Goal: Transaction & Acquisition: Download file/media

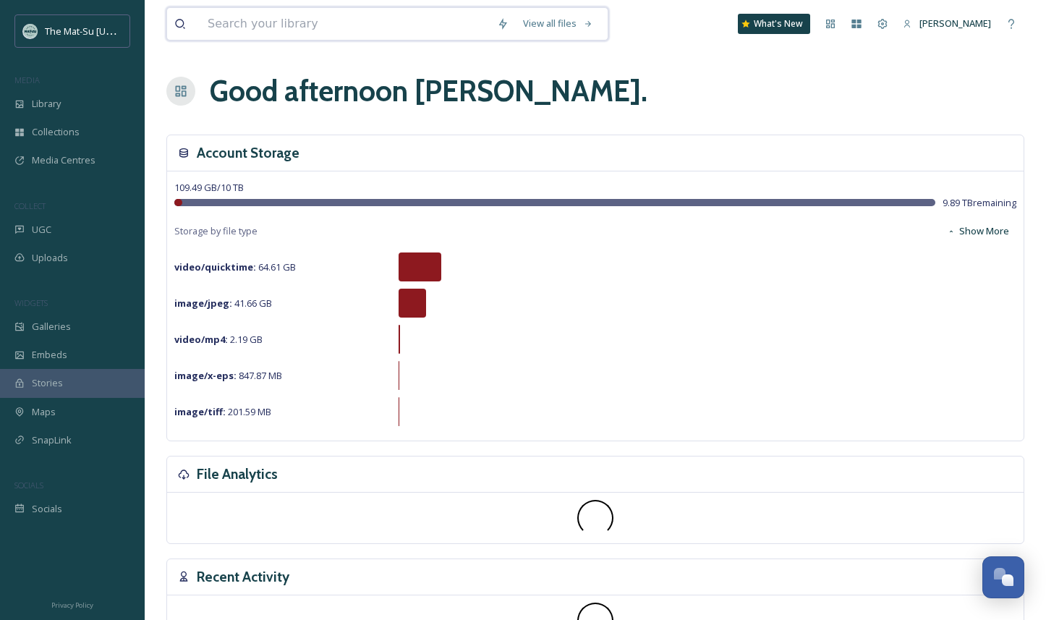
click at [299, 25] on input at bounding box center [344, 24] width 289 height 32
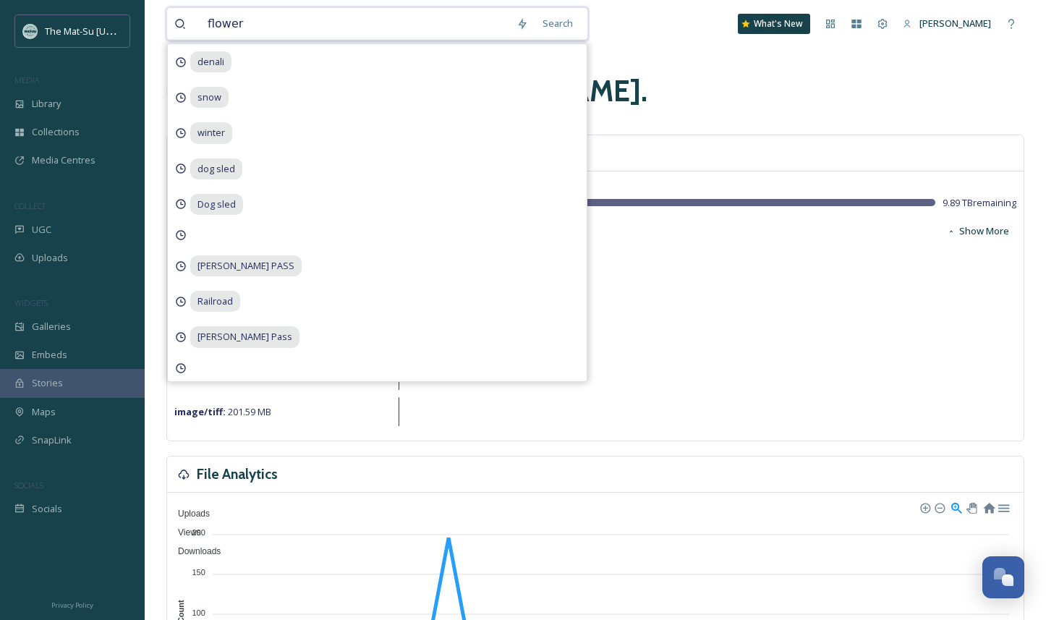
type input "flowers"
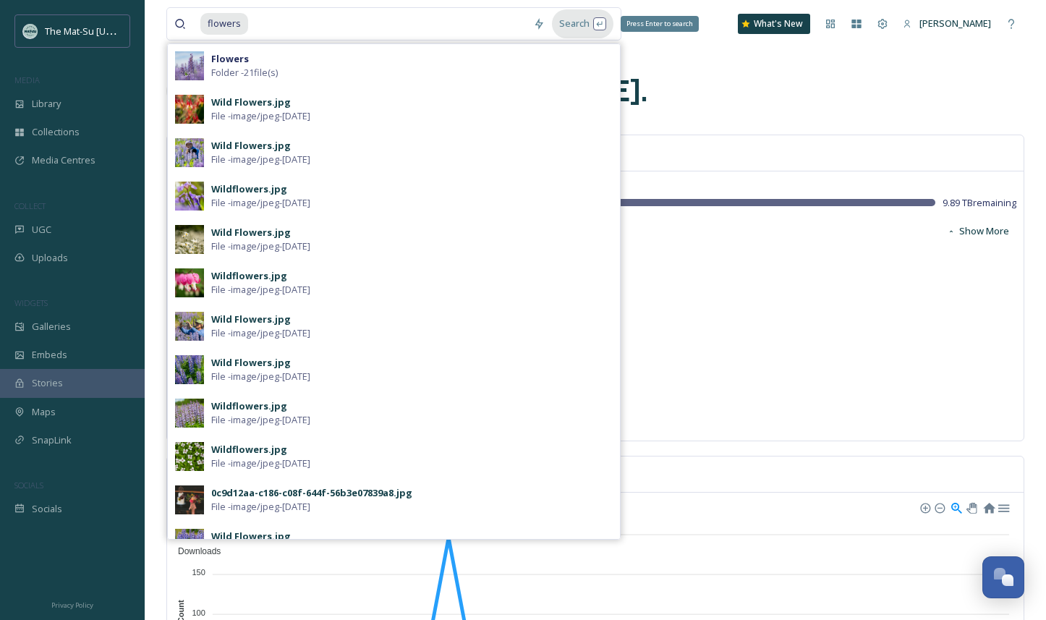
click at [574, 24] on div "Search Press Enter to search" at bounding box center [582, 23] width 61 height 28
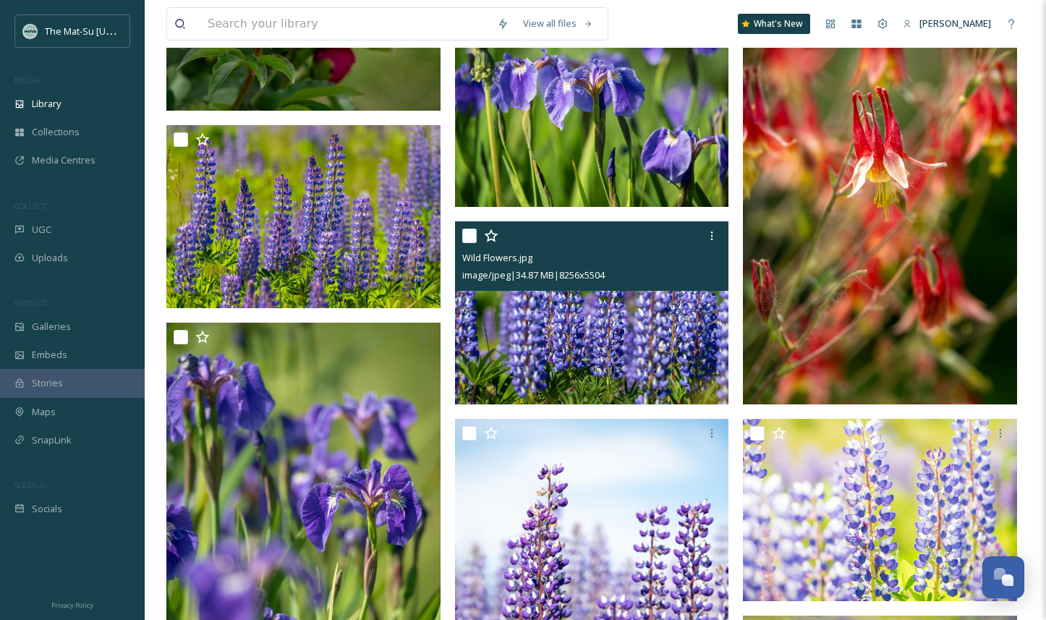
scroll to position [2356, 0]
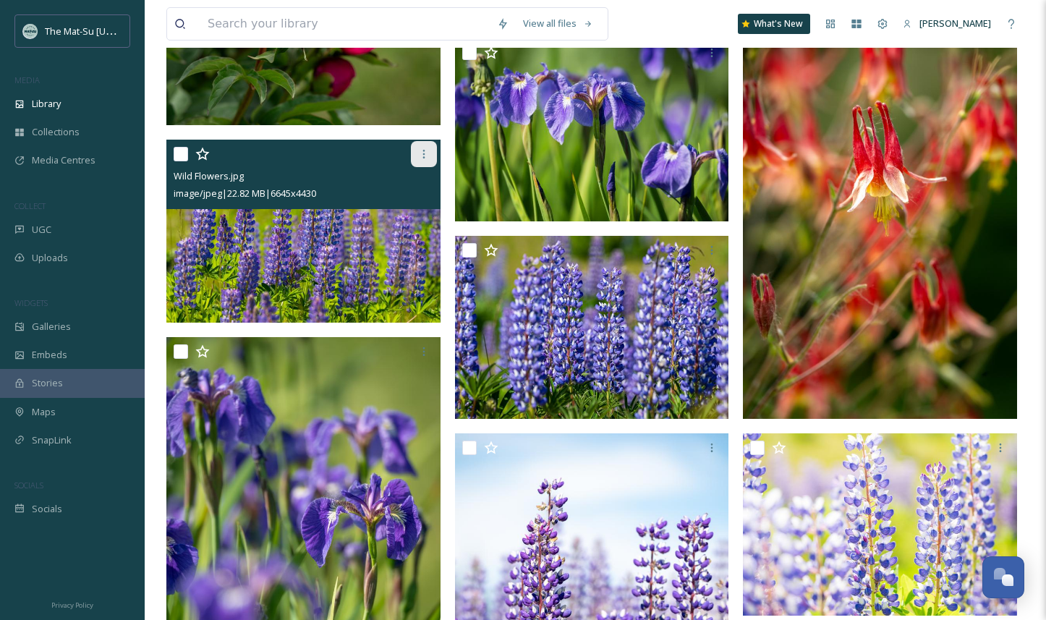
click at [424, 155] on icon at bounding box center [424, 154] width 12 height 12
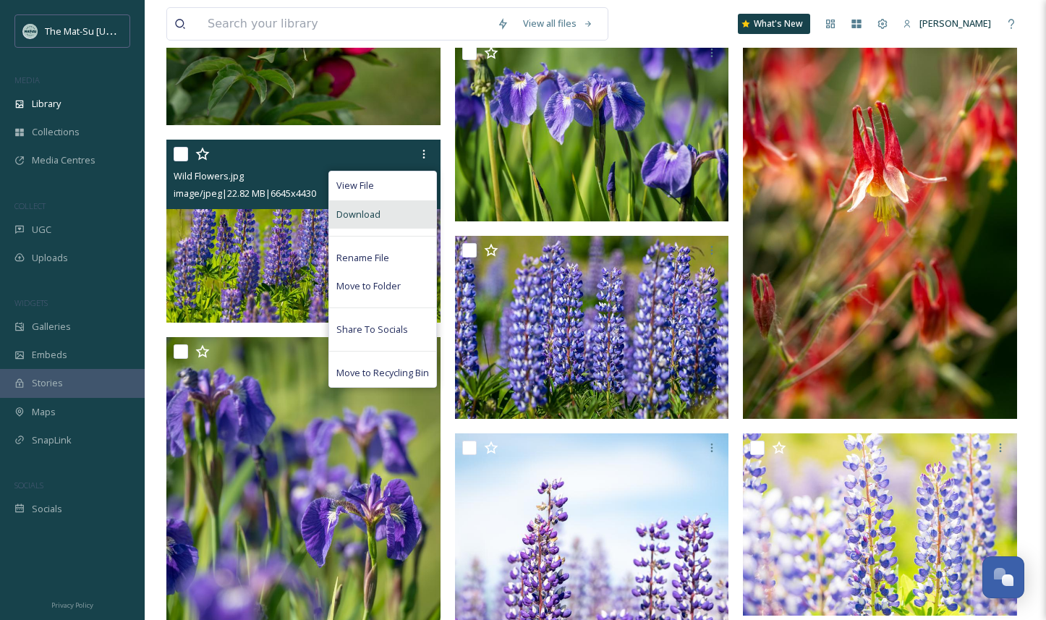
click at [390, 215] on div "Download" at bounding box center [382, 214] width 107 height 28
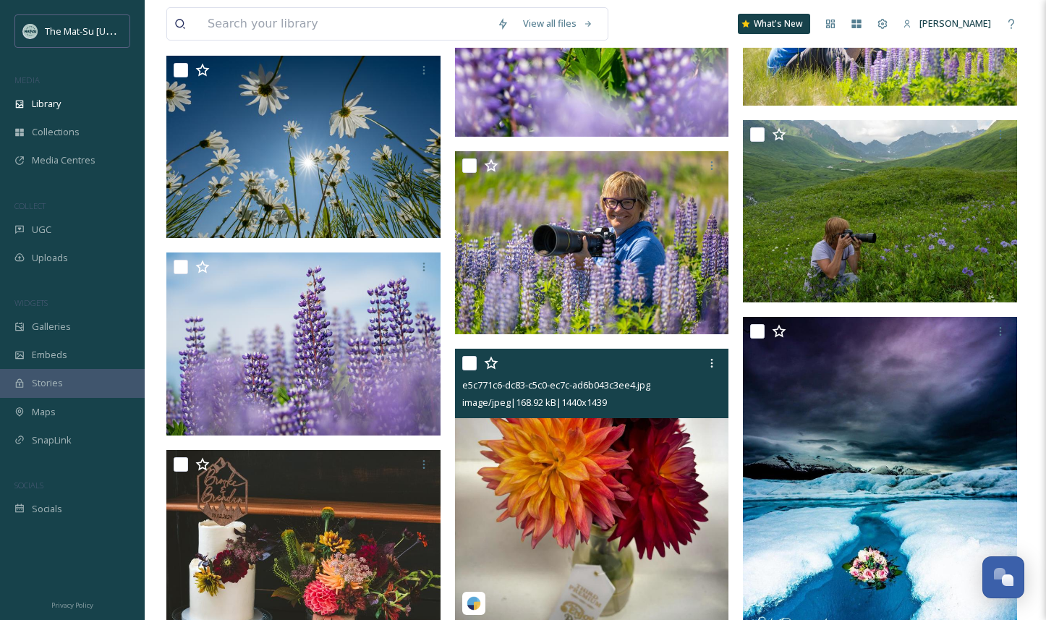
scroll to position [3071, 0]
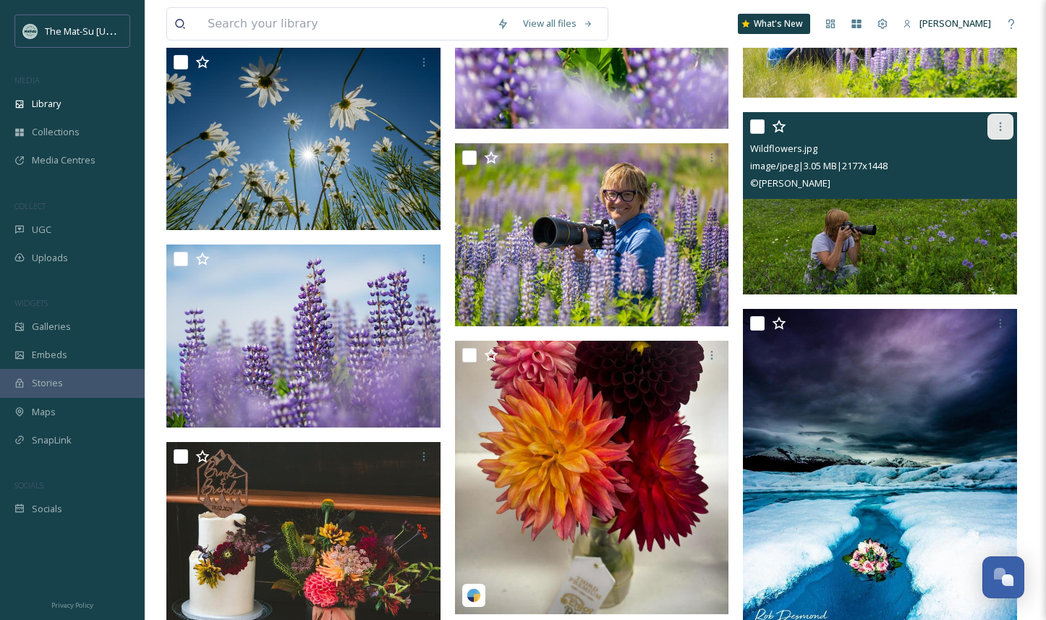
click at [999, 129] on icon at bounding box center [1000, 126] width 2 height 9
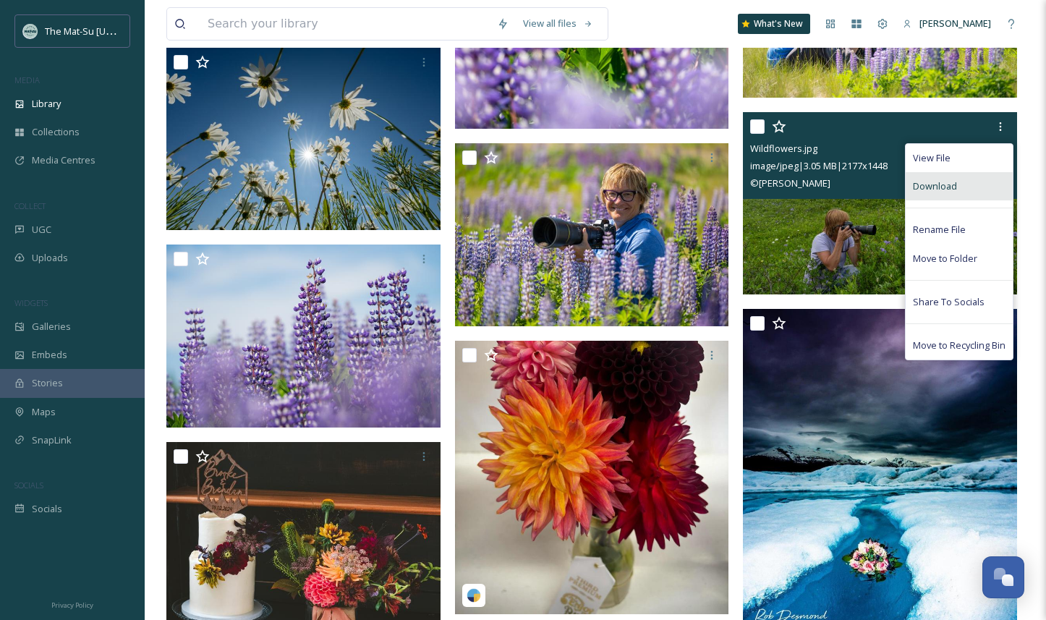
click at [949, 185] on span "Download" at bounding box center [934, 186] width 44 height 14
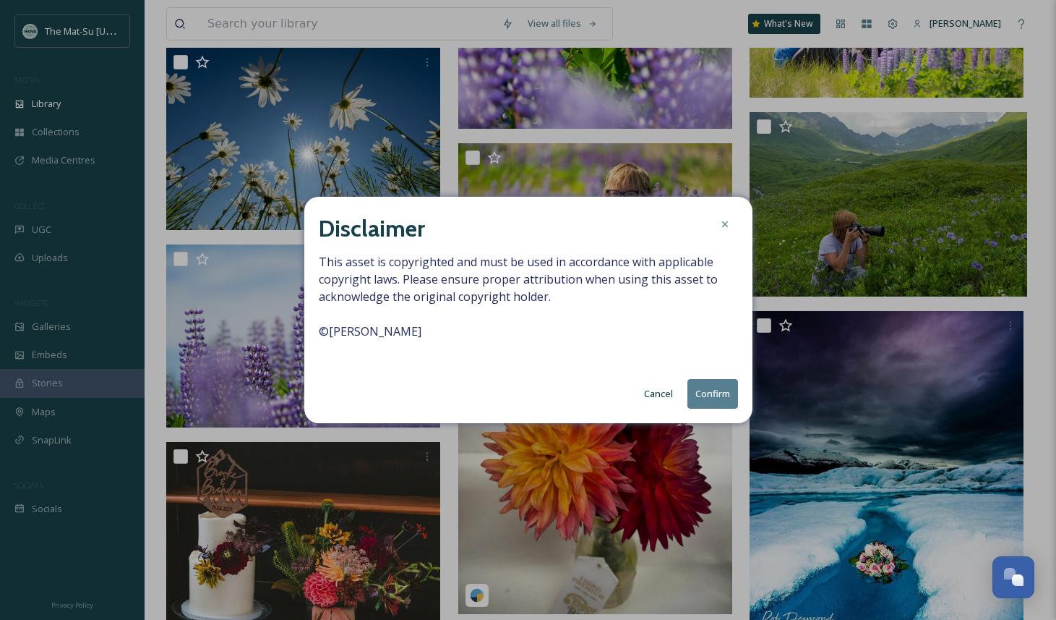
click at [711, 395] on button "Confirm" at bounding box center [713, 394] width 51 height 30
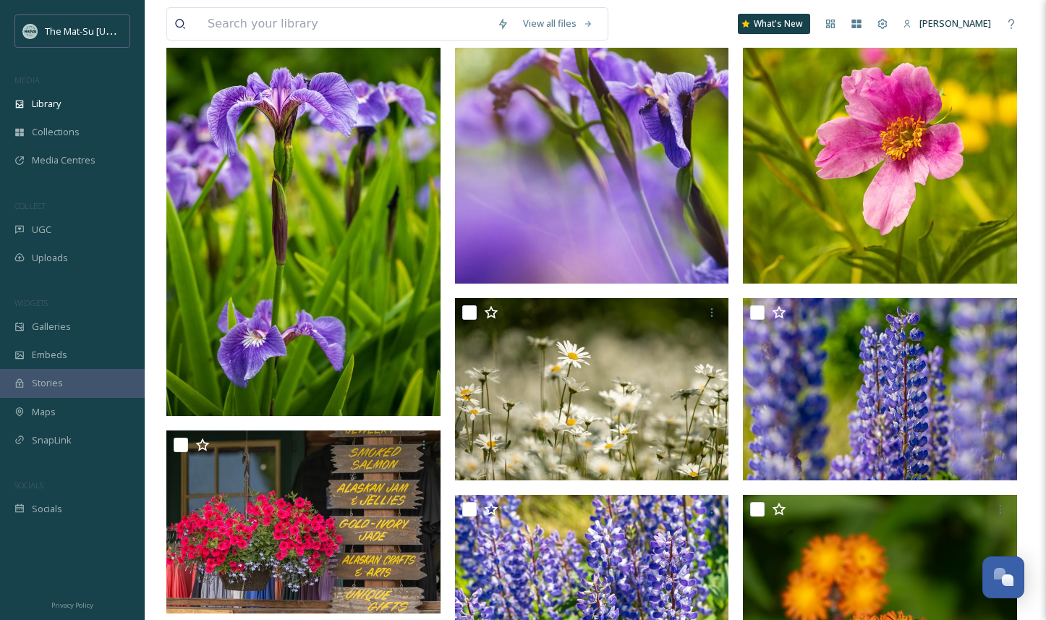
scroll to position [1050, 0]
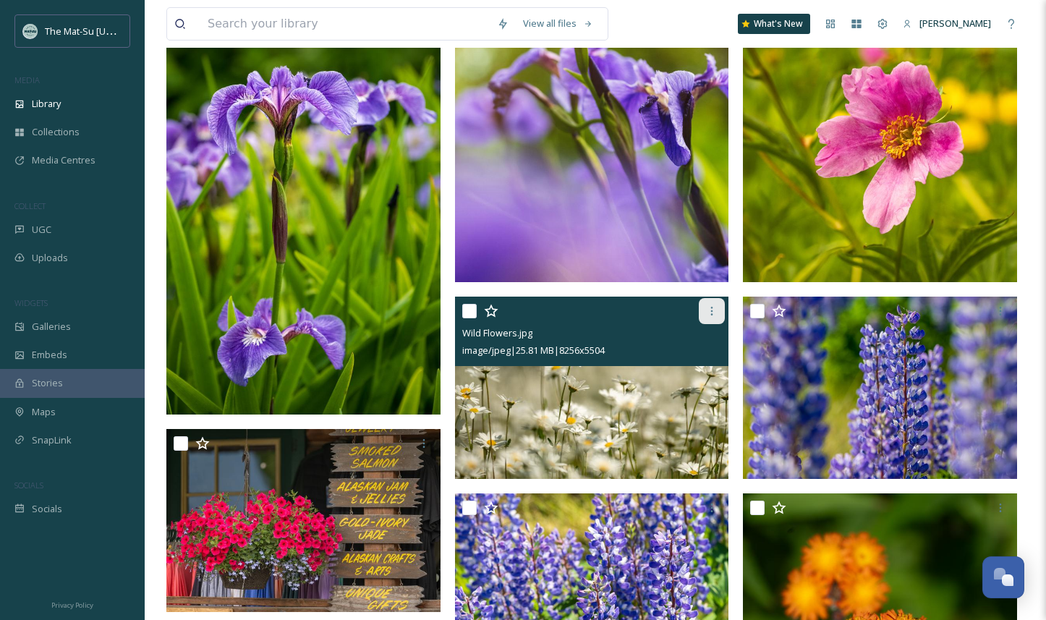
click at [713, 304] on div at bounding box center [711, 311] width 26 height 26
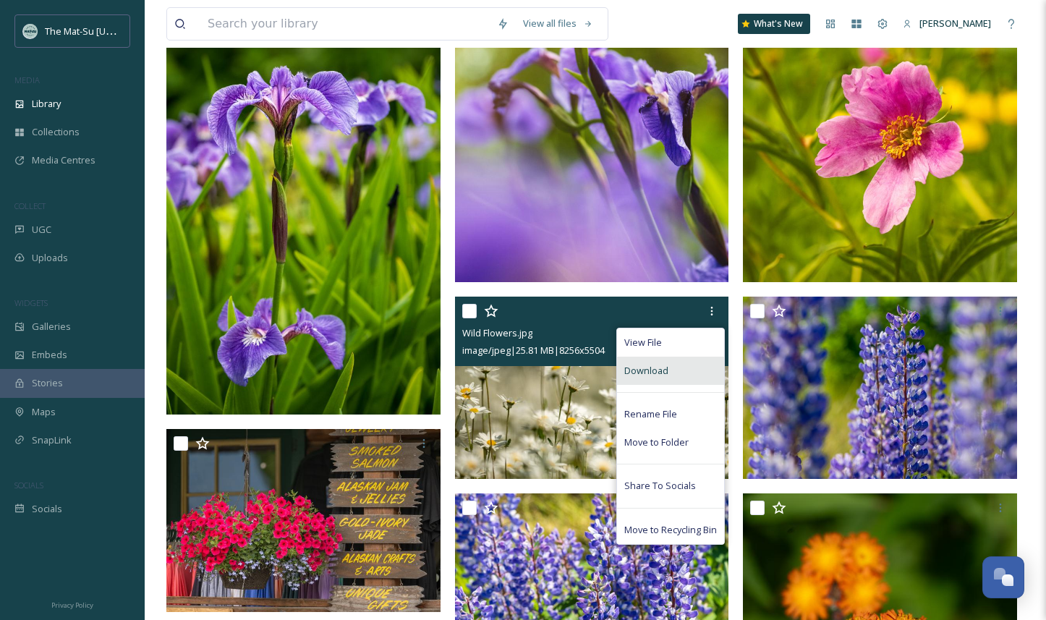
click at [659, 370] on span "Download" at bounding box center [646, 371] width 44 height 14
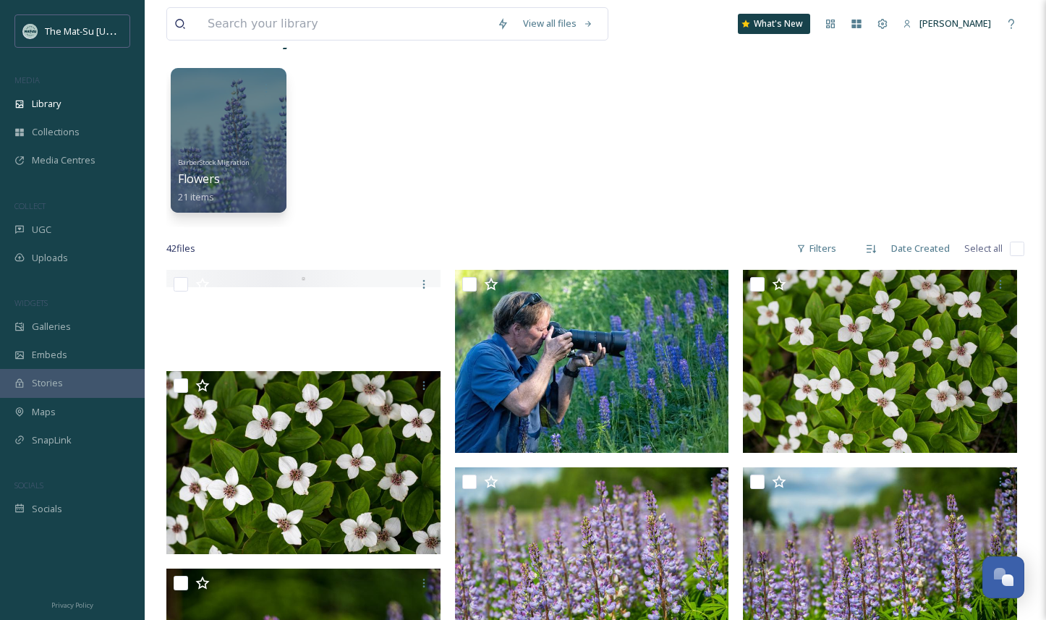
scroll to position [59, 0]
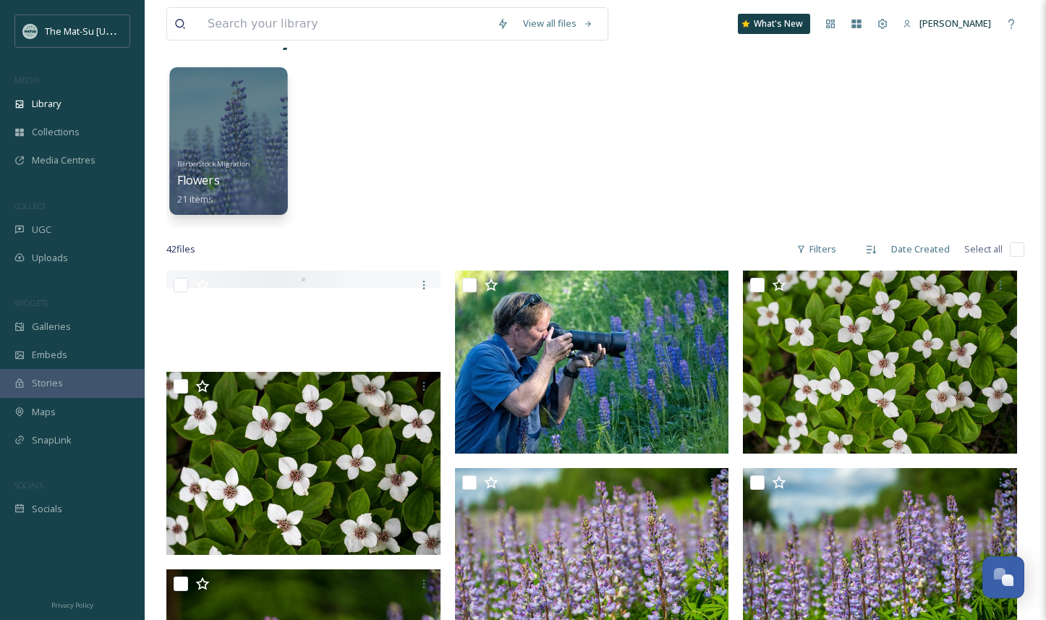
click at [246, 127] on div at bounding box center [228, 141] width 118 height 148
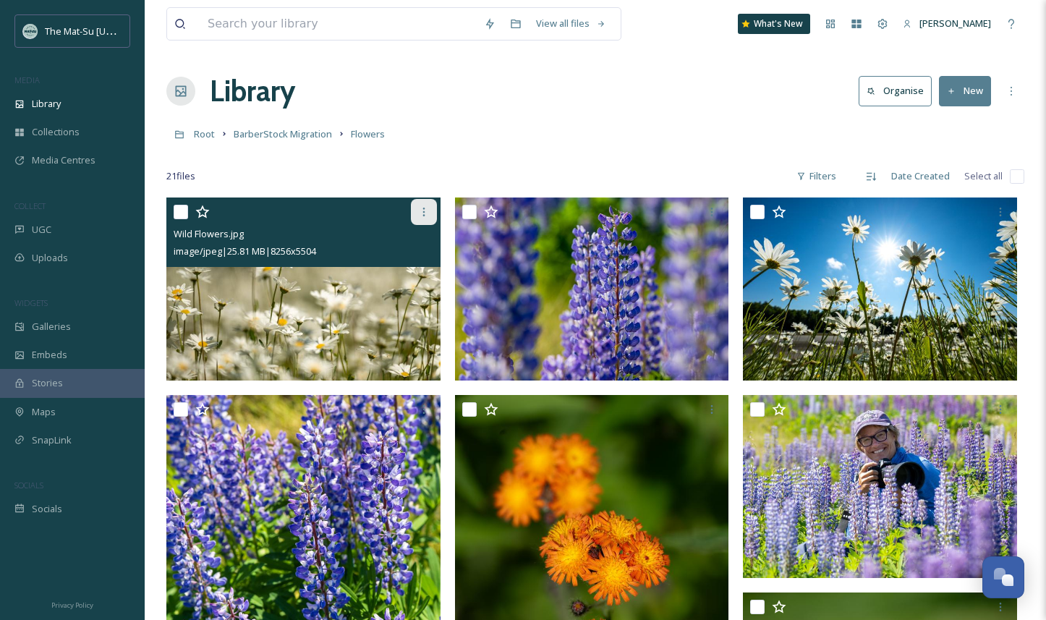
click at [425, 210] on icon at bounding box center [424, 212] width 12 height 12
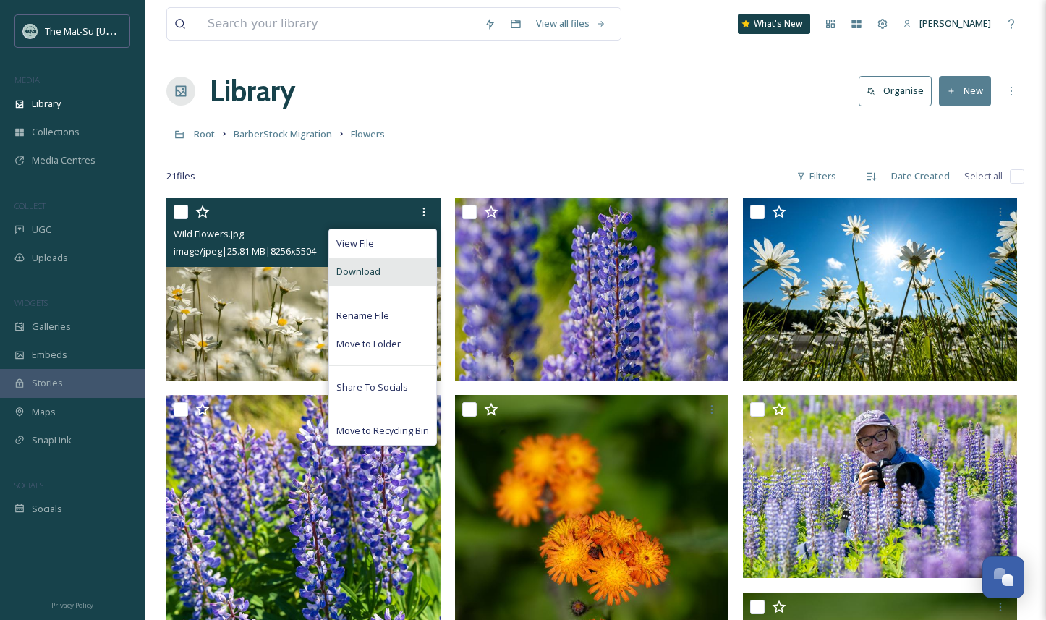
click at [370, 273] on span "Download" at bounding box center [358, 272] width 44 height 14
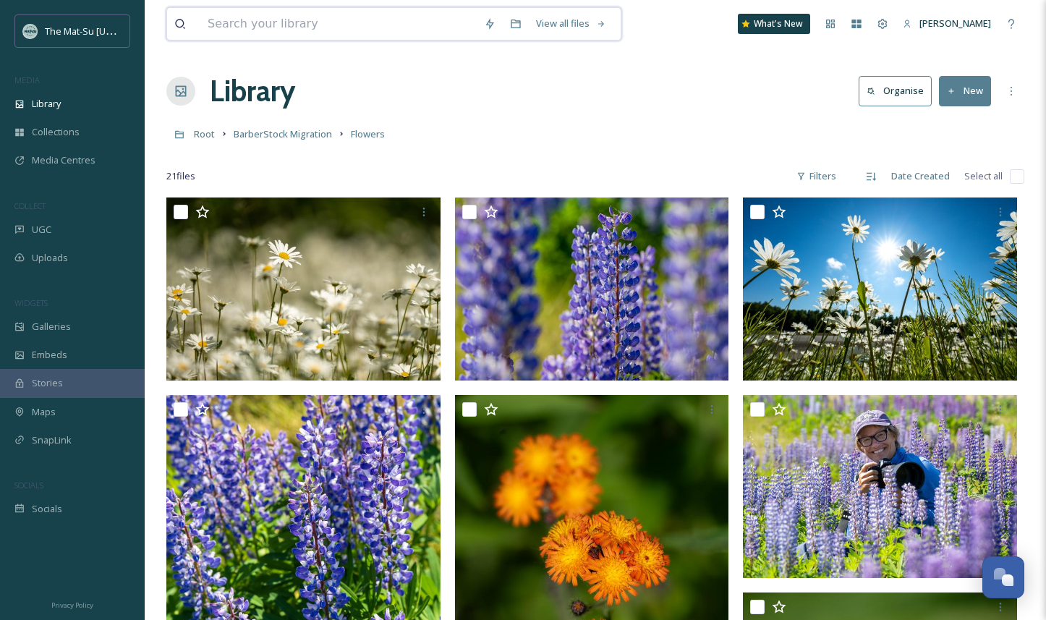
click at [270, 19] on input at bounding box center [338, 24] width 276 height 32
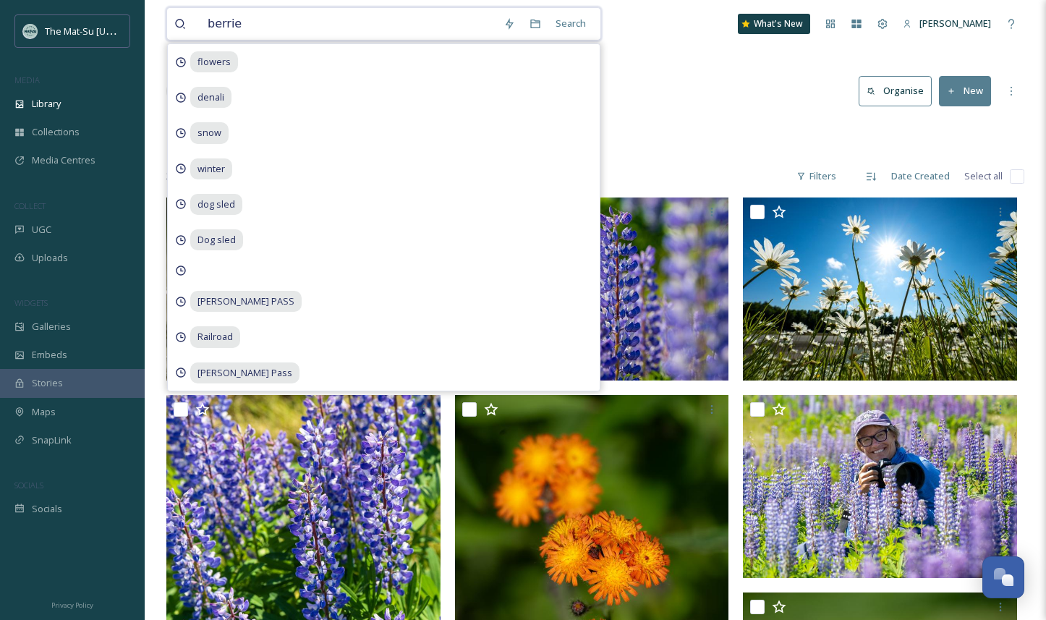
type input "berries"
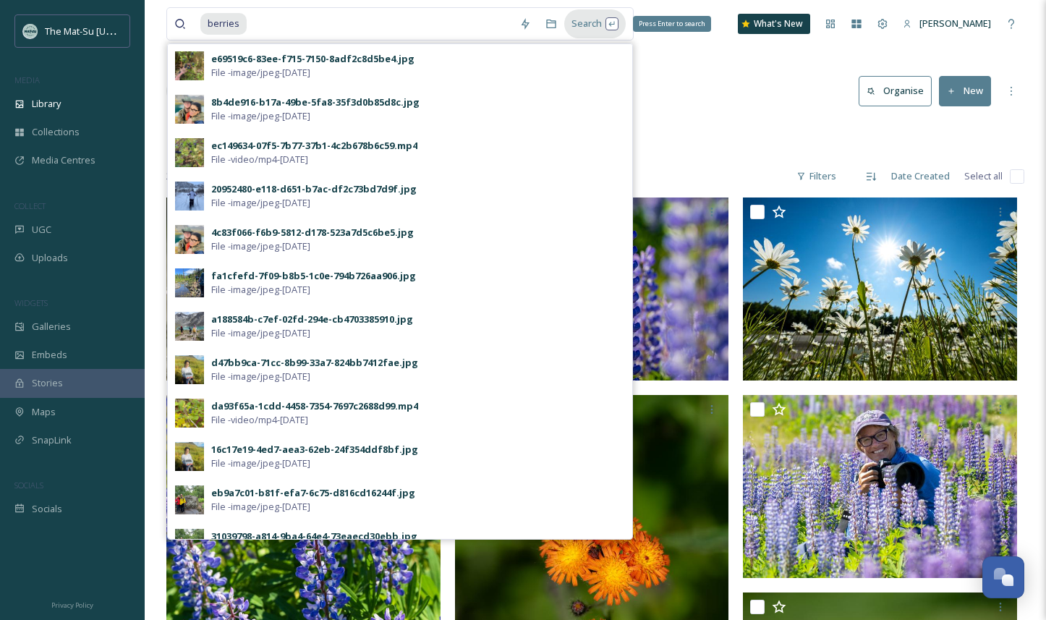
click at [586, 26] on div "Search Press Enter to search" at bounding box center [594, 23] width 61 height 28
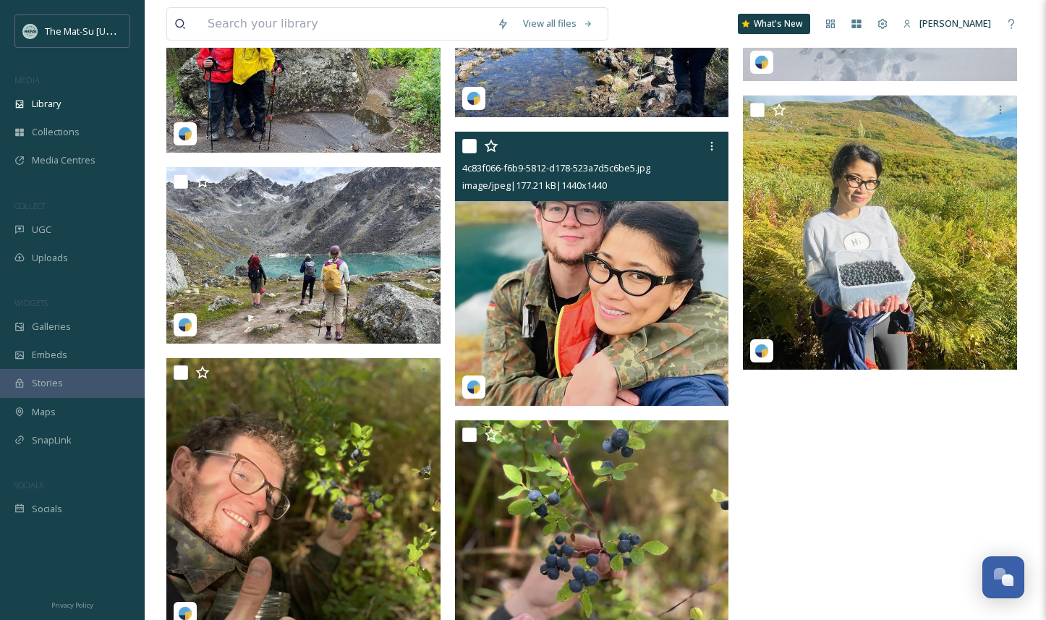
scroll to position [1320, 0]
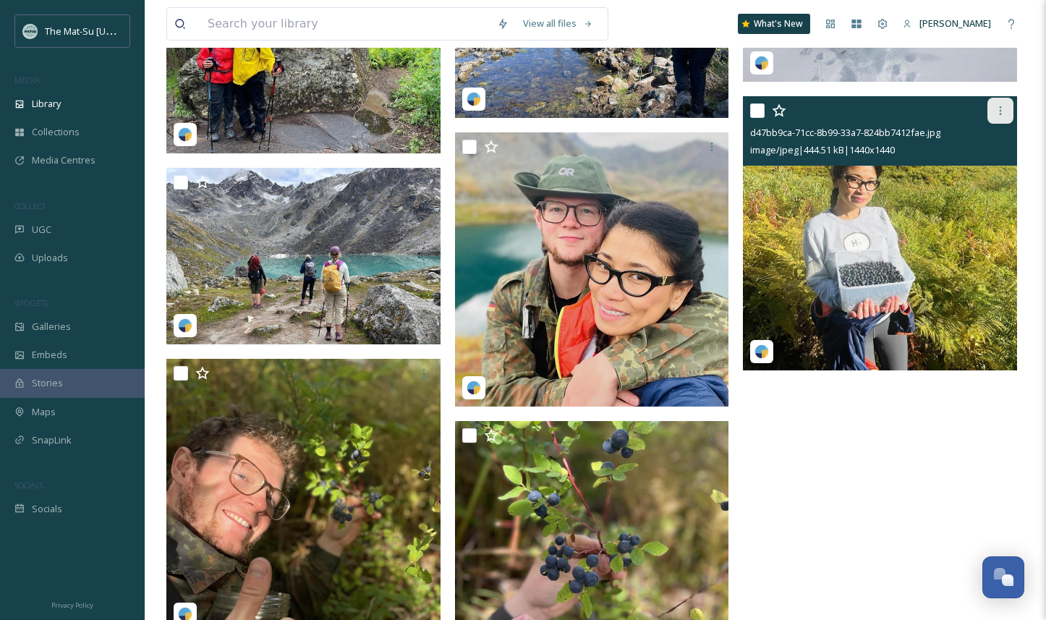
click at [1001, 111] on icon at bounding box center [1000, 111] width 12 height 12
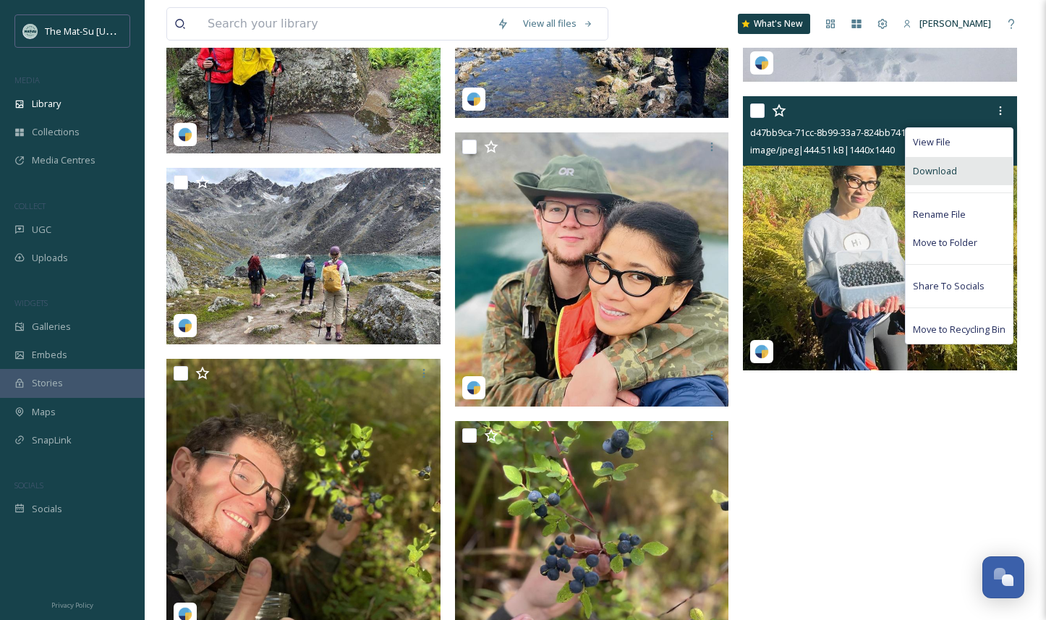
click at [961, 170] on div "Download" at bounding box center [958, 171] width 107 height 28
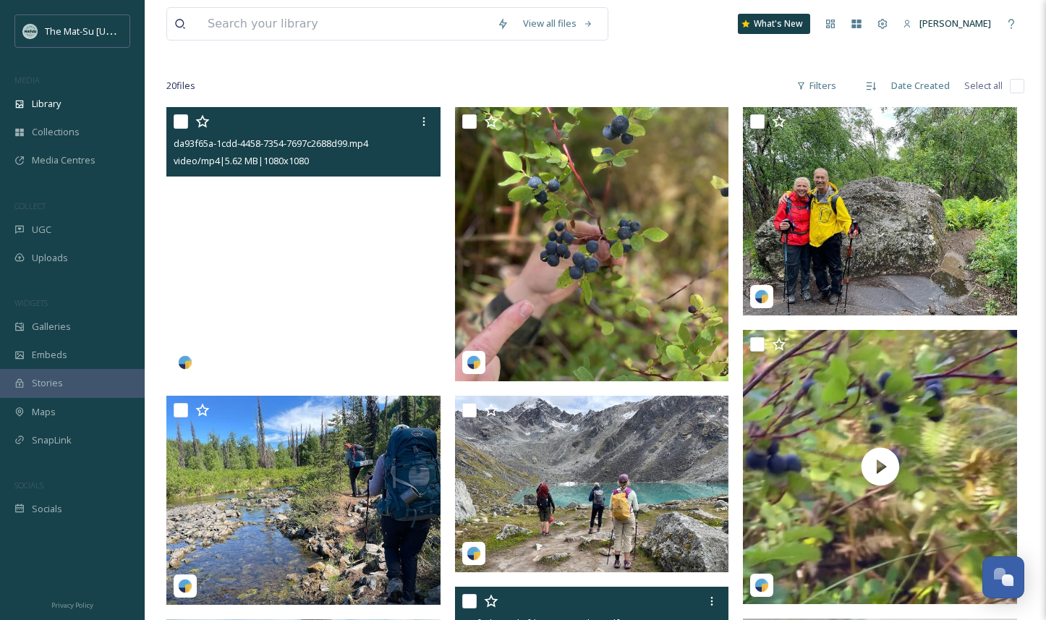
scroll to position [0, 0]
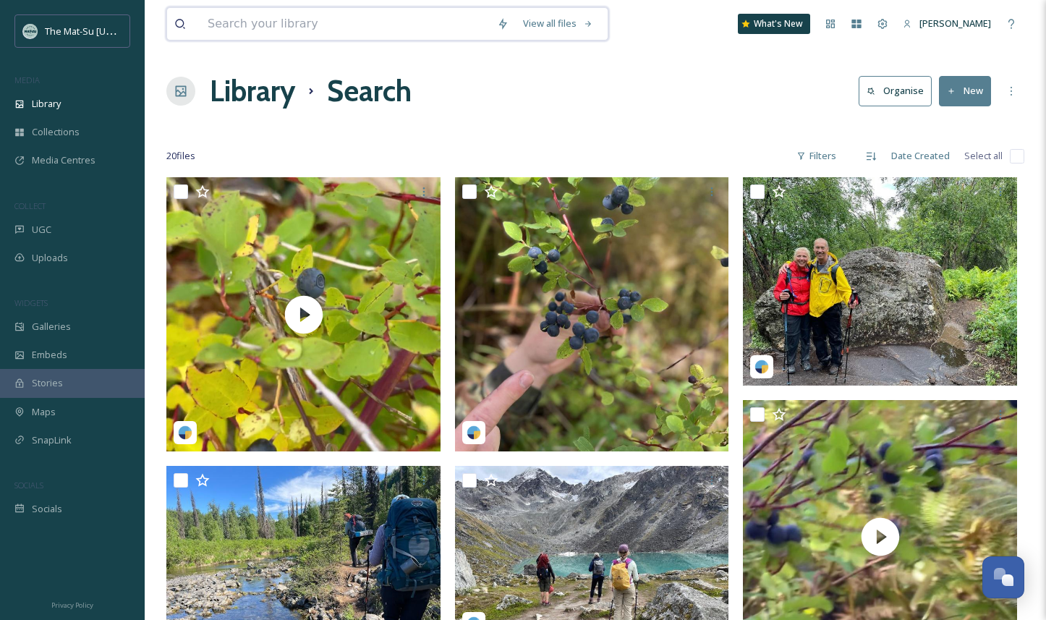
click at [234, 27] on input at bounding box center [344, 24] width 289 height 32
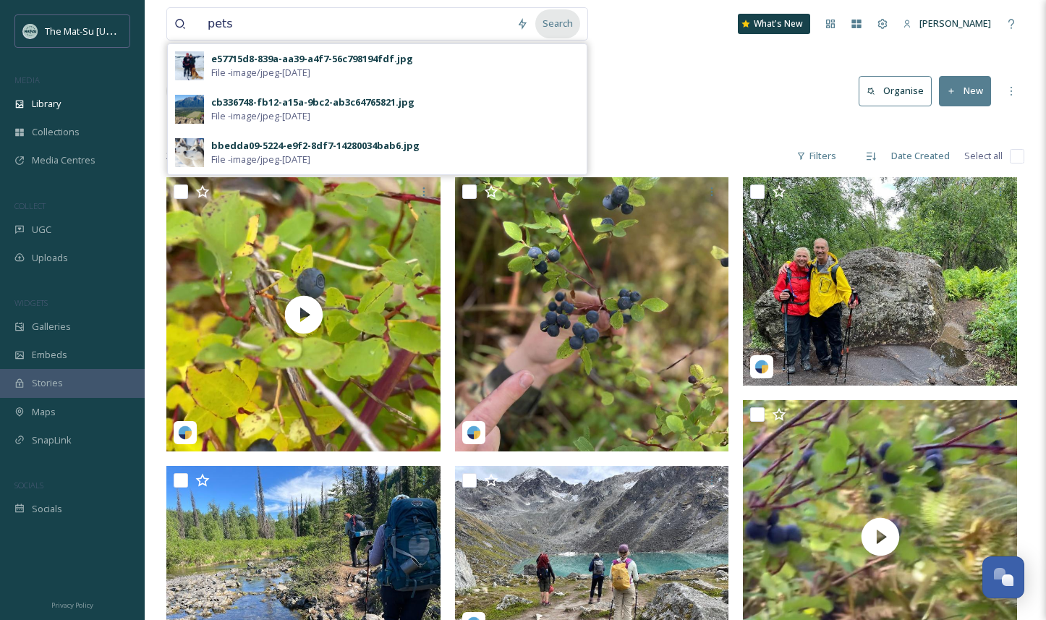
click at [558, 22] on div "Search" at bounding box center [557, 23] width 45 height 28
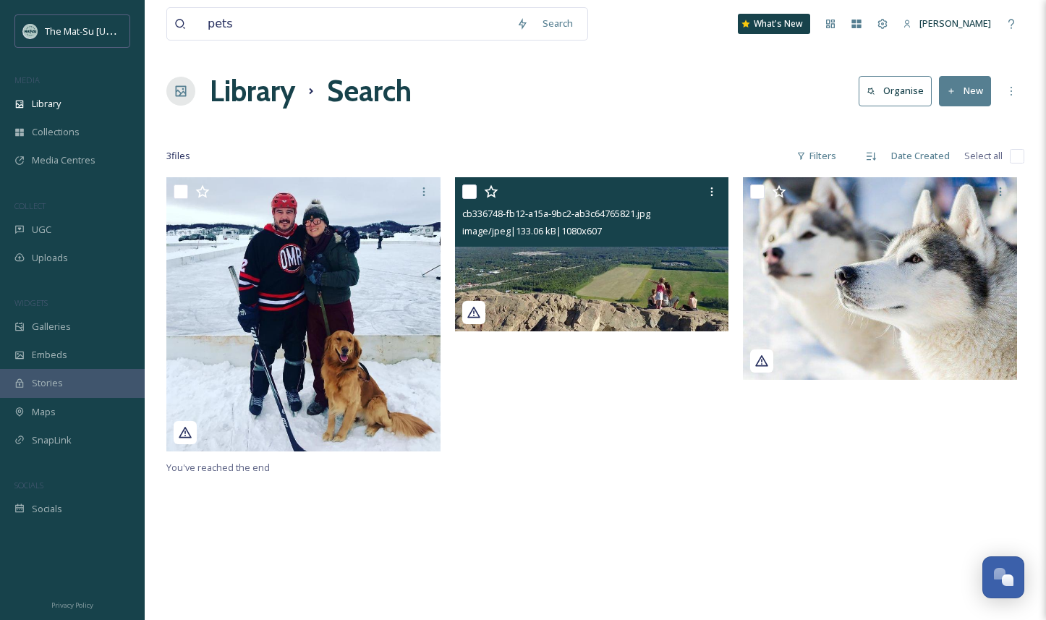
click at [680, 275] on img at bounding box center [592, 254] width 274 height 154
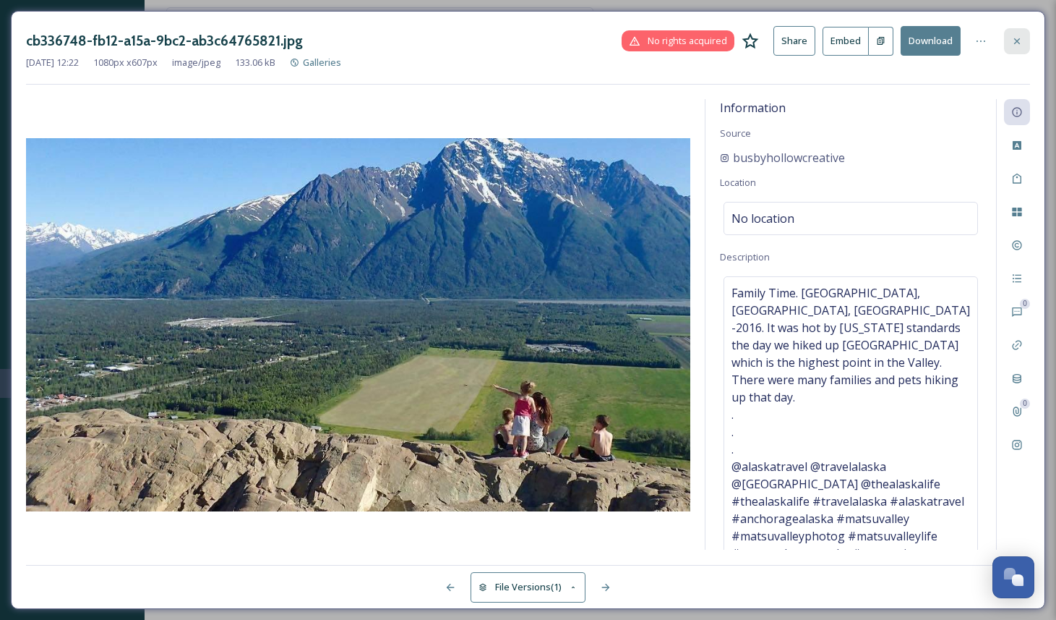
click at [1021, 43] on icon at bounding box center [1018, 41] width 12 height 12
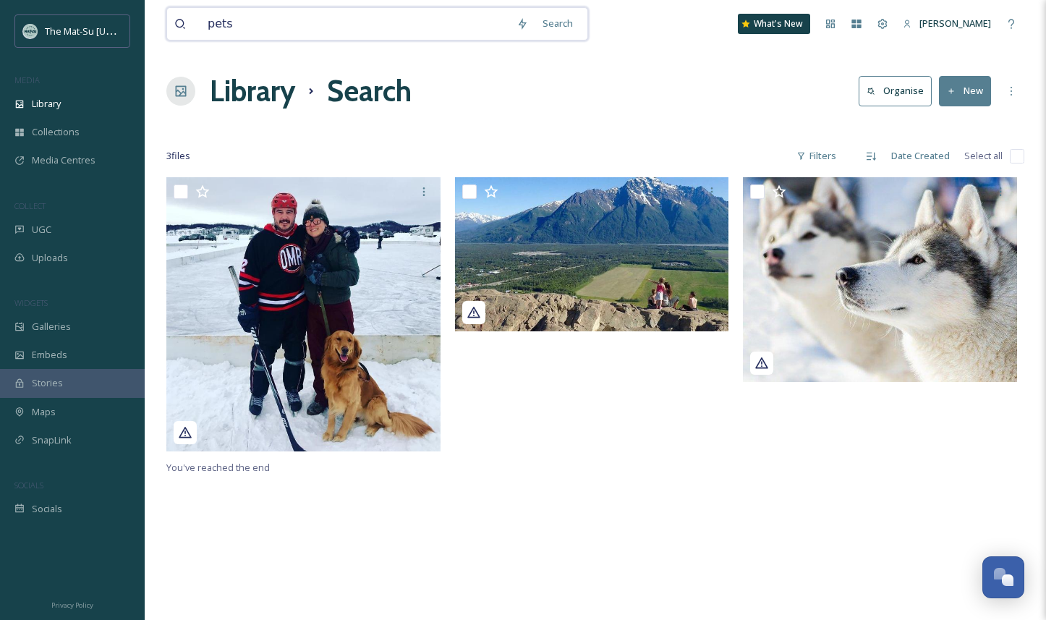
drag, startPoint x: 235, startPoint y: 27, endPoint x: 192, endPoint y: 27, distance: 42.7
click at [192, 27] on div "pets" at bounding box center [341, 24] width 335 height 32
type input "camping"
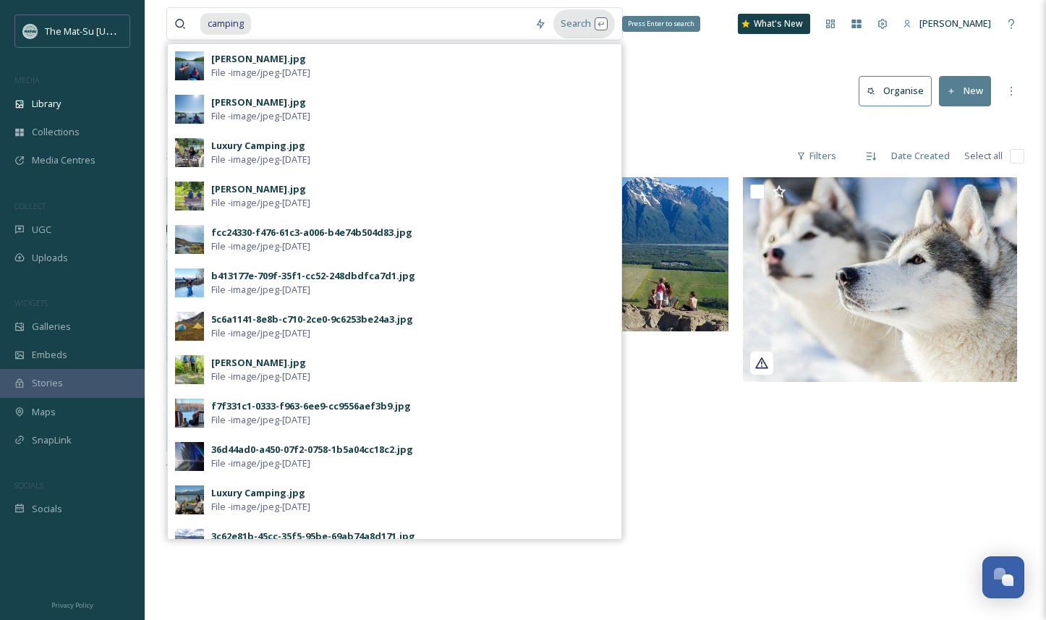
click at [574, 26] on div "Search Press Enter to search" at bounding box center [583, 23] width 61 height 28
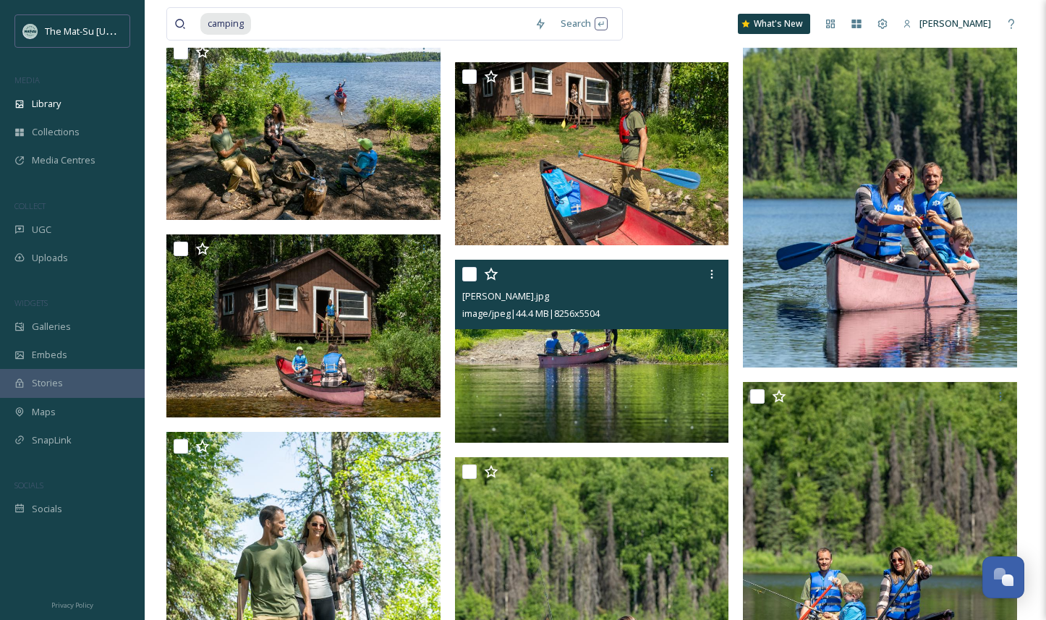
scroll to position [3638, 0]
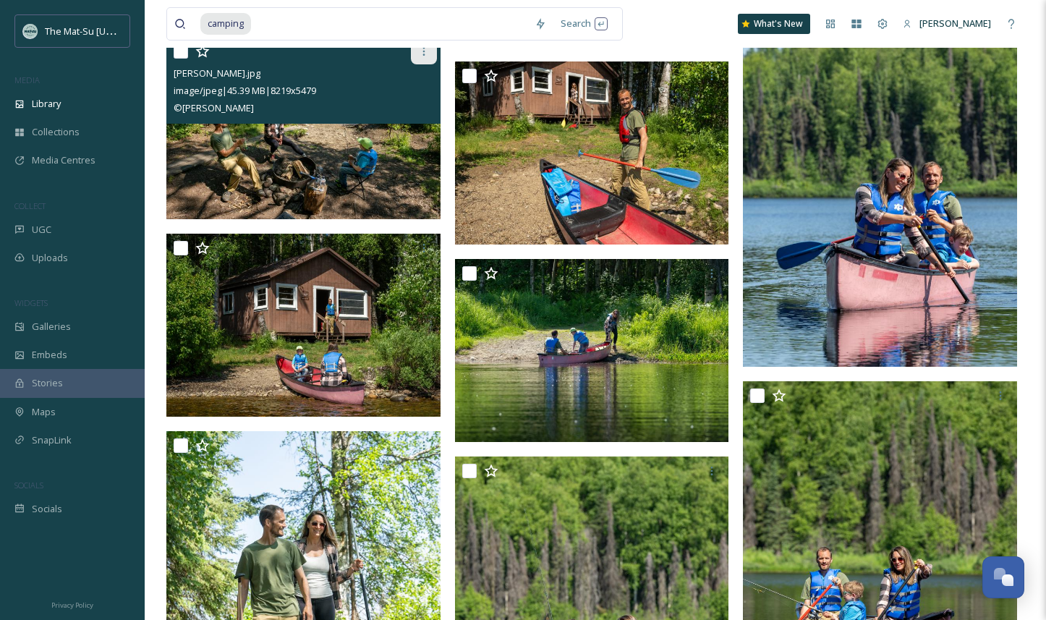
click at [424, 56] on icon at bounding box center [424, 52] width 12 height 12
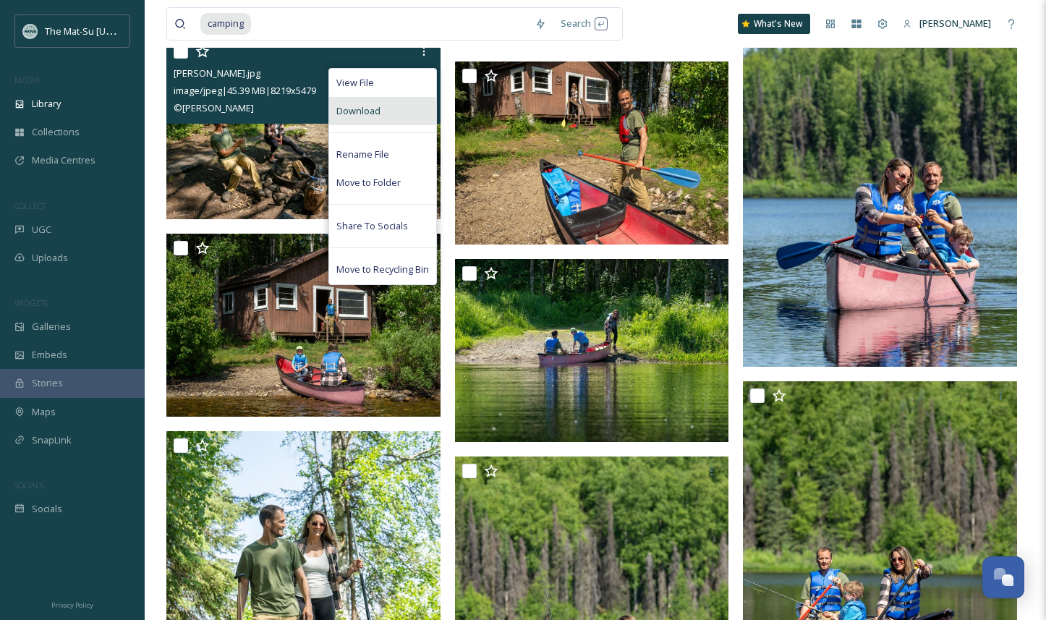
click at [390, 111] on div "Download" at bounding box center [382, 111] width 107 height 28
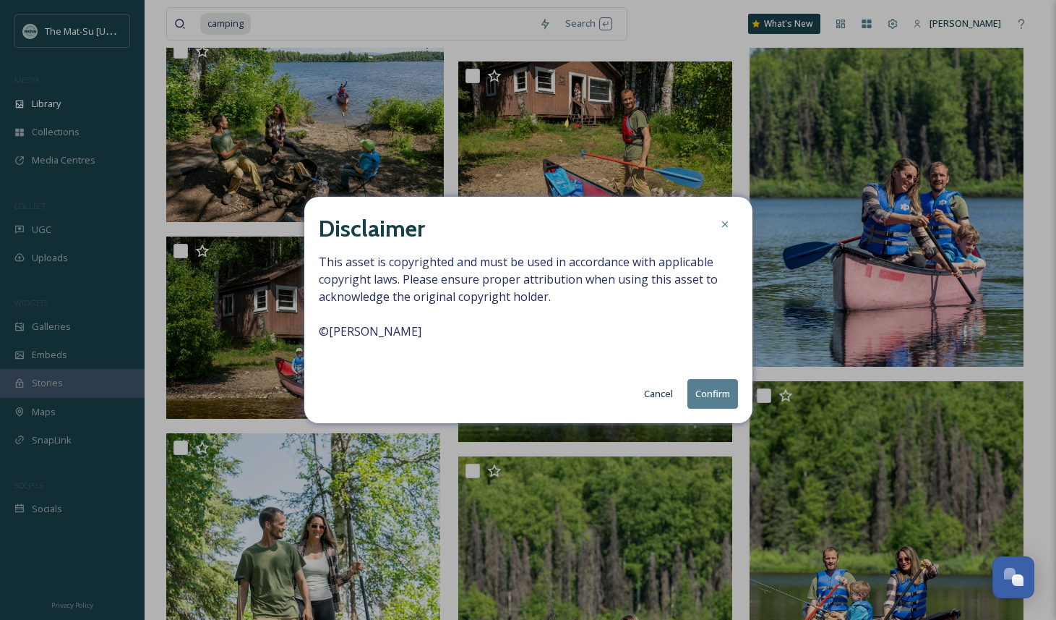
click at [711, 394] on button "Confirm" at bounding box center [713, 394] width 51 height 30
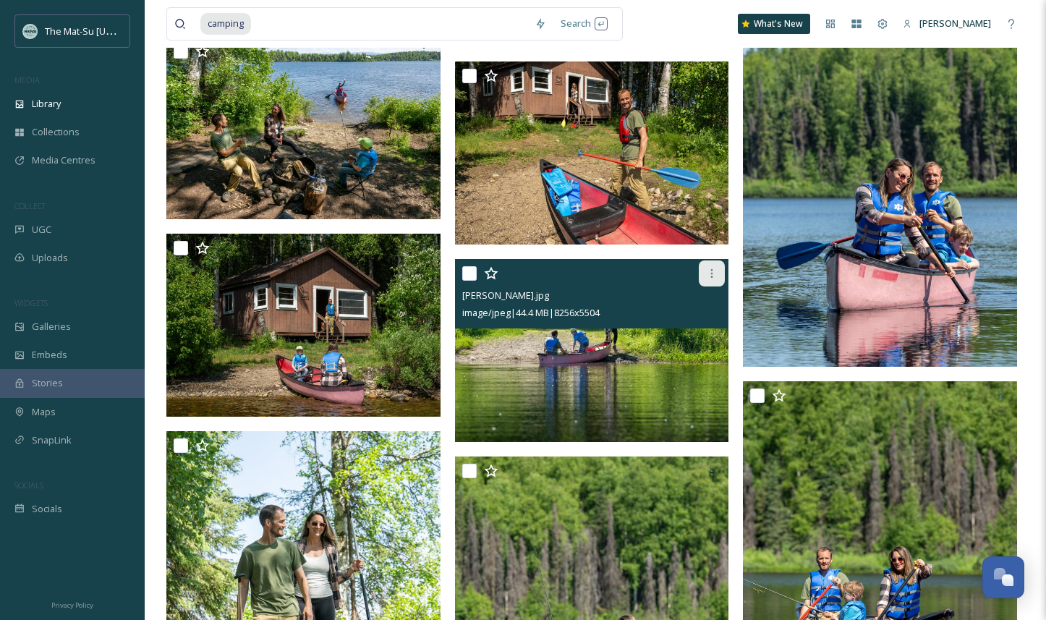
click at [712, 276] on icon at bounding box center [712, 274] width 12 height 12
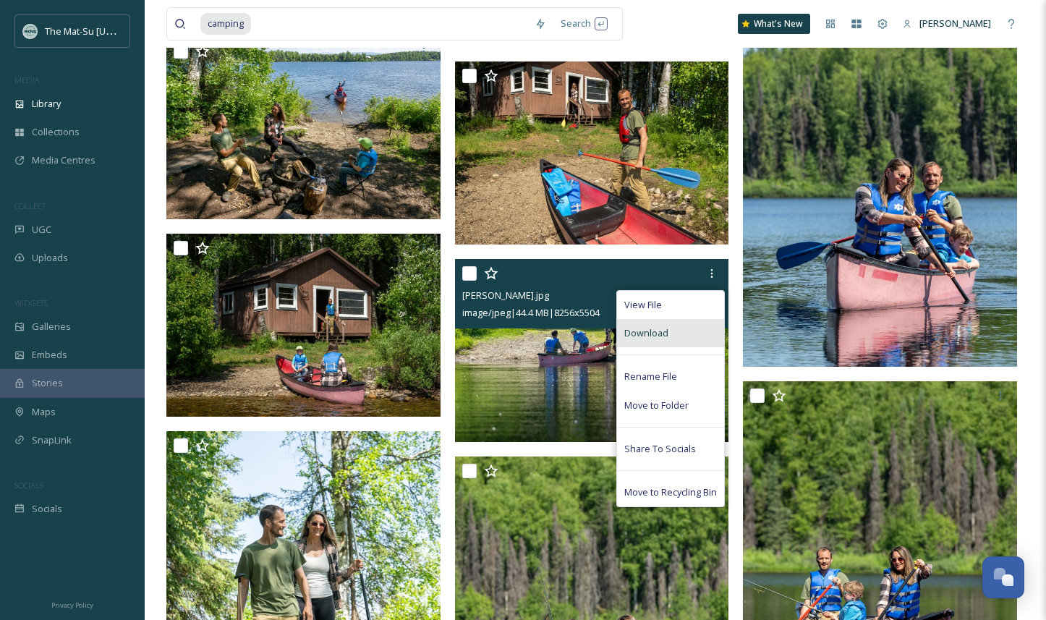
click at [664, 331] on span "Download" at bounding box center [646, 333] width 44 height 14
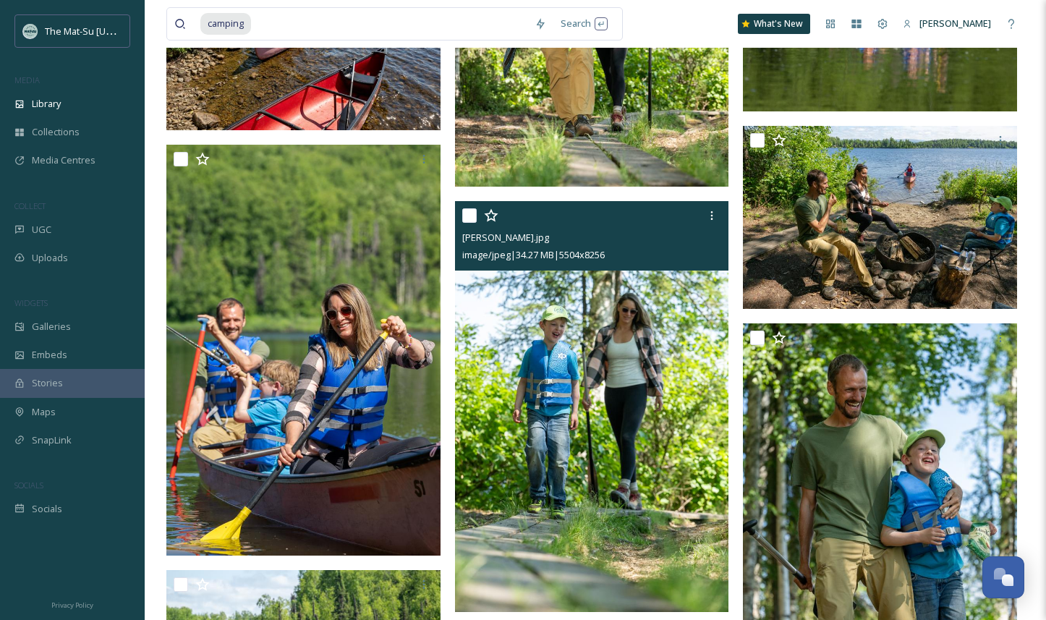
scroll to position [4745, 0]
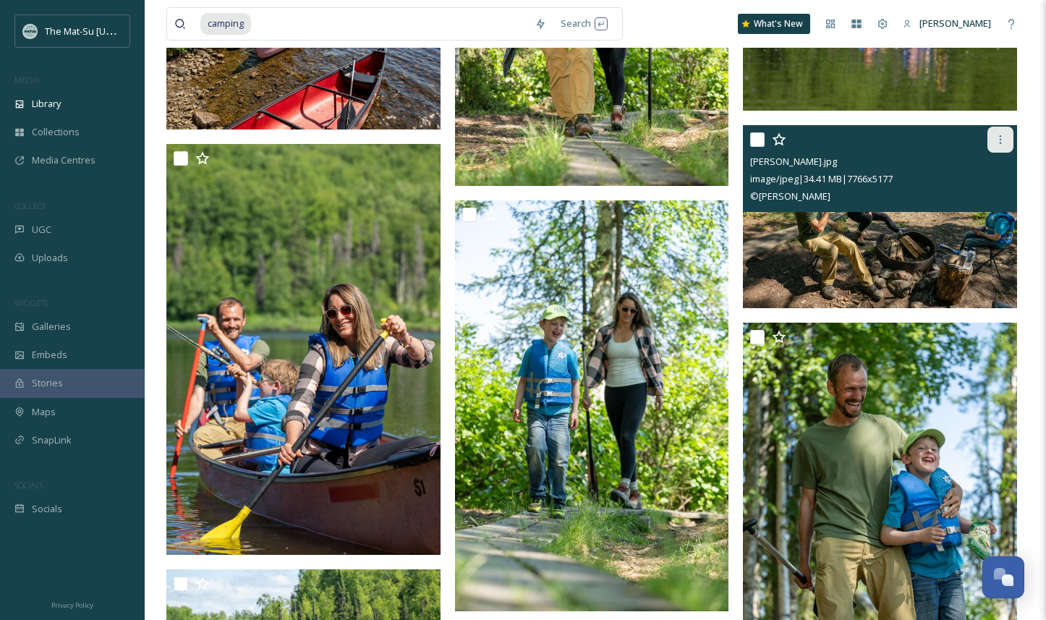
click at [999, 134] on icon at bounding box center [1000, 140] width 12 height 12
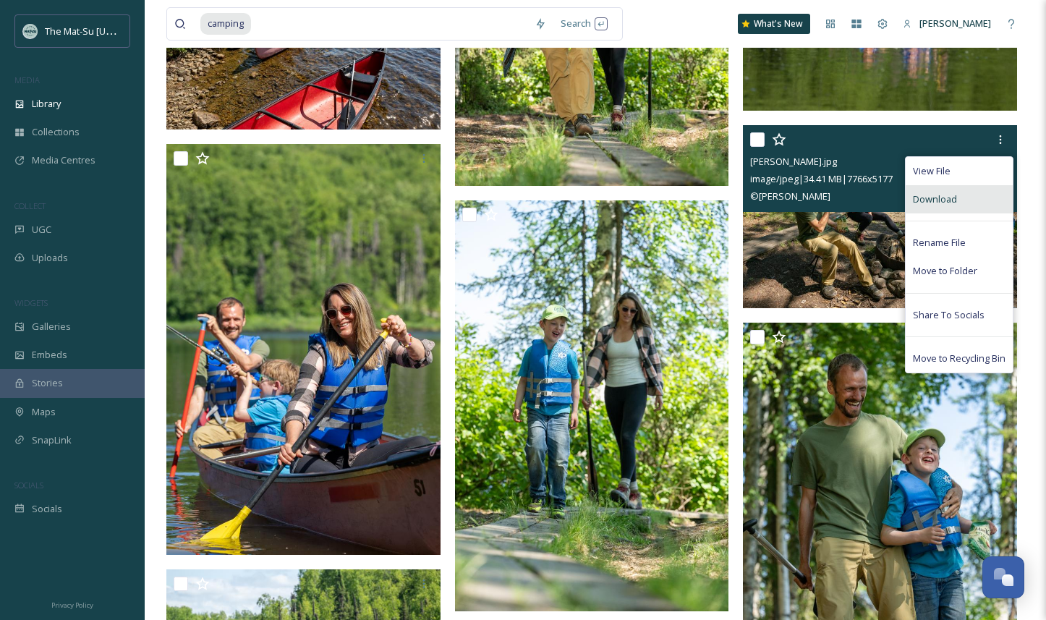
click at [944, 198] on span "Download" at bounding box center [934, 199] width 44 height 14
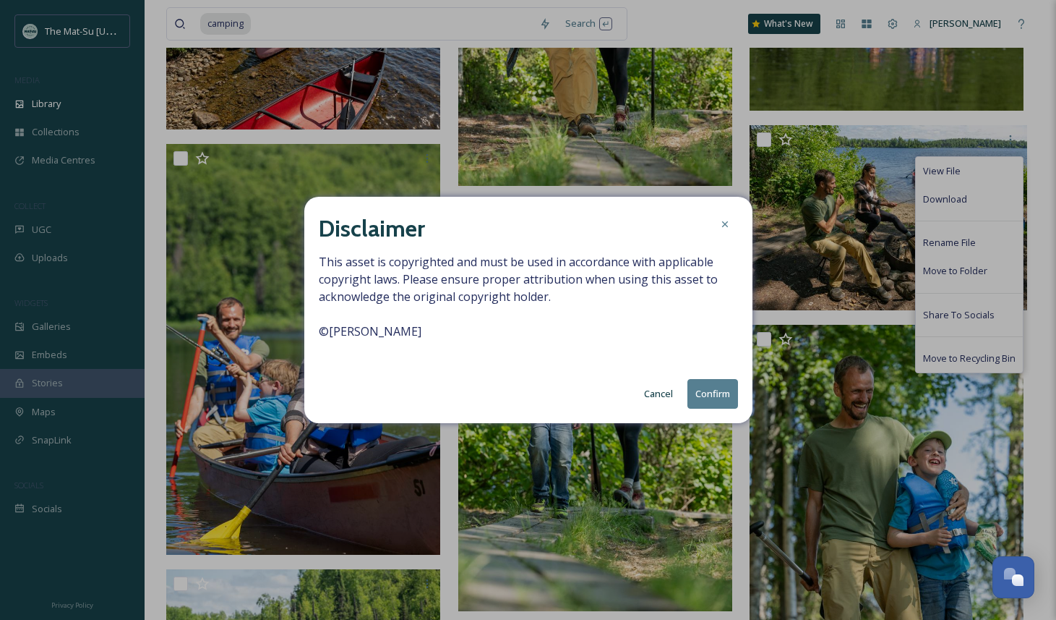
click at [703, 393] on button "Confirm" at bounding box center [713, 394] width 51 height 30
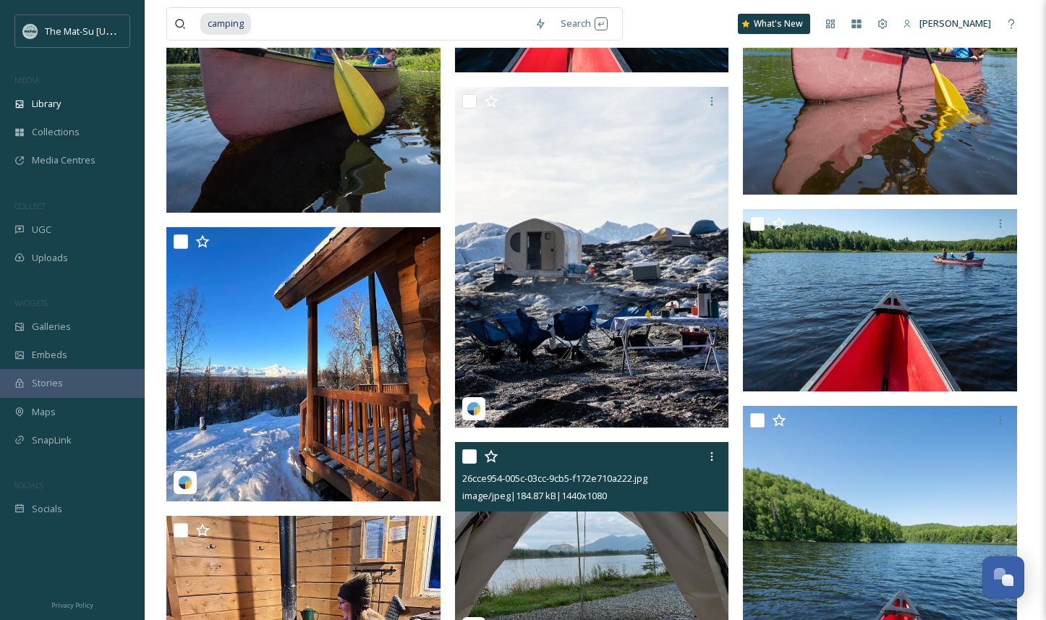
scroll to position [7739, 0]
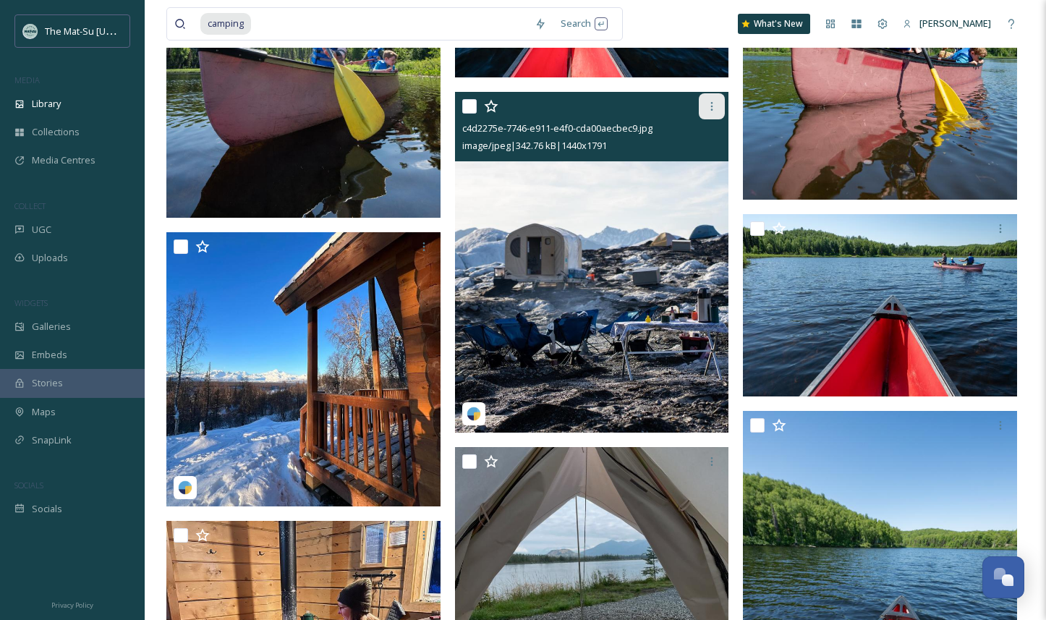
click at [714, 103] on icon at bounding box center [712, 107] width 12 height 12
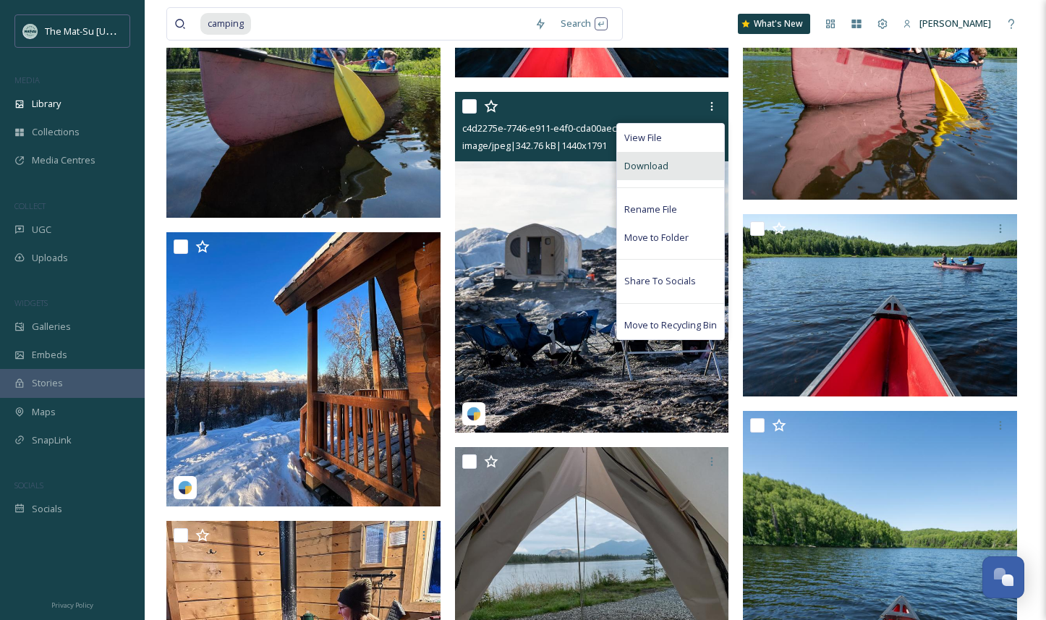
click at [678, 166] on div "Download" at bounding box center [670, 166] width 107 height 28
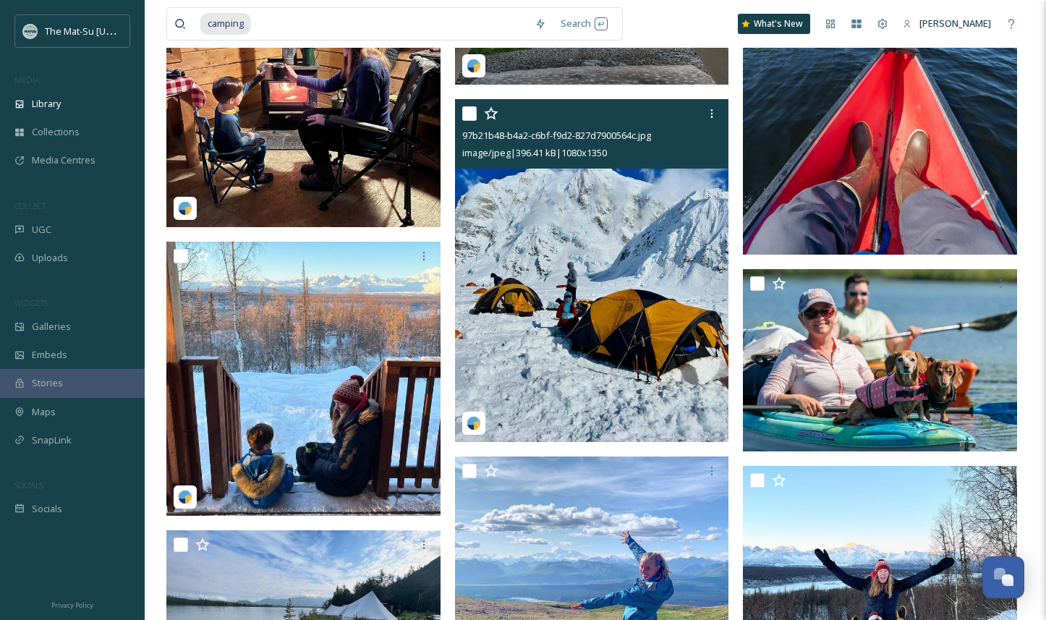
scroll to position [8306, 0]
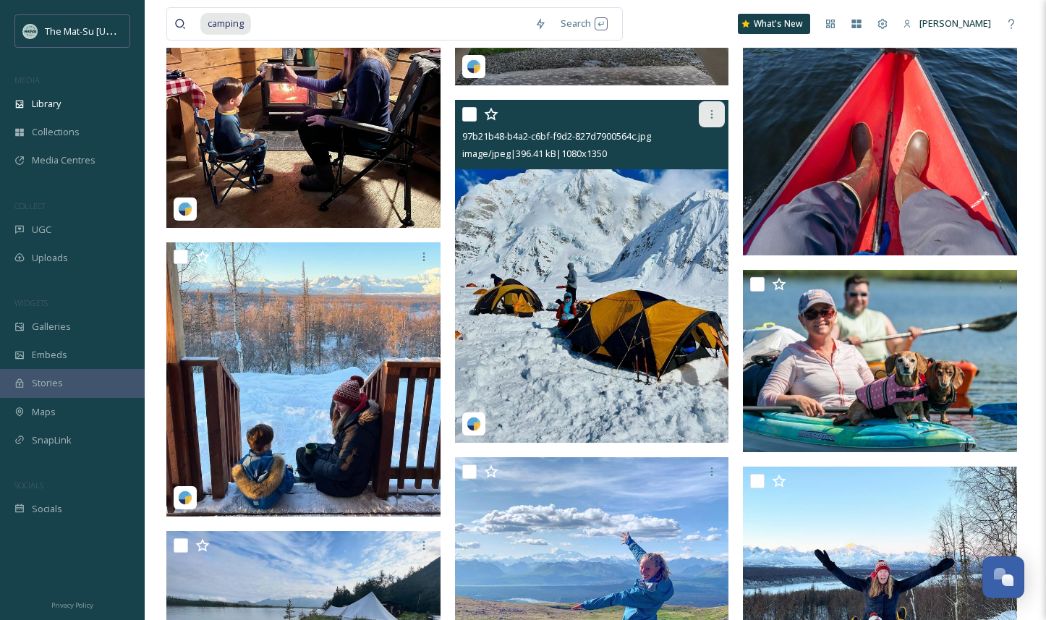
click at [711, 111] on icon at bounding box center [712, 114] width 12 height 12
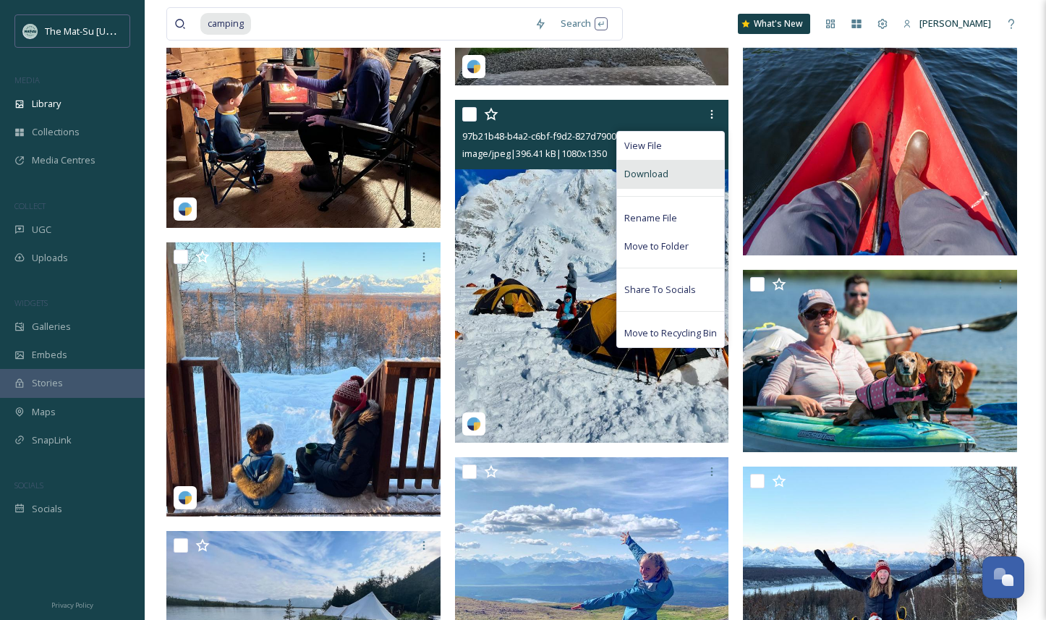
click at [665, 170] on span "Download" at bounding box center [646, 174] width 44 height 14
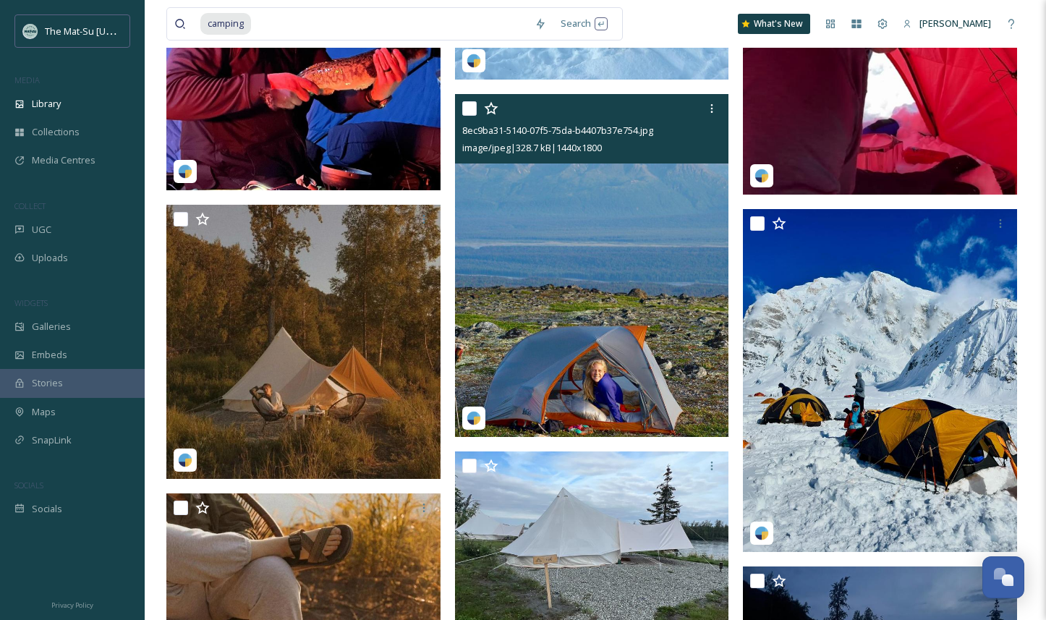
scroll to position [9211, 0]
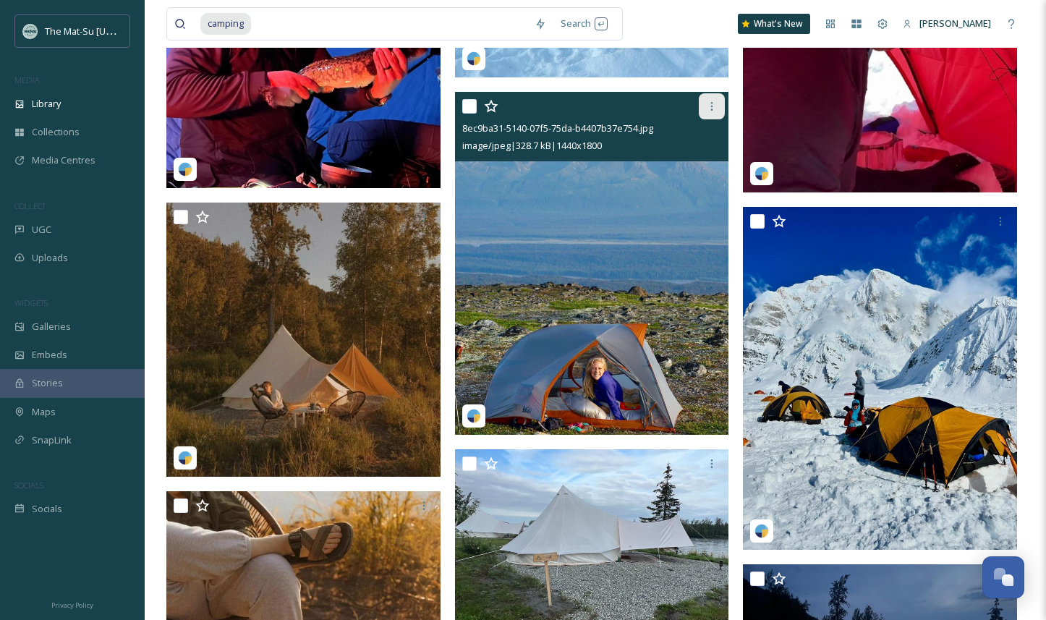
click at [714, 106] on icon at bounding box center [712, 107] width 12 height 12
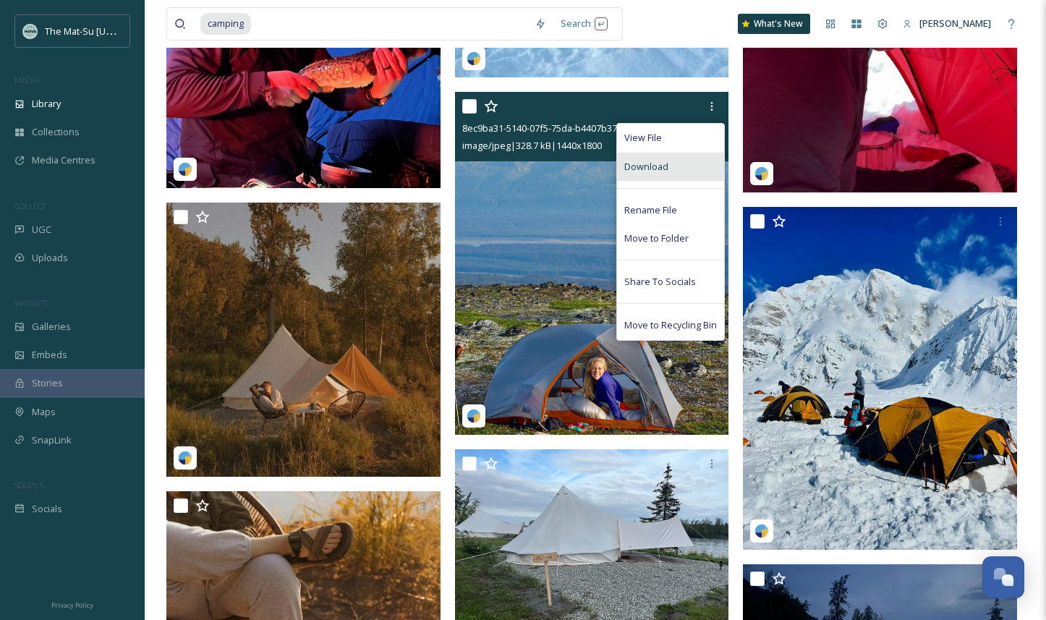
click at [662, 166] on span "Download" at bounding box center [646, 167] width 44 height 14
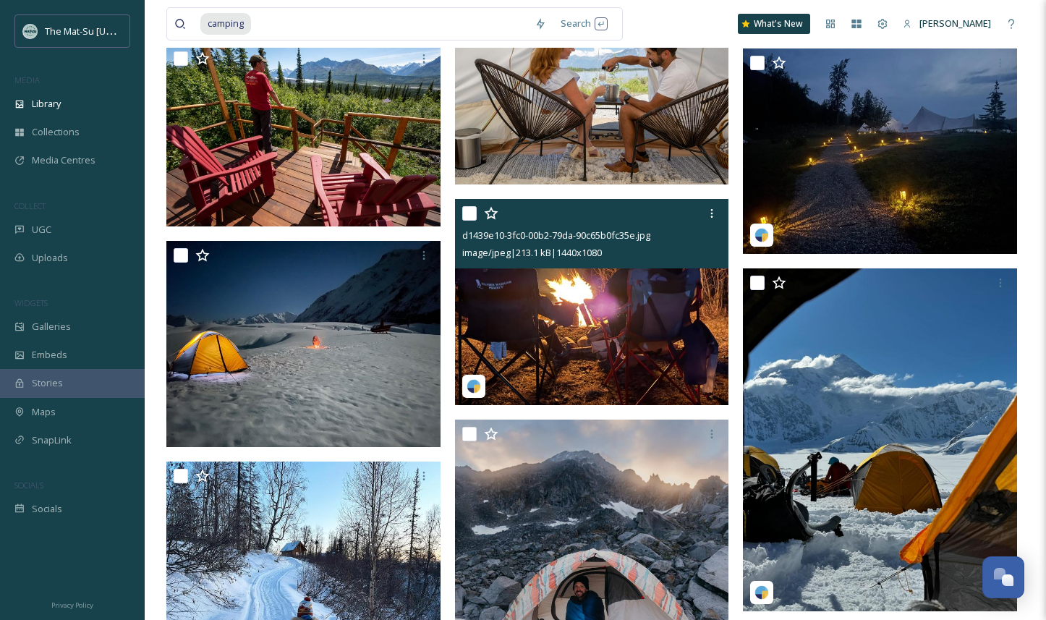
scroll to position [10236, 0]
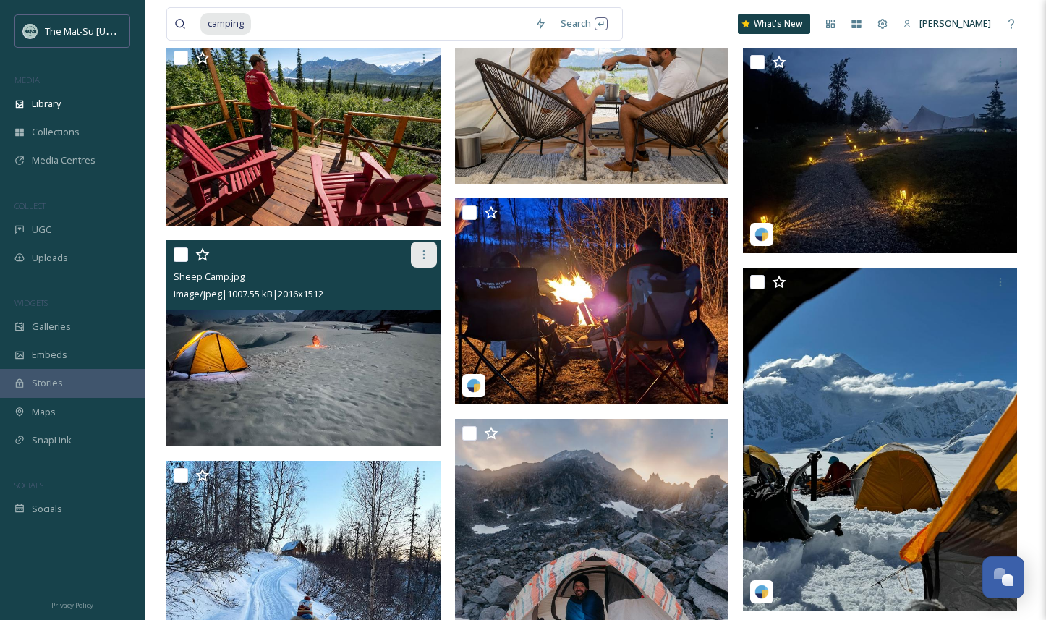
click at [421, 252] on icon at bounding box center [424, 255] width 12 height 12
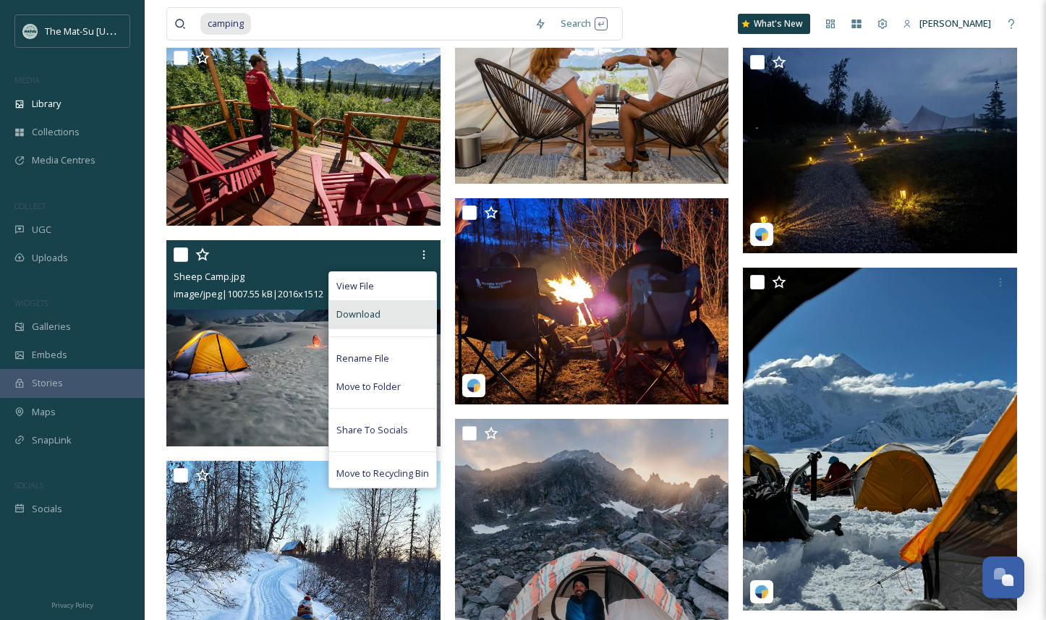
click at [385, 310] on div "Download" at bounding box center [382, 314] width 107 height 28
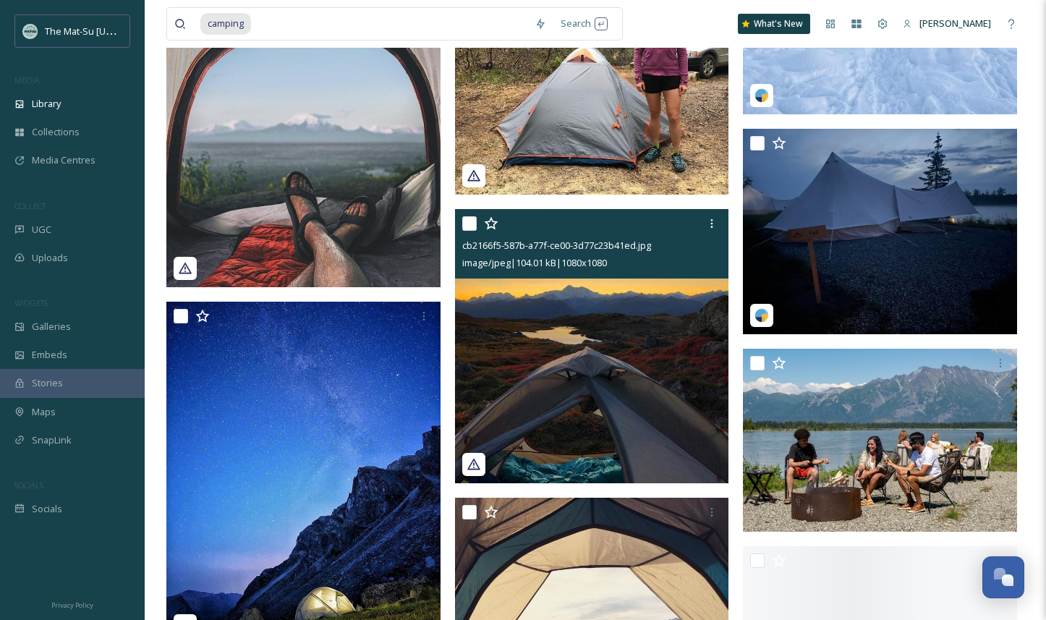
scroll to position [11638, 0]
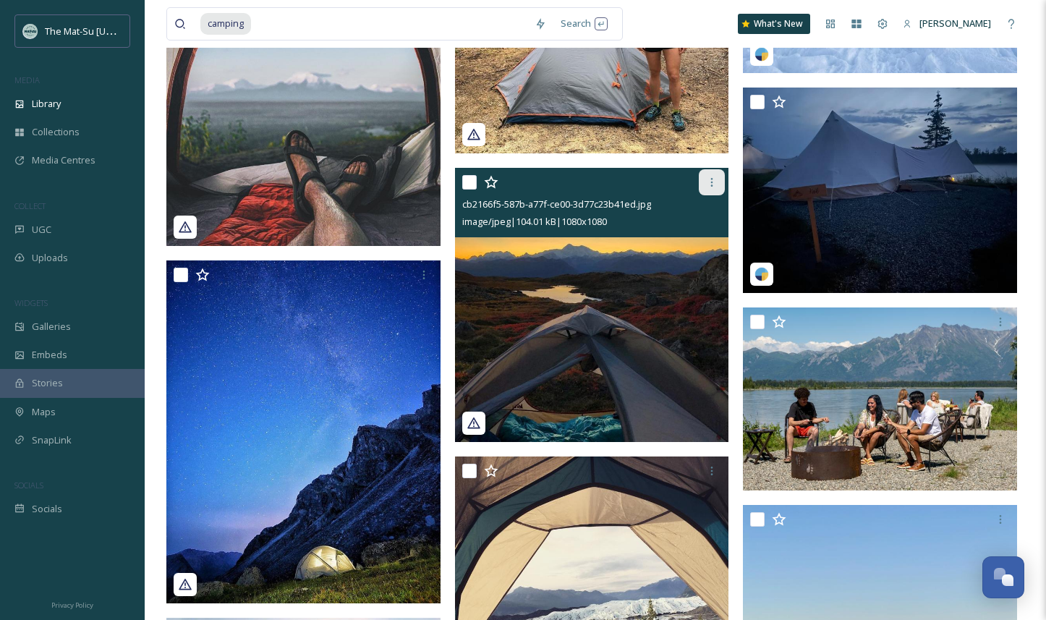
click at [711, 181] on icon at bounding box center [712, 182] width 2 height 9
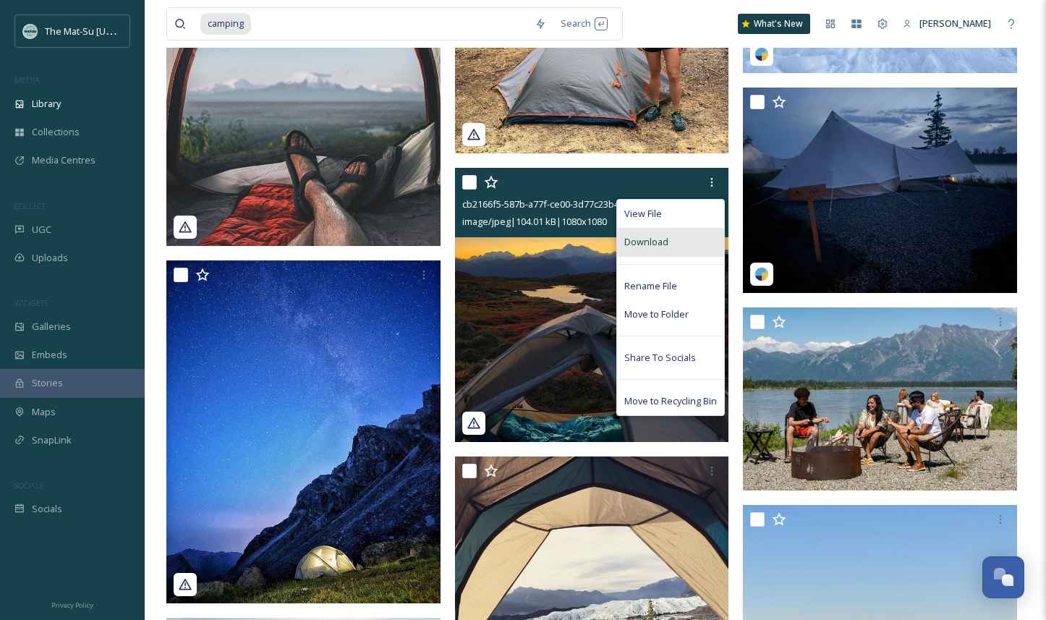
click at [669, 242] on div "Download" at bounding box center [670, 242] width 107 height 28
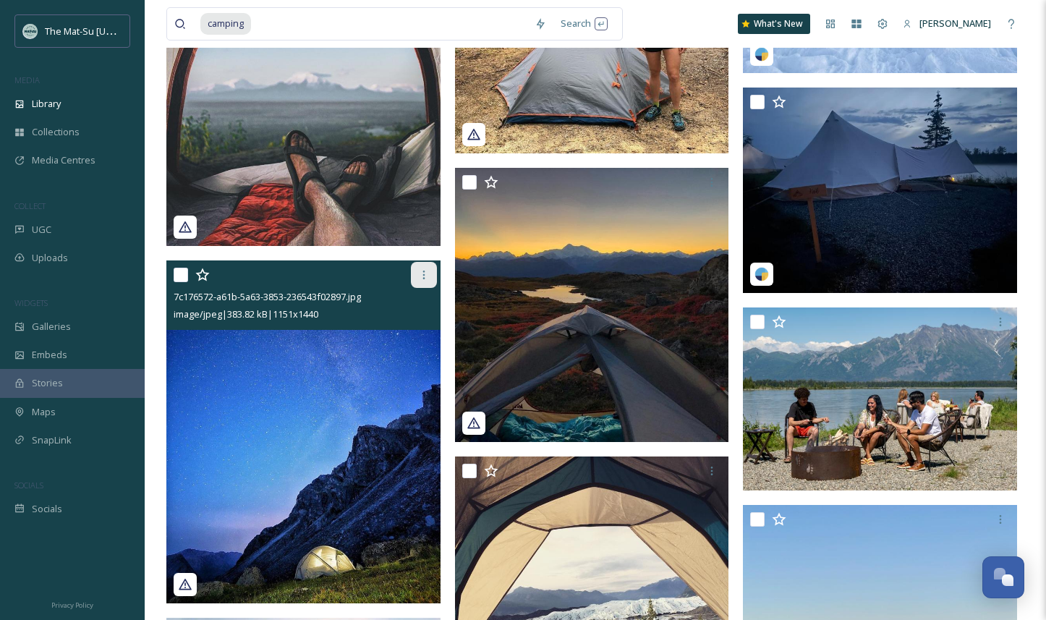
click at [424, 274] on icon at bounding box center [424, 275] width 12 height 12
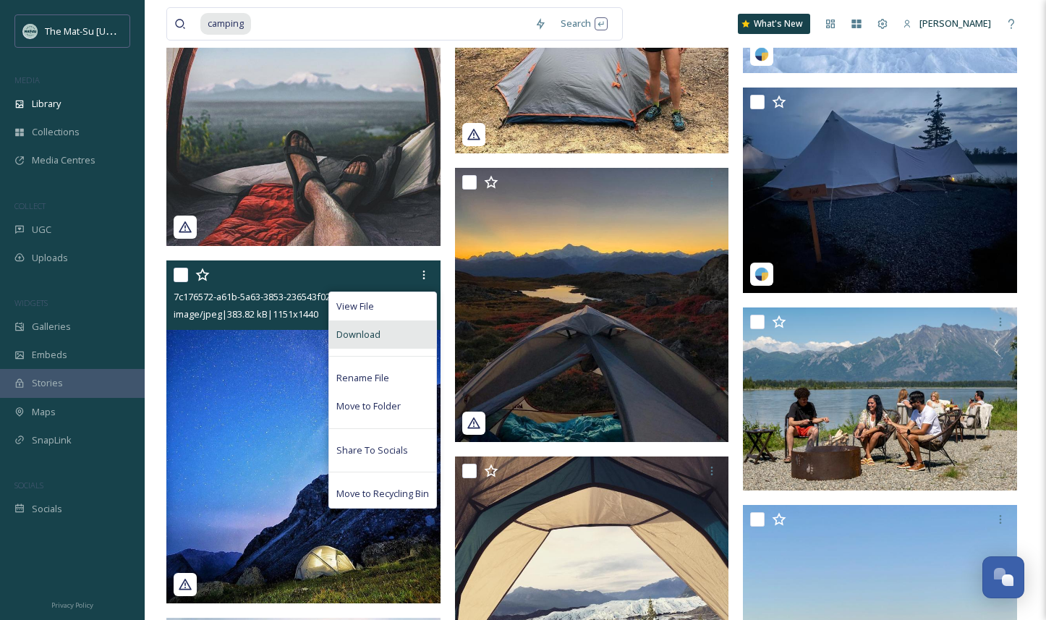
click at [382, 335] on div "Download" at bounding box center [382, 334] width 107 height 28
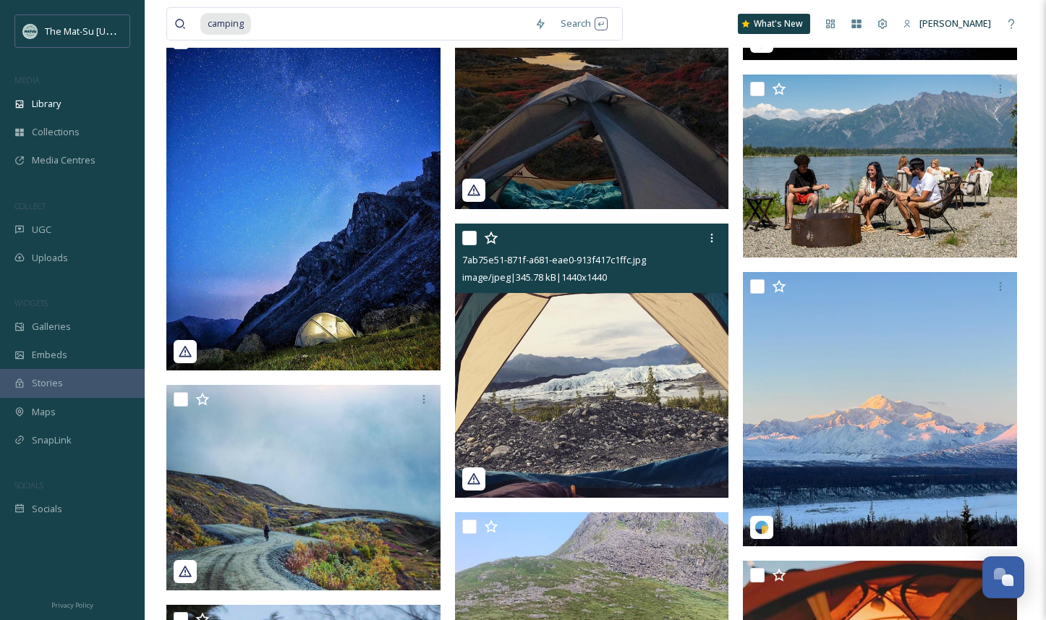
scroll to position [11875, 0]
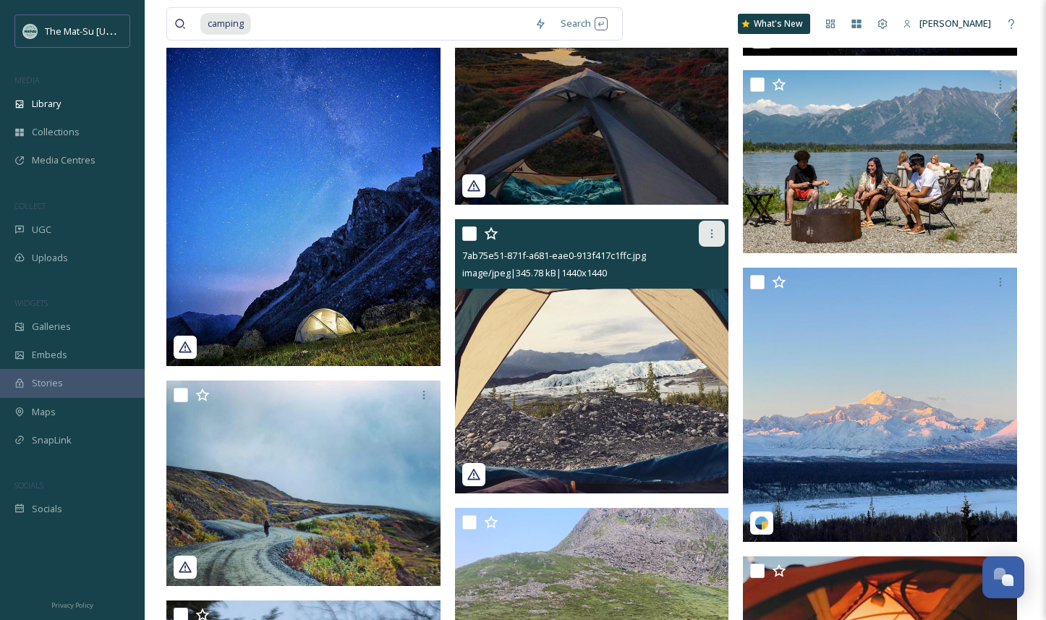
click at [714, 232] on icon at bounding box center [712, 234] width 12 height 12
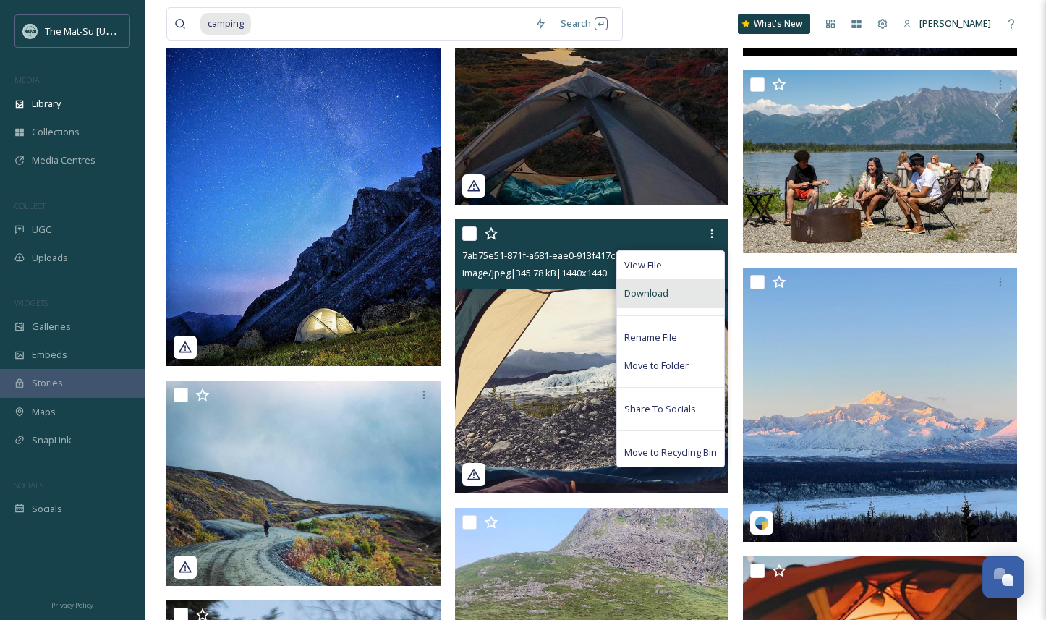
click at [654, 298] on span "Download" at bounding box center [646, 293] width 44 height 14
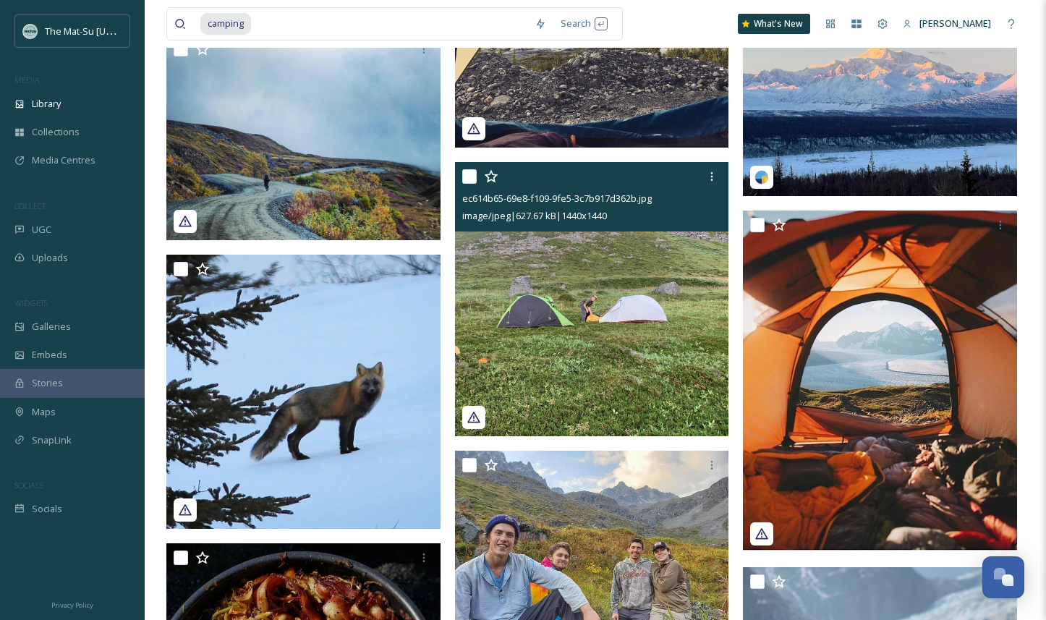
scroll to position [12222, 0]
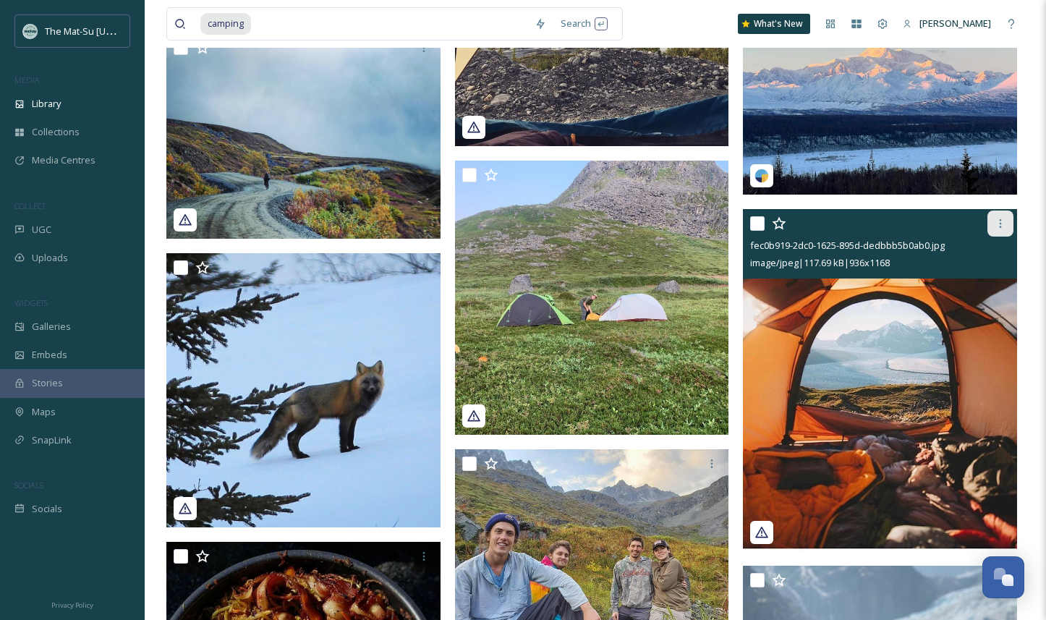
click at [1001, 220] on icon at bounding box center [1000, 224] width 12 height 12
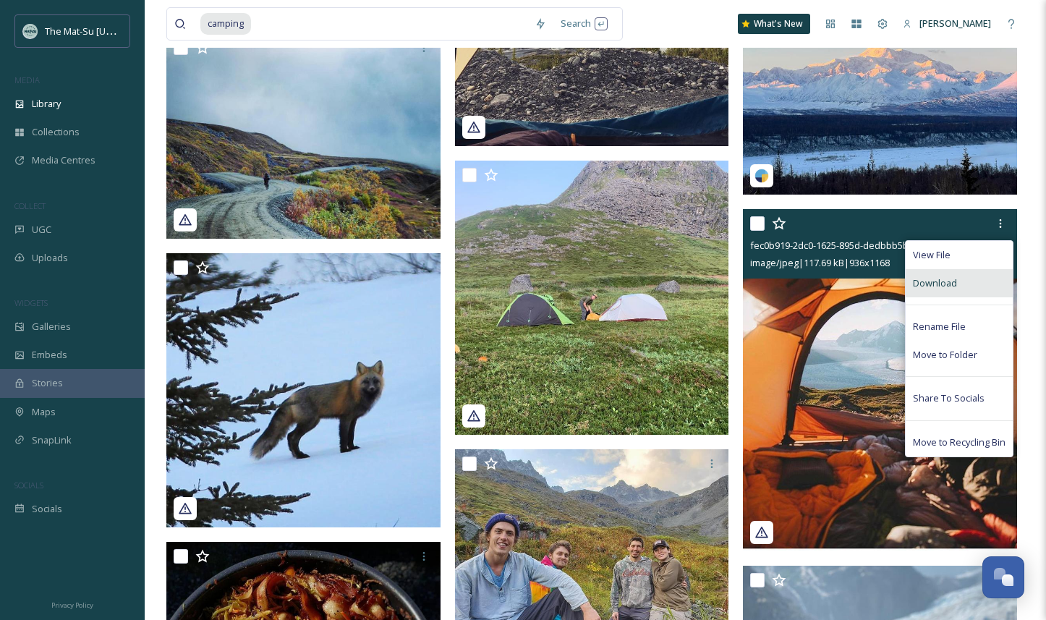
click at [928, 282] on span "Download" at bounding box center [934, 283] width 44 height 14
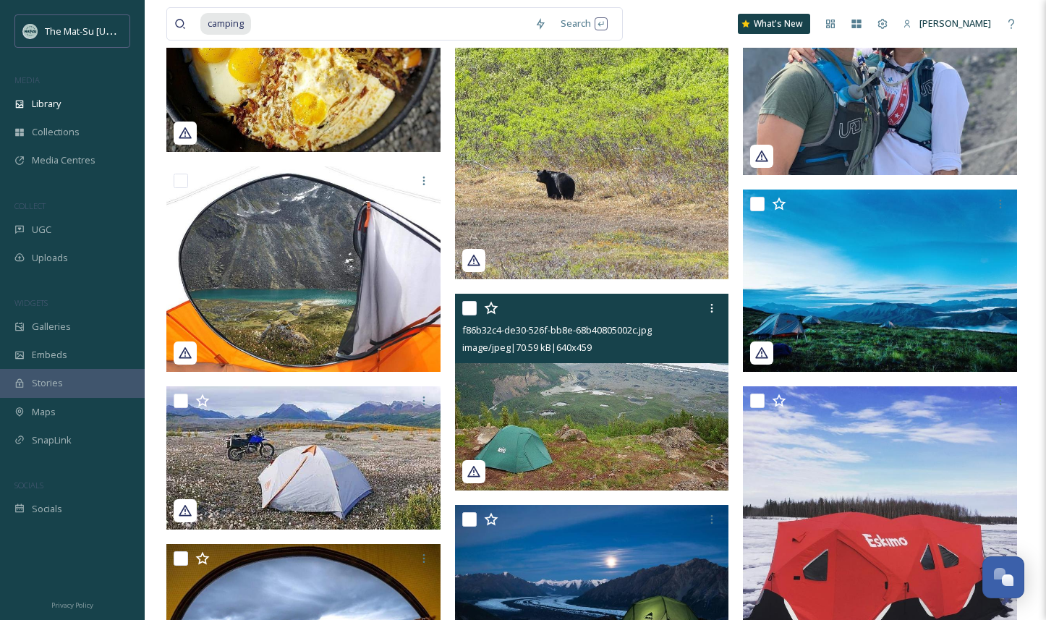
scroll to position [12888, 0]
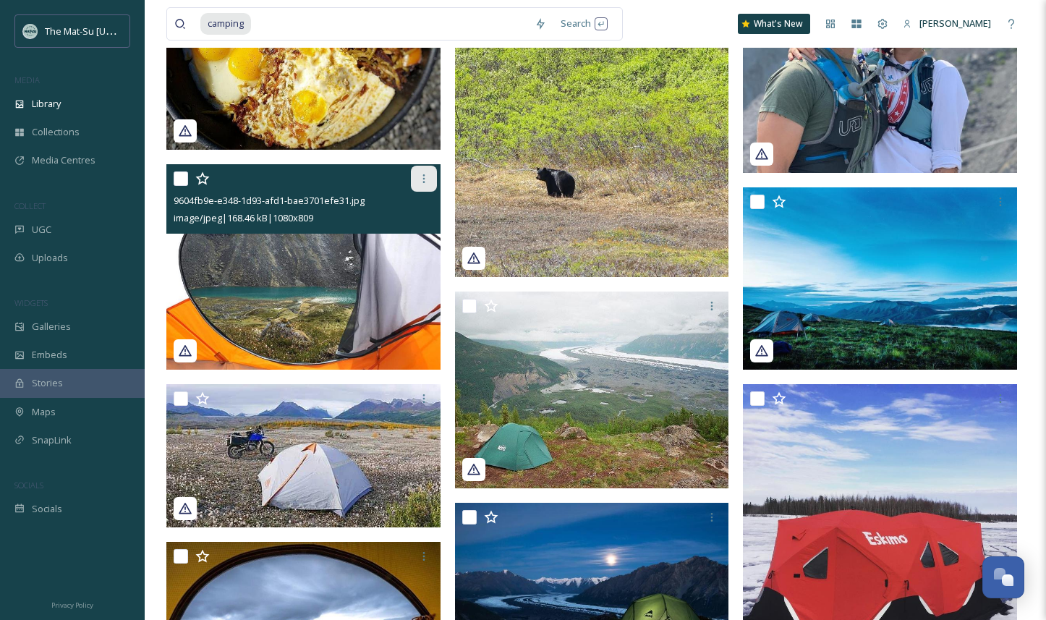
click at [424, 173] on icon at bounding box center [424, 179] width 12 height 12
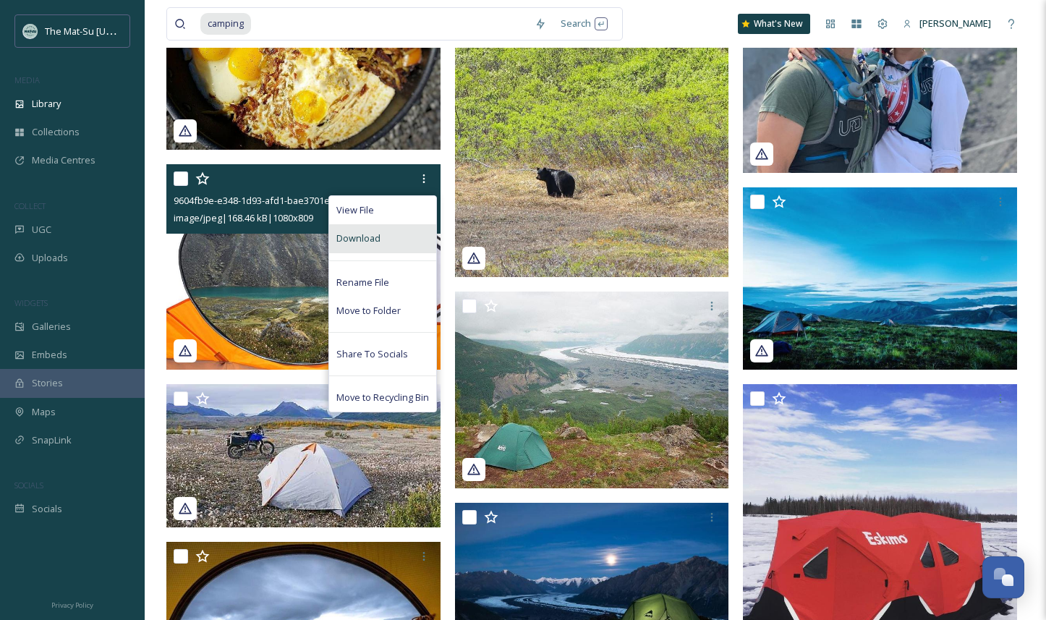
click at [385, 236] on div "Download" at bounding box center [382, 238] width 107 height 28
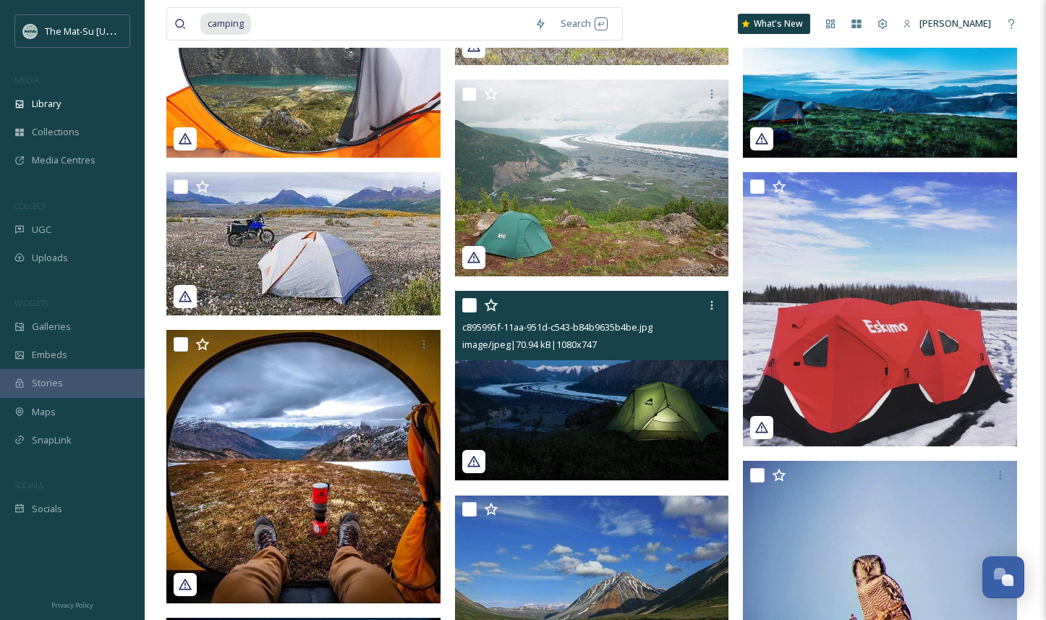
scroll to position [13102, 0]
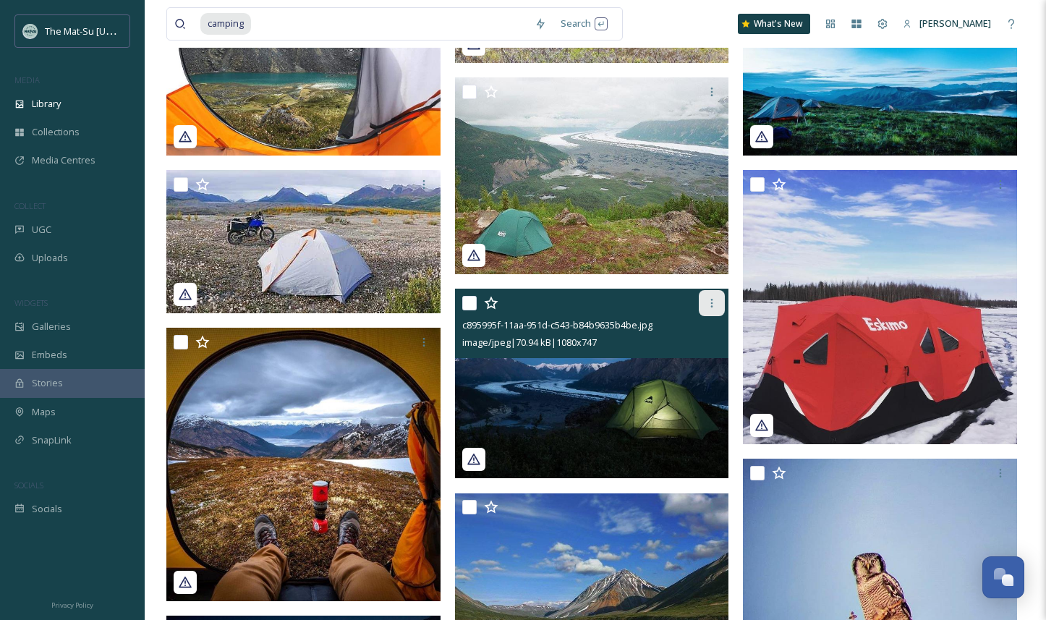
click at [714, 302] on icon at bounding box center [712, 303] width 12 height 12
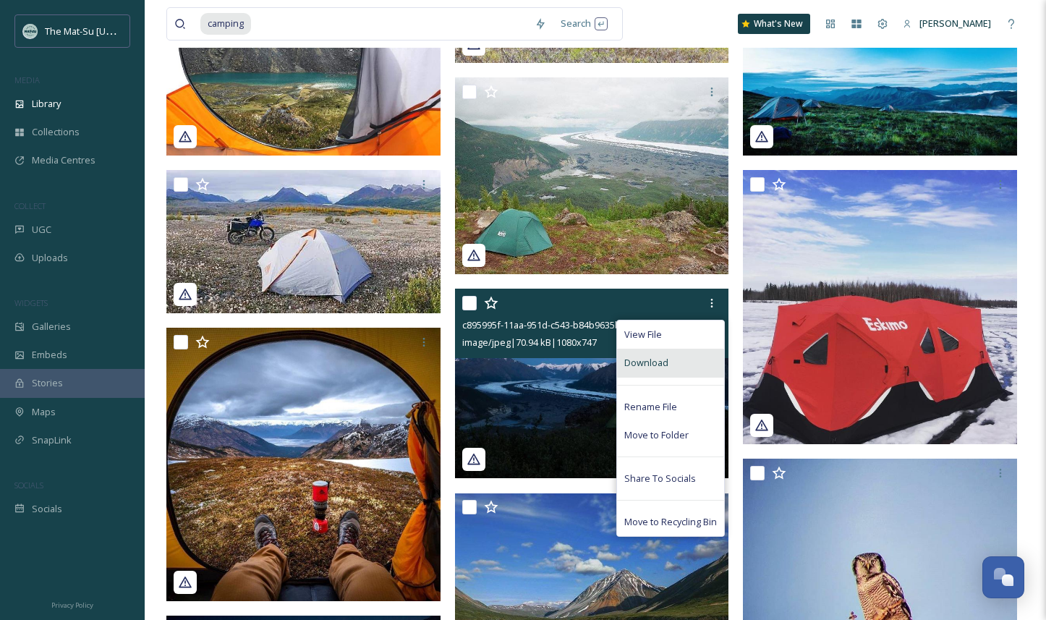
click at [677, 359] on div "Download" at bounding box center [670, 363] width 107 height 28
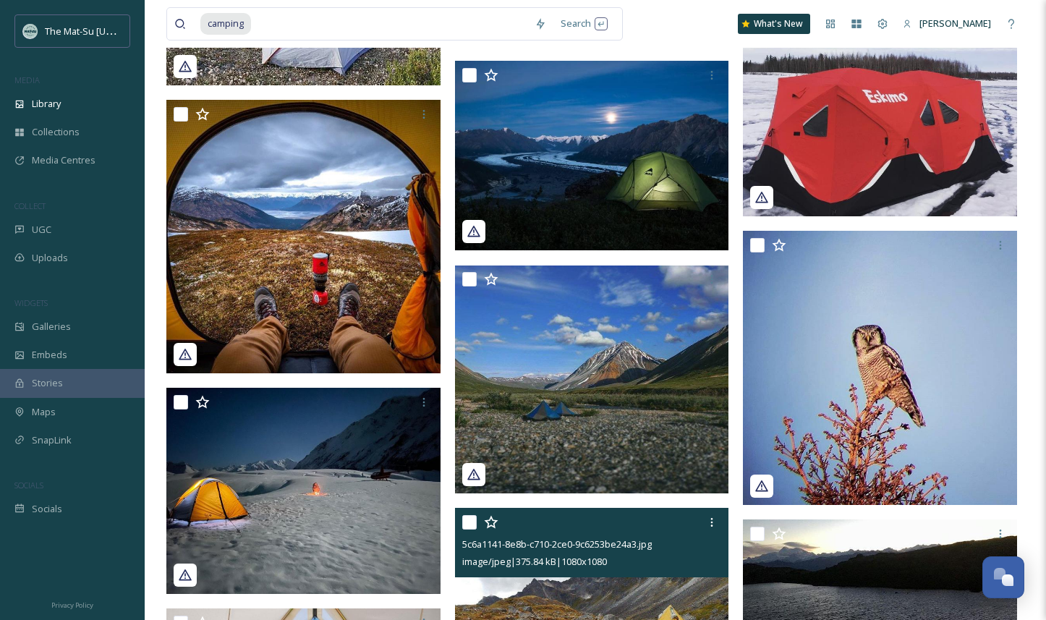
scroll to position [13335, 0]
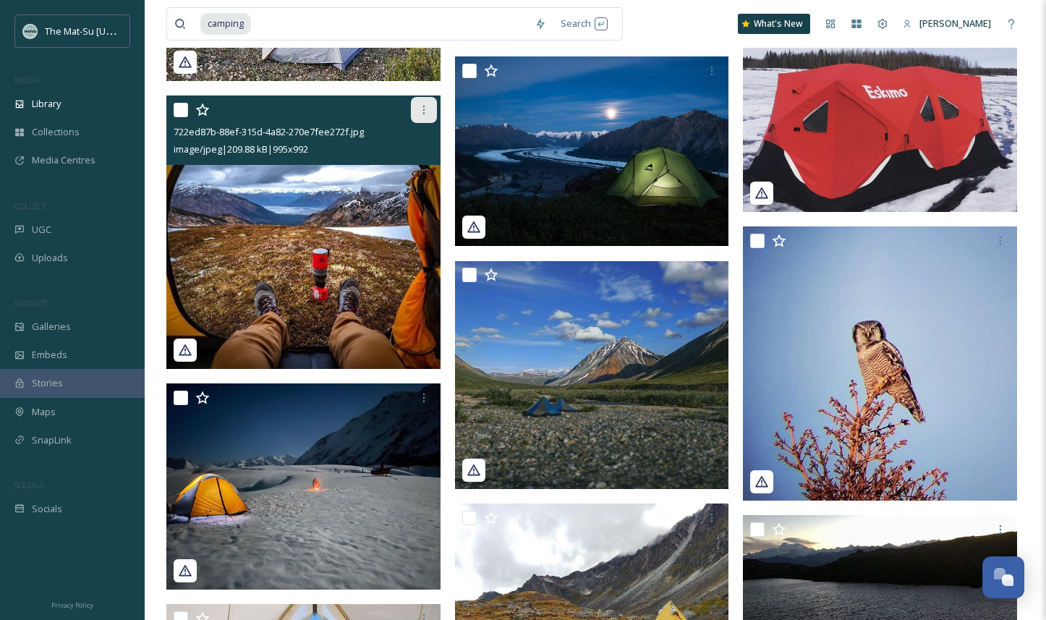
click at [423, 115] on icon at bounding box center [424, 110] width 12 height 12
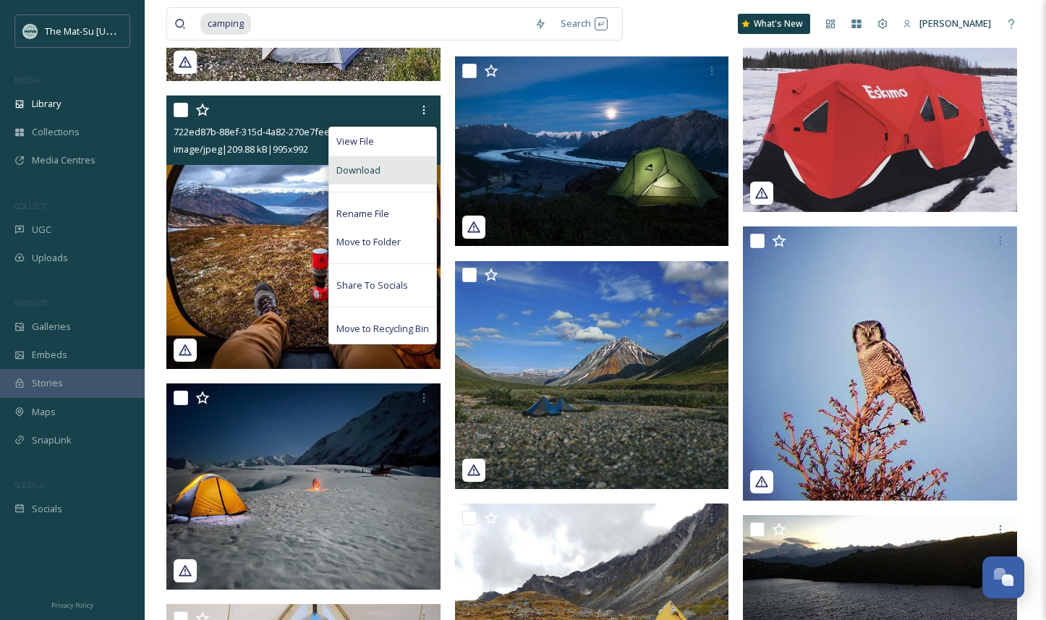
click at [377, 170] on span "Download" at bounding box center [358, 170] width 44 height 14
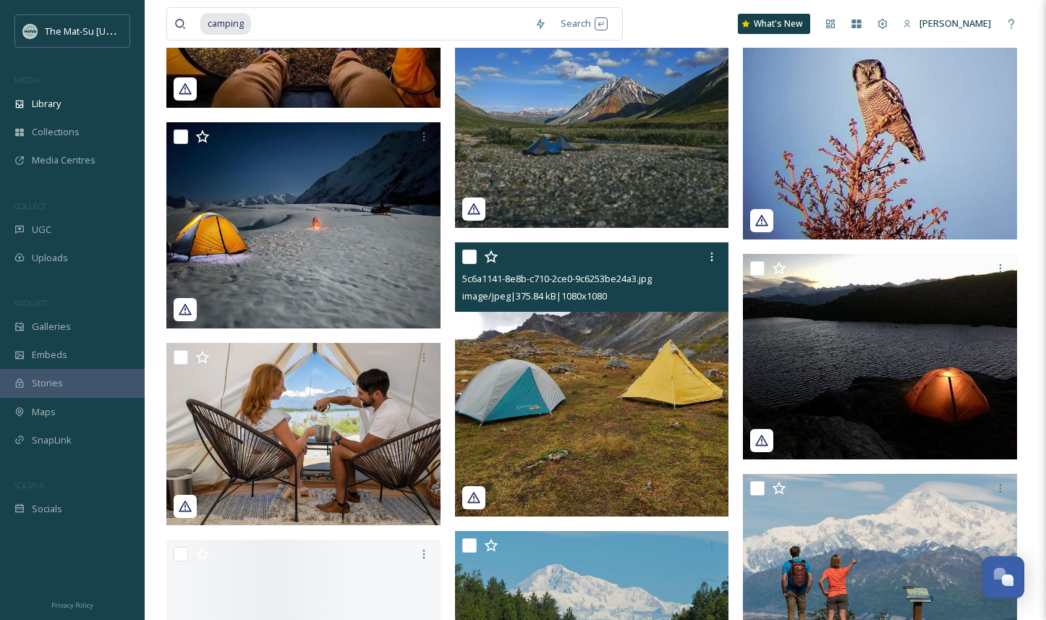
scroll to position [13598, 0]
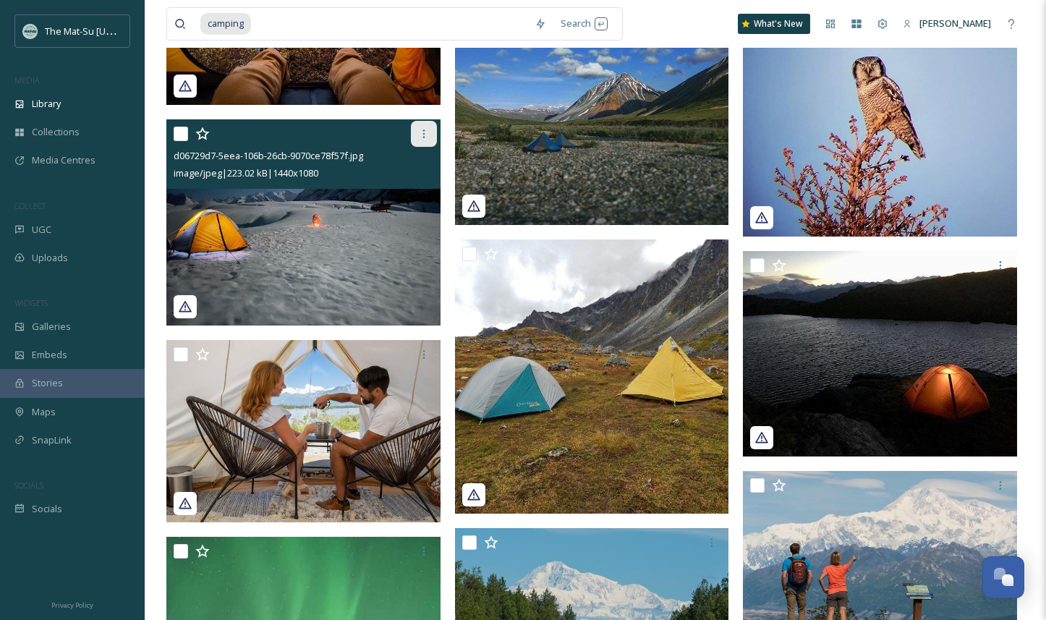
click at [419, 132] on icon at bounding box center [424, 134] width 12 height 12
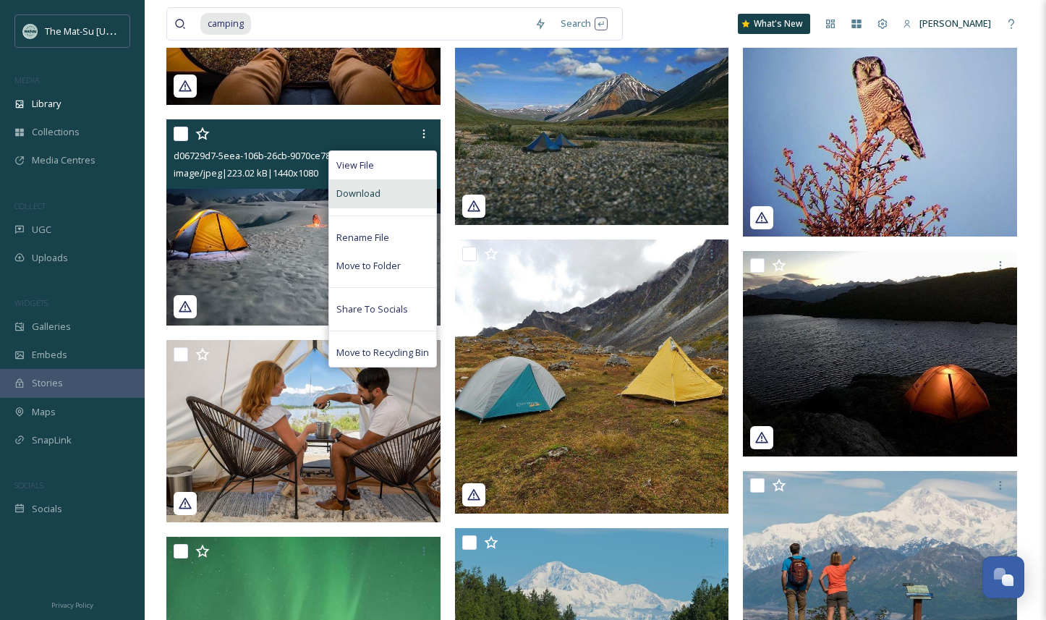
click at [388, 187] on div "Download" at bounding box center [382, 193] width 107 height 28
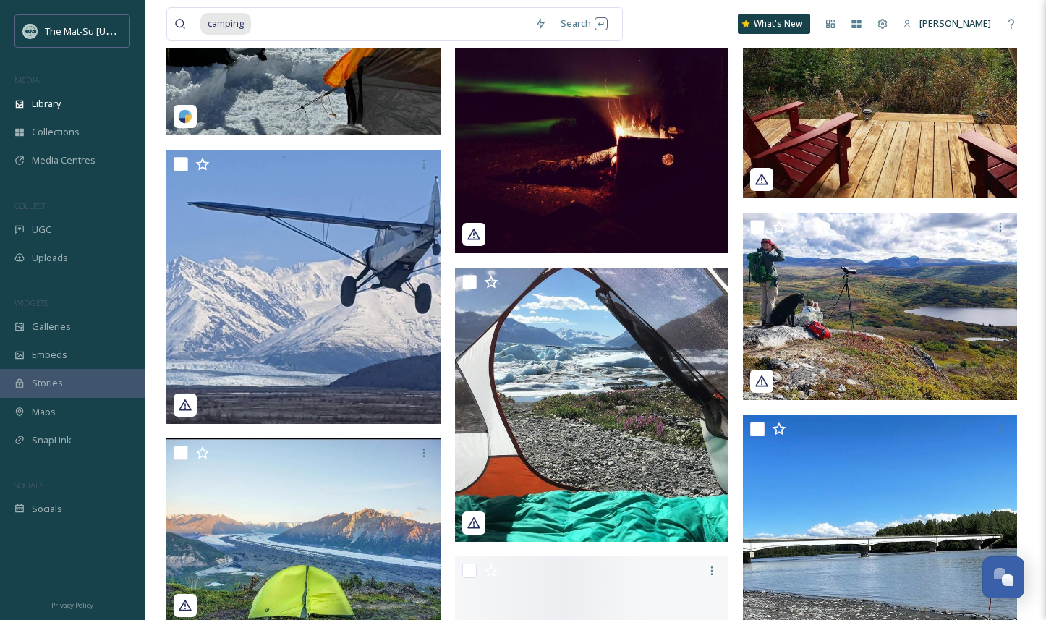
scroll to position [14635, 0]
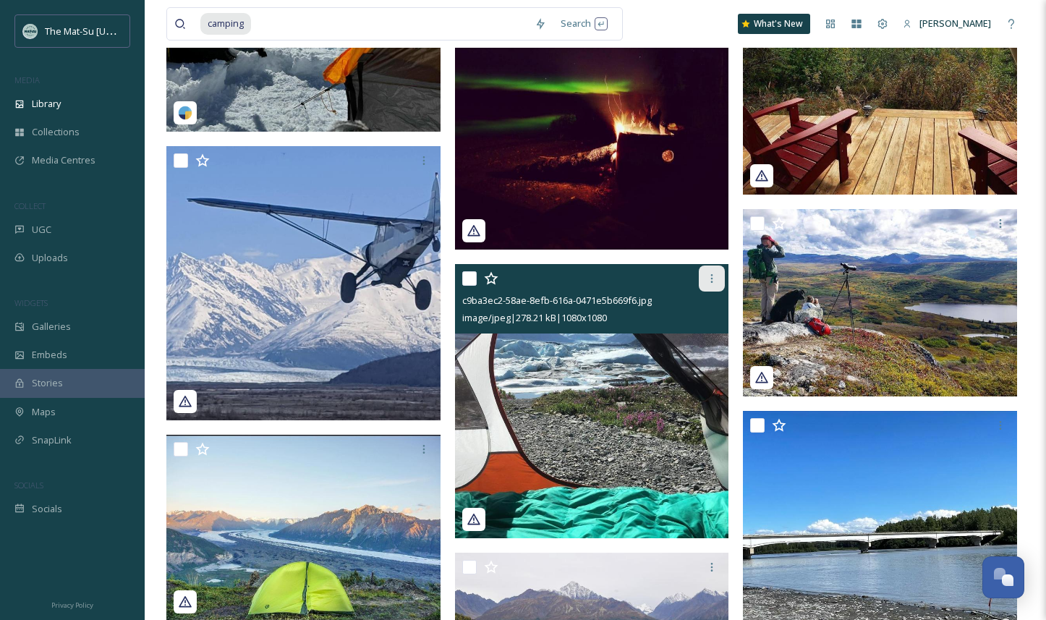
click at [714, 275] on icon at bounding box center [712, 279] width 12 height 12
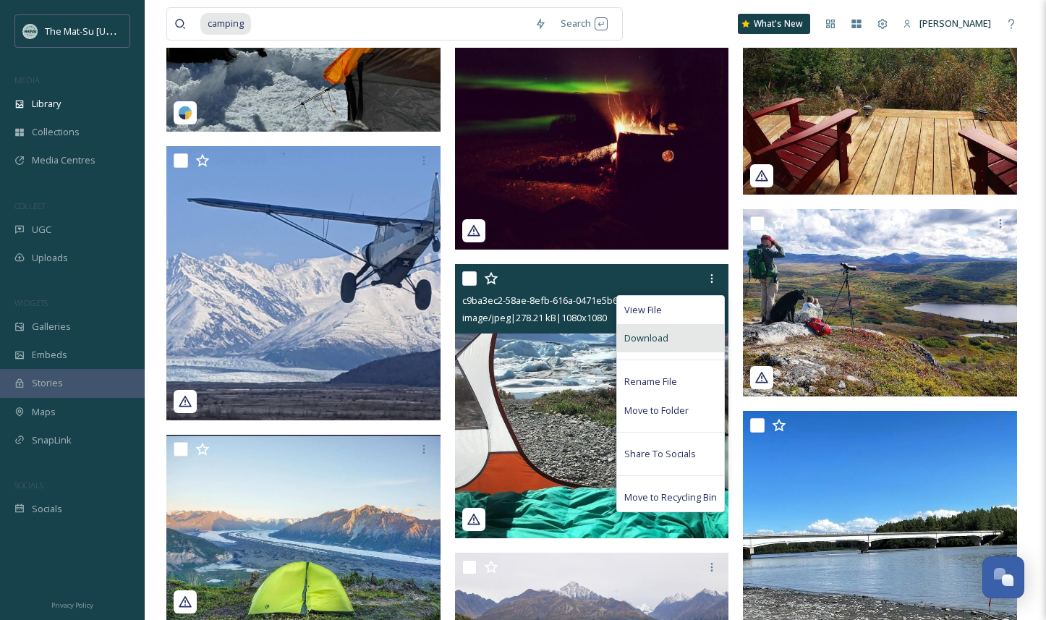
click at [673, 336] on div "Download" at bounding box center [670, 338] width 107 height 28
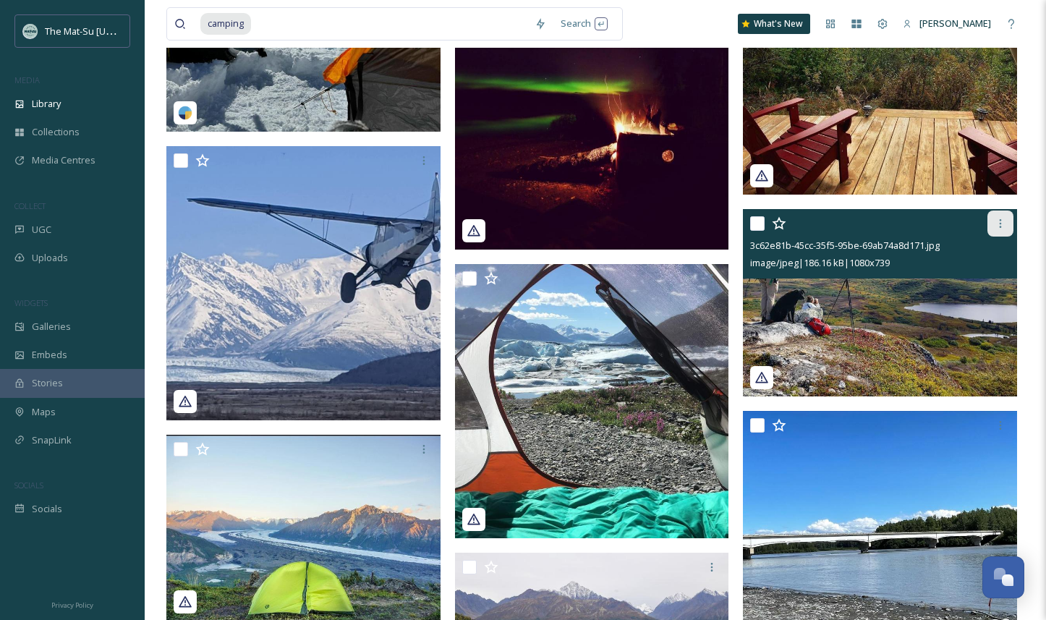
click at [1003, 220] on icon at bounding box center [1000, 224] width 12 height 12
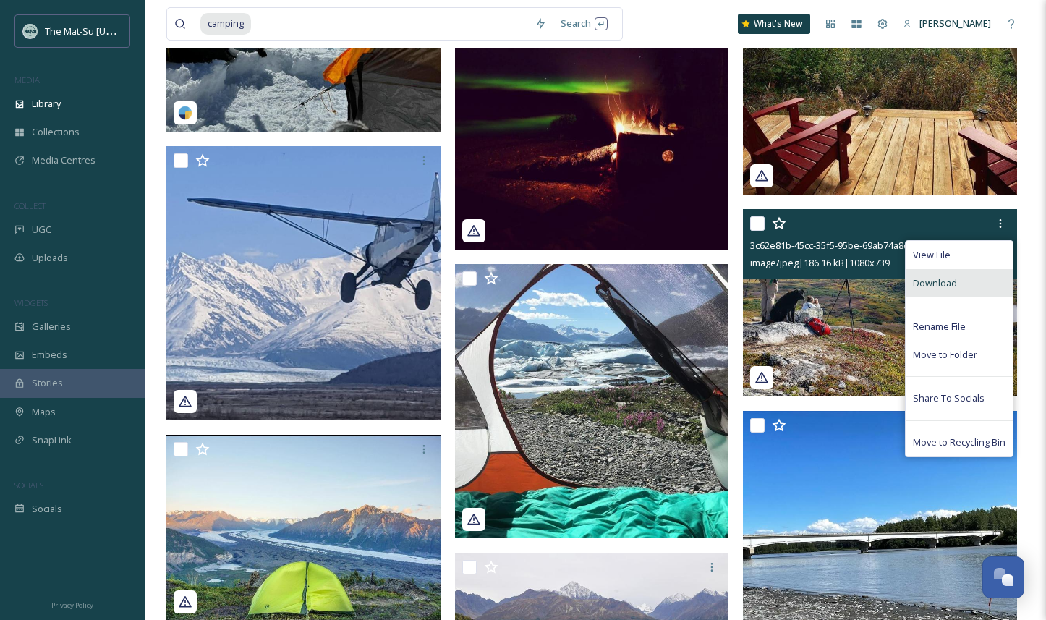
click at [926, 278] on span "Download" at bounding box center [934, 283] width 44 height 14
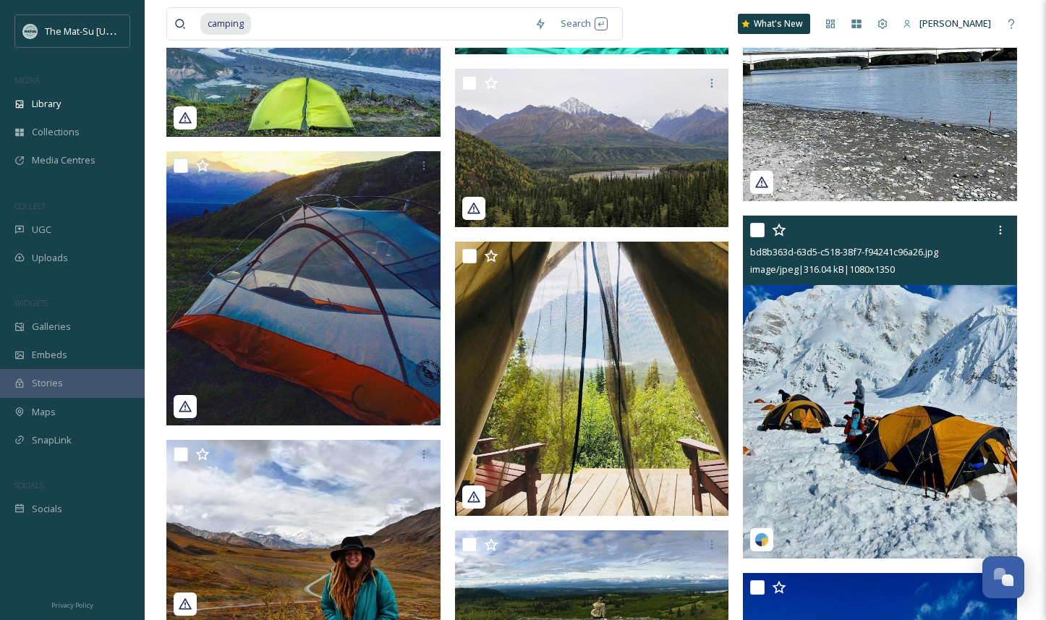
scroll to position [15119, 0]
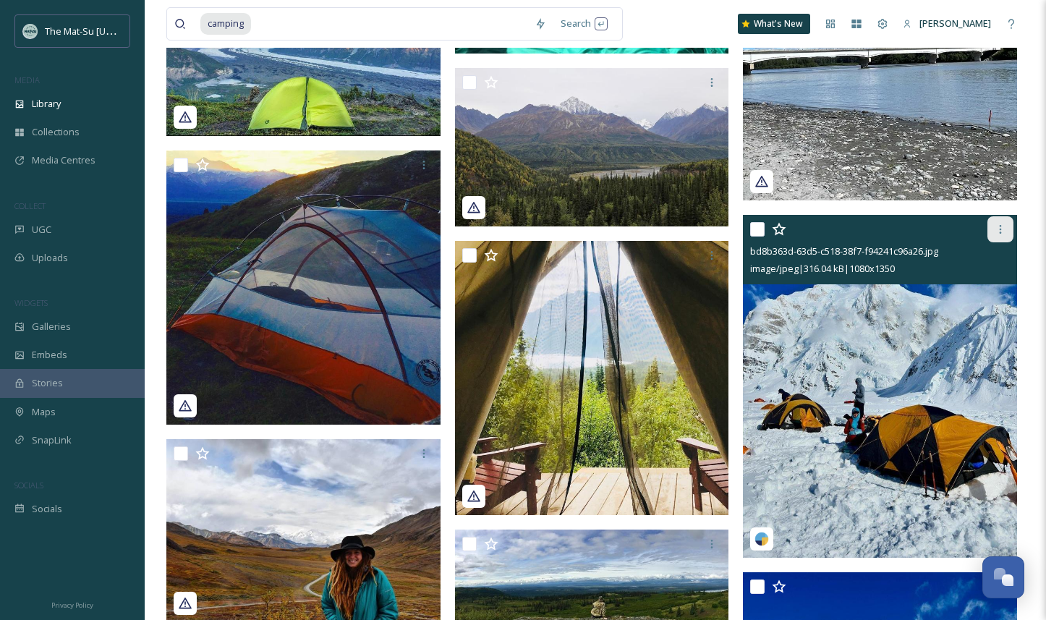
click at [1001, 227] on icon at bounding box center [1000, 229] width 12 height 12
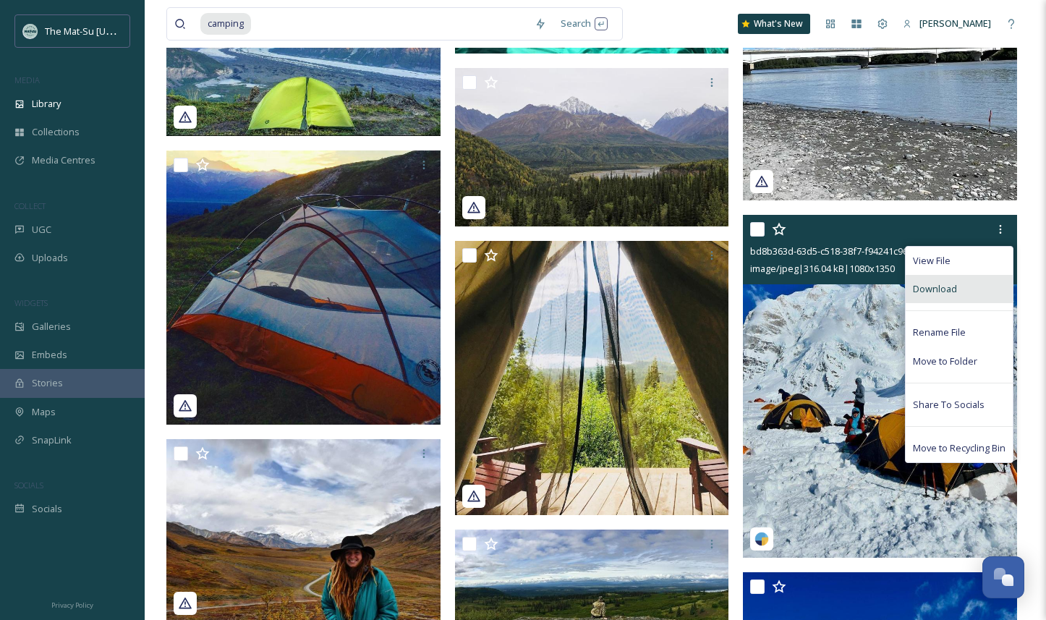
click at [938, 286] on span "Download" at bounding box center [934, 289] width 44 height 14
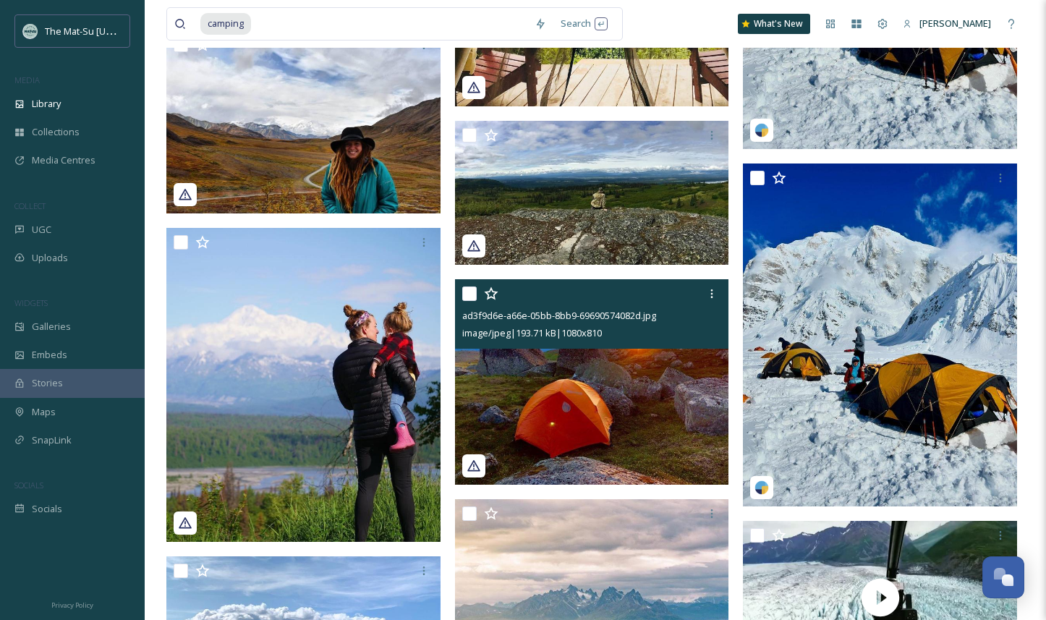
scroll to position [15509, 0]
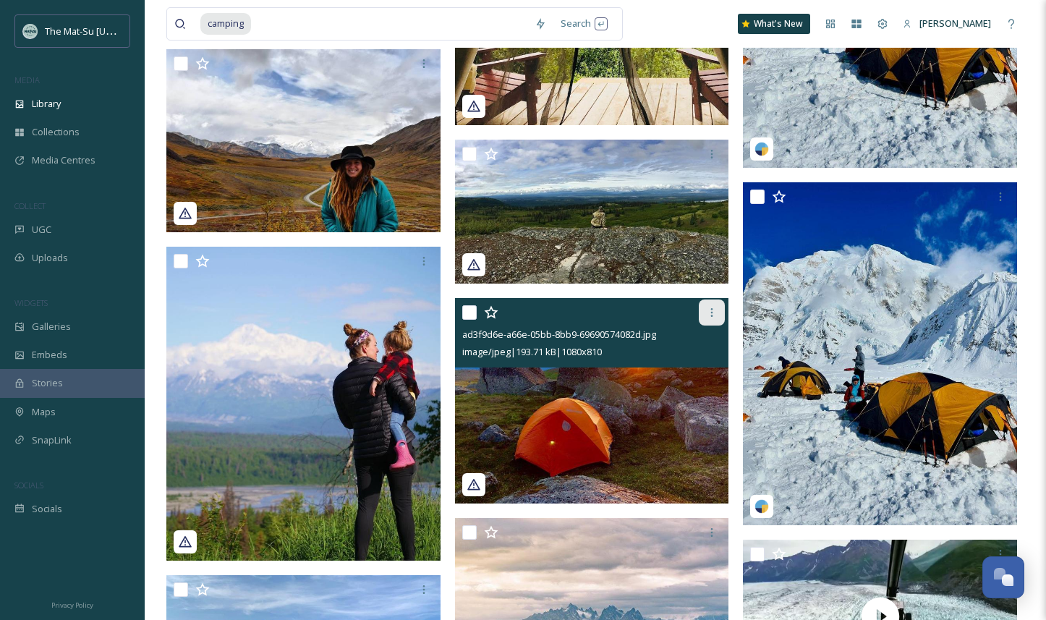
click at [707, 313] on icon at bounding box center [712, 313] width 12 height 12
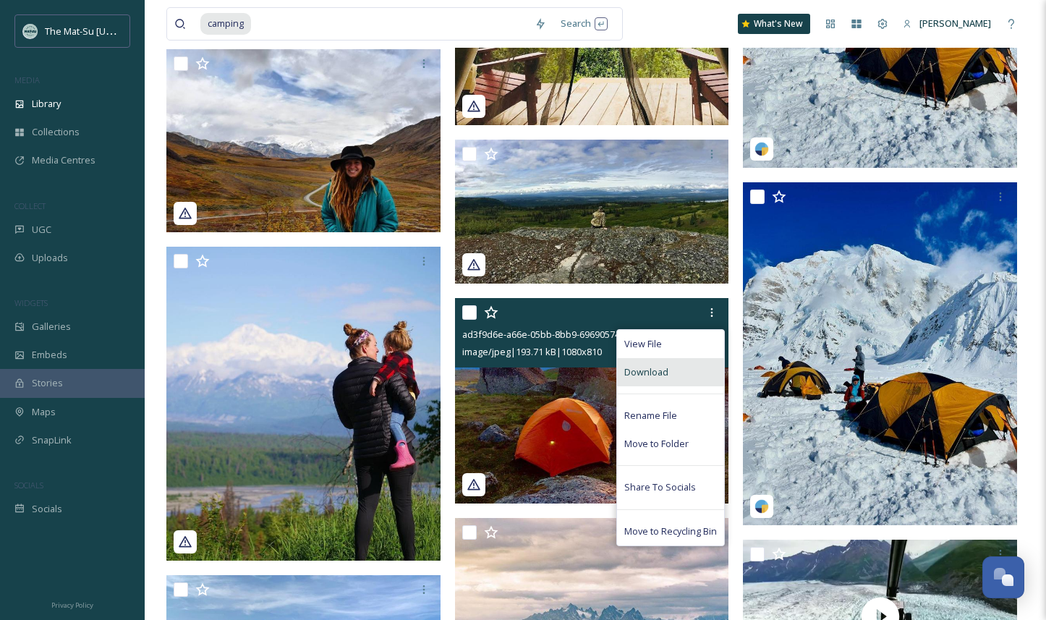
click at [658, 371] on span "Download" at bounding box center [646, 372] width 44 height 14
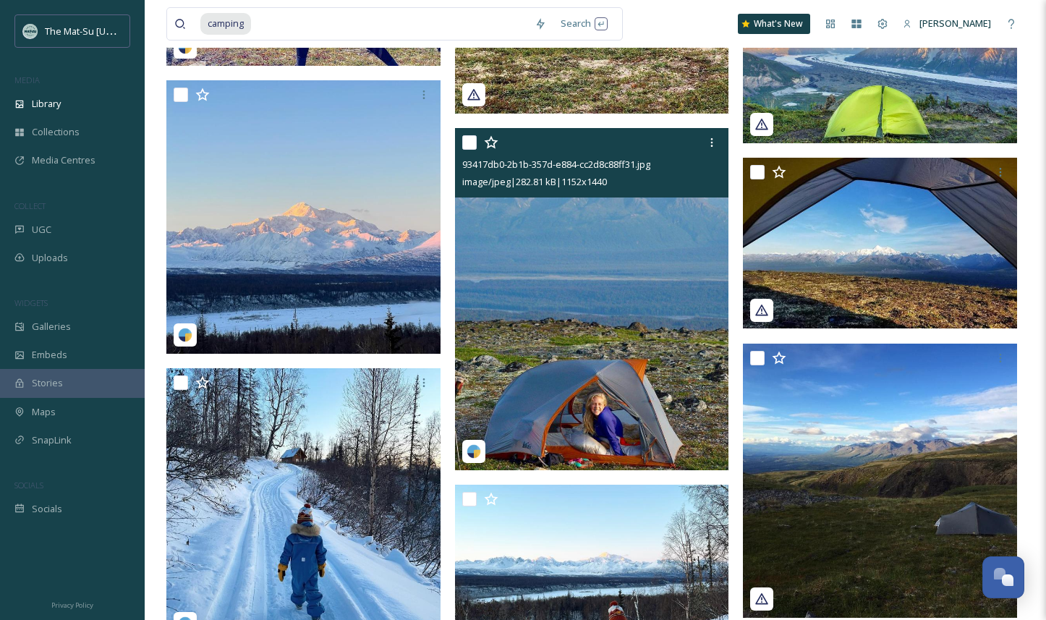
scroll to position [16256, 0]
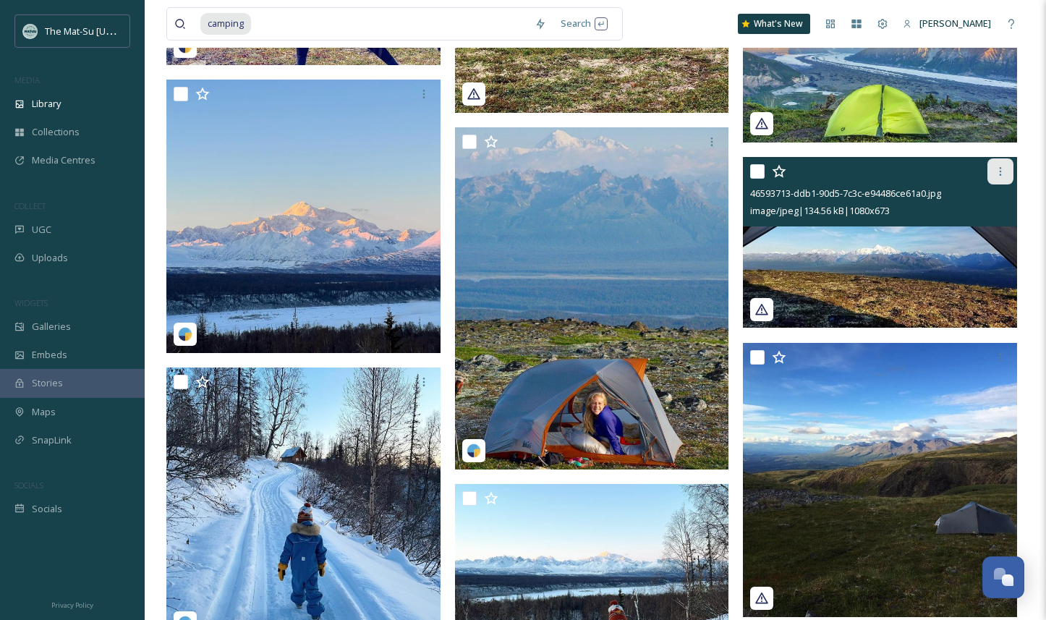
click at [1002, 169] on icon at bounding box center [1000, 172] width 12 height 12
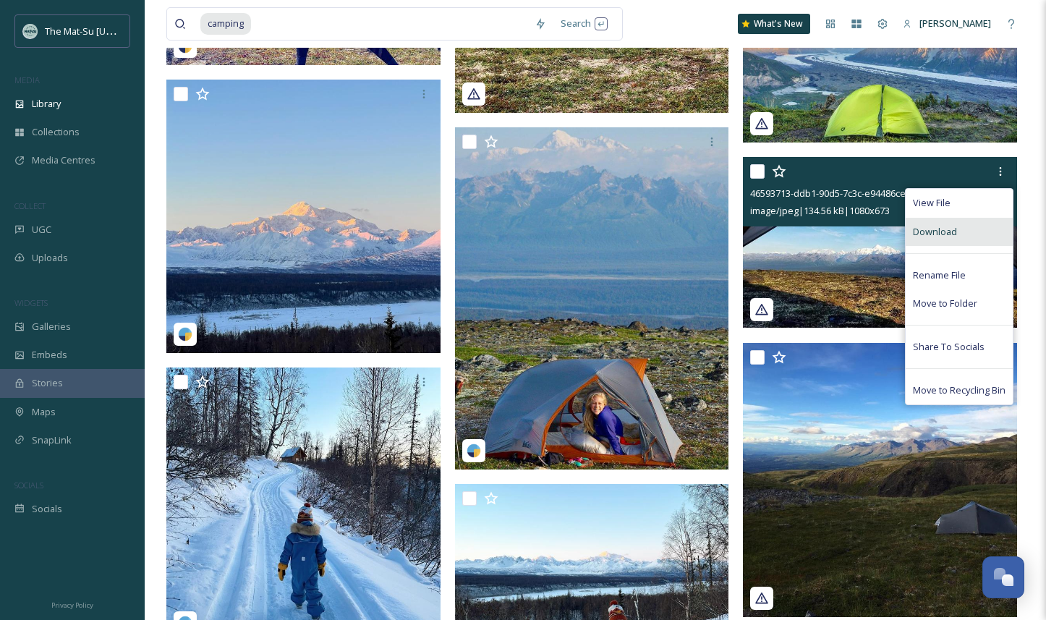
click at [949, 234] on span "Download" at bounding box center [934, 232] width 44 height 14
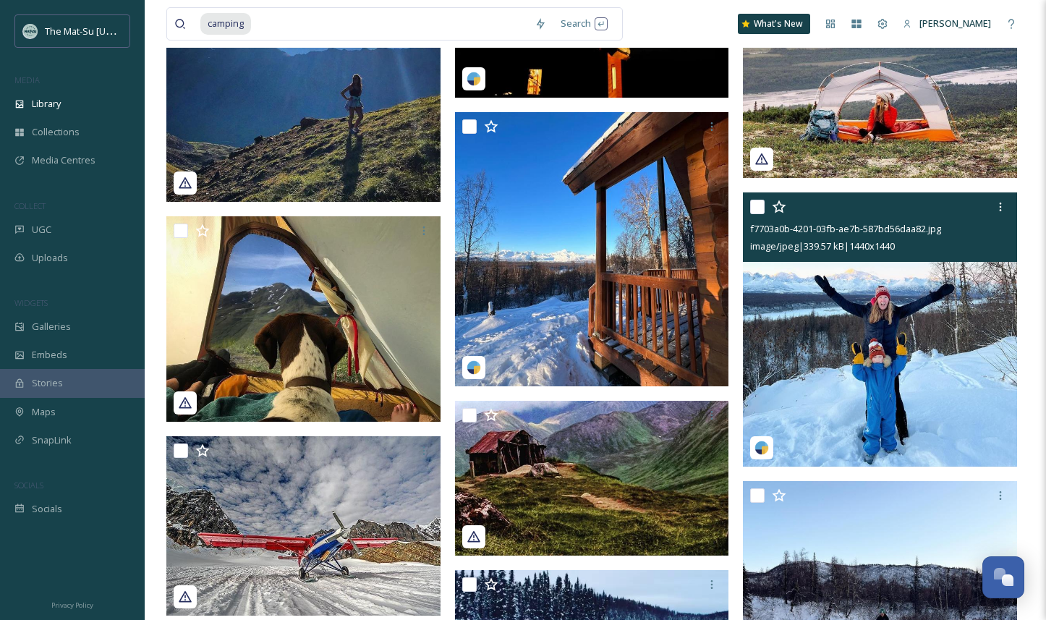
scroll to position [17206, 0]
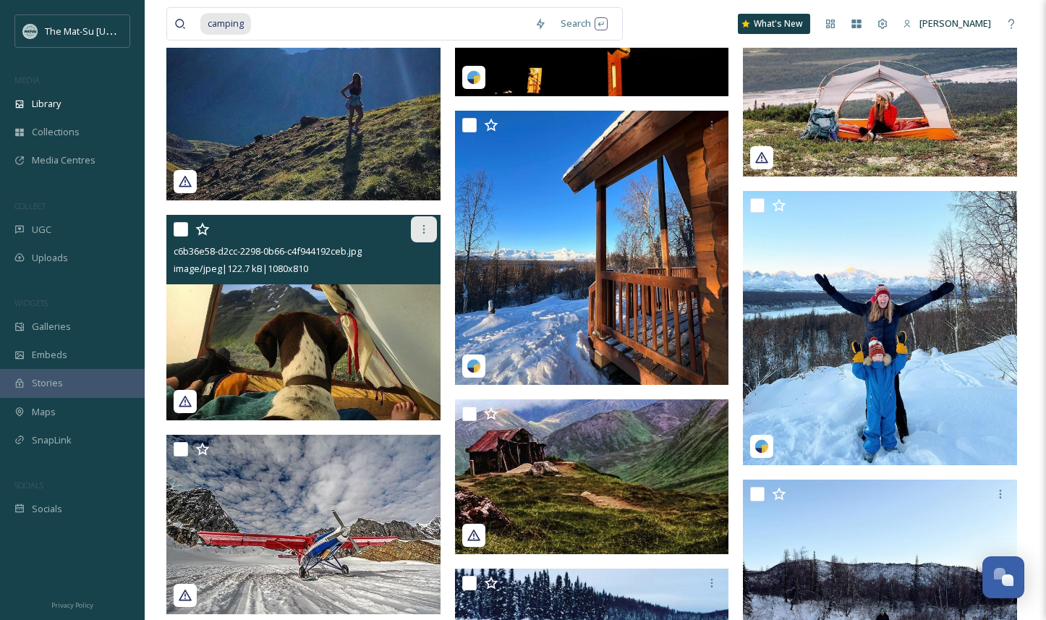
click at [425, 229] on icon at bounding box center [424, 229] width 12 height 12
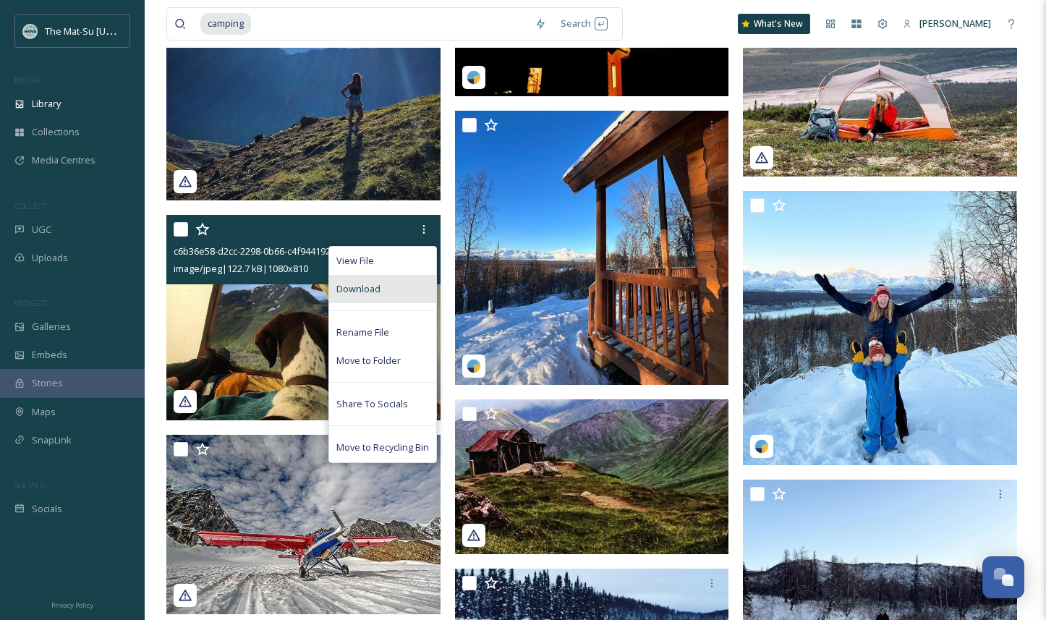
click at [382, 283] on div "Download" at bounding box center [382, 289] width 107 height 28
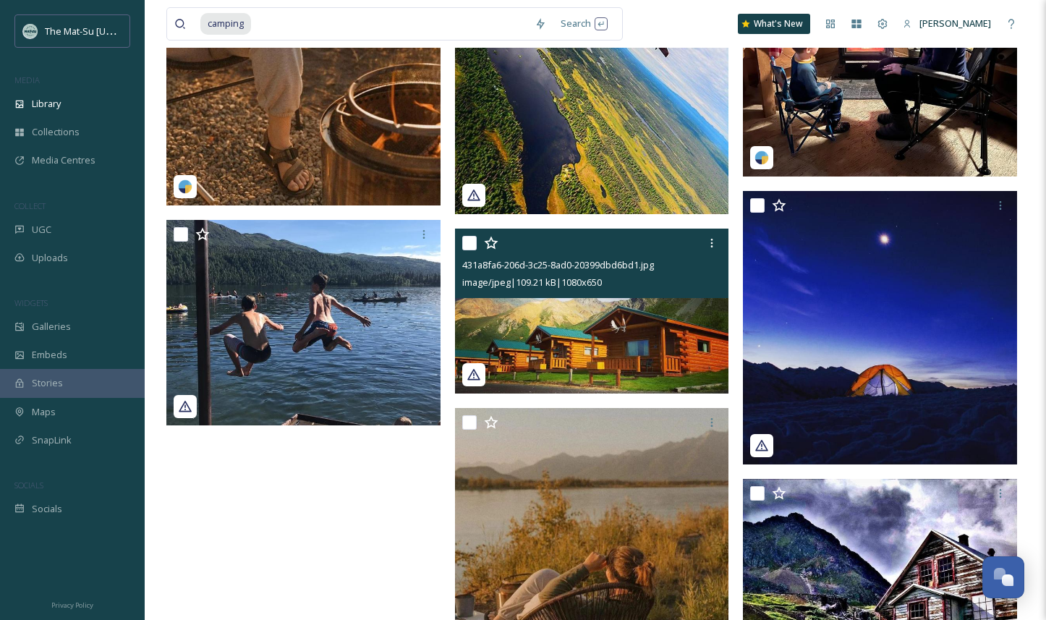
scroll to position [18075, 0]
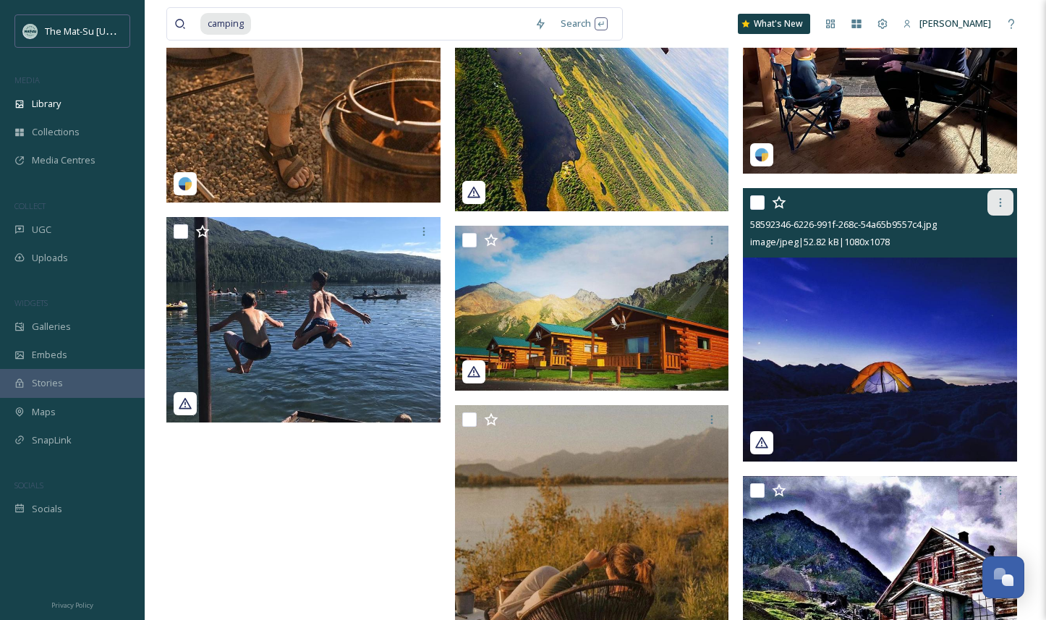
click at [999, 204] on icon at bounding box center [1000, 203] width 12 height 12
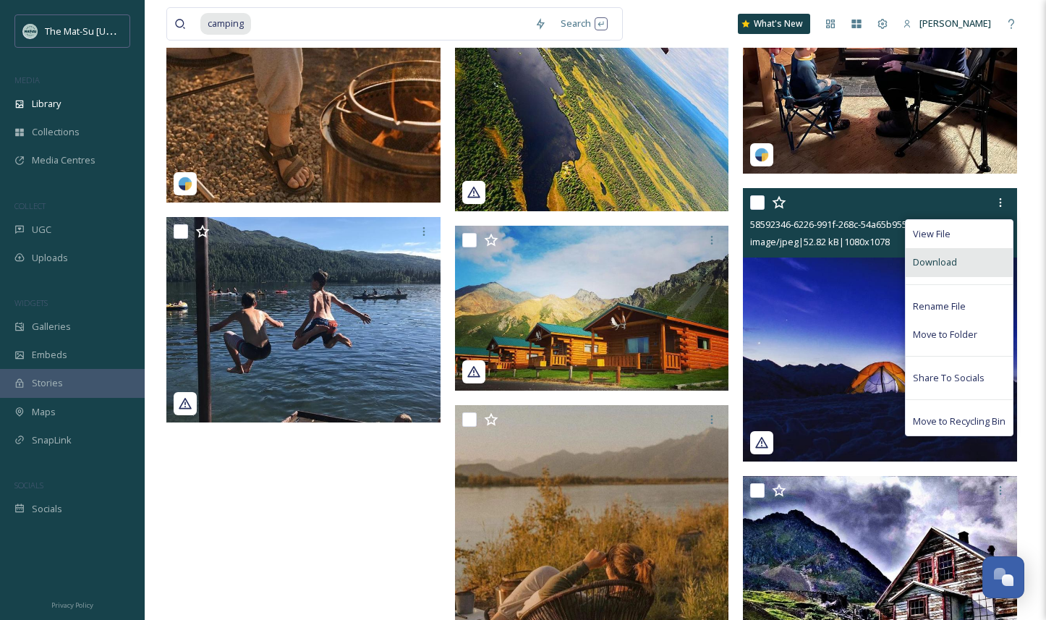
click at [959, 260] on div "Download" at bounding box center [958, 262] width 107 height 28
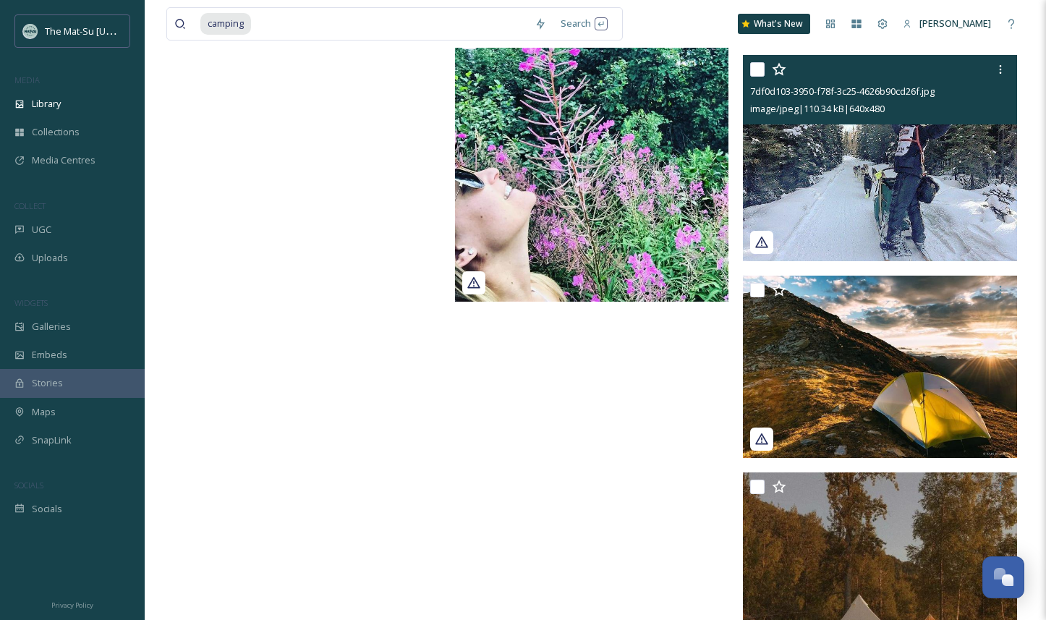
scroll to position [18748, 0]
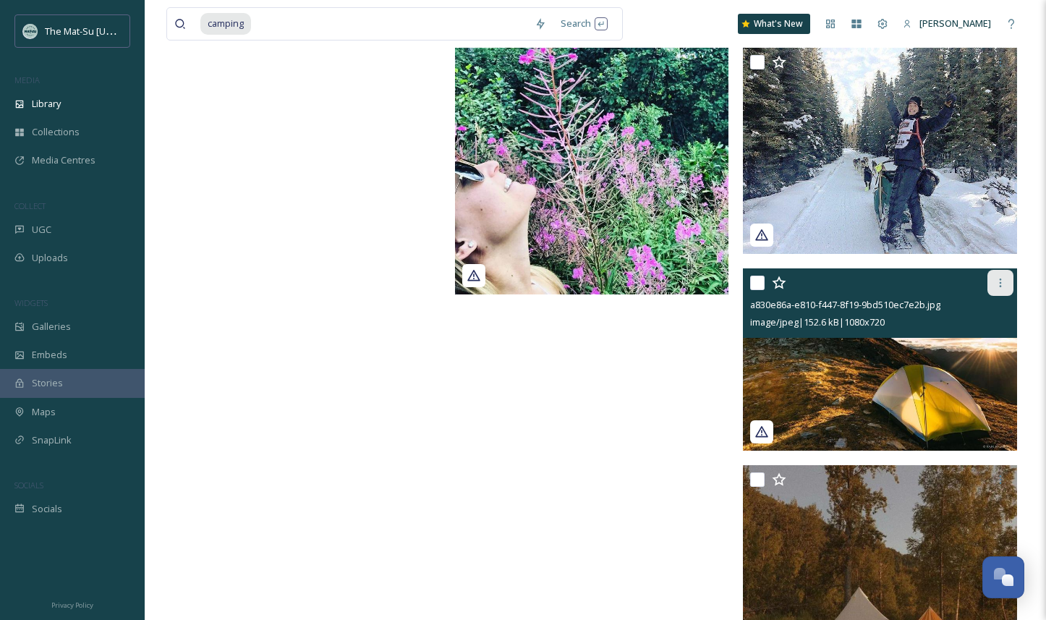
click at [1001, 283] on icon at bounding box center [1000, 283] width 12 height 12
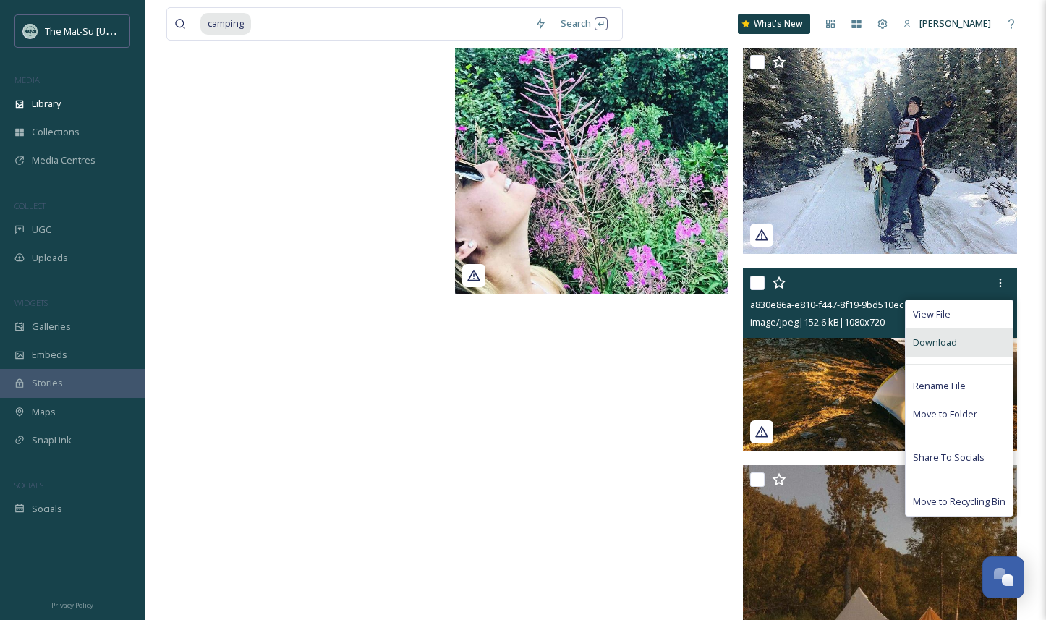
click at [941, 334] on div "Download" at bounding box center [958, 342] width 107 height 28
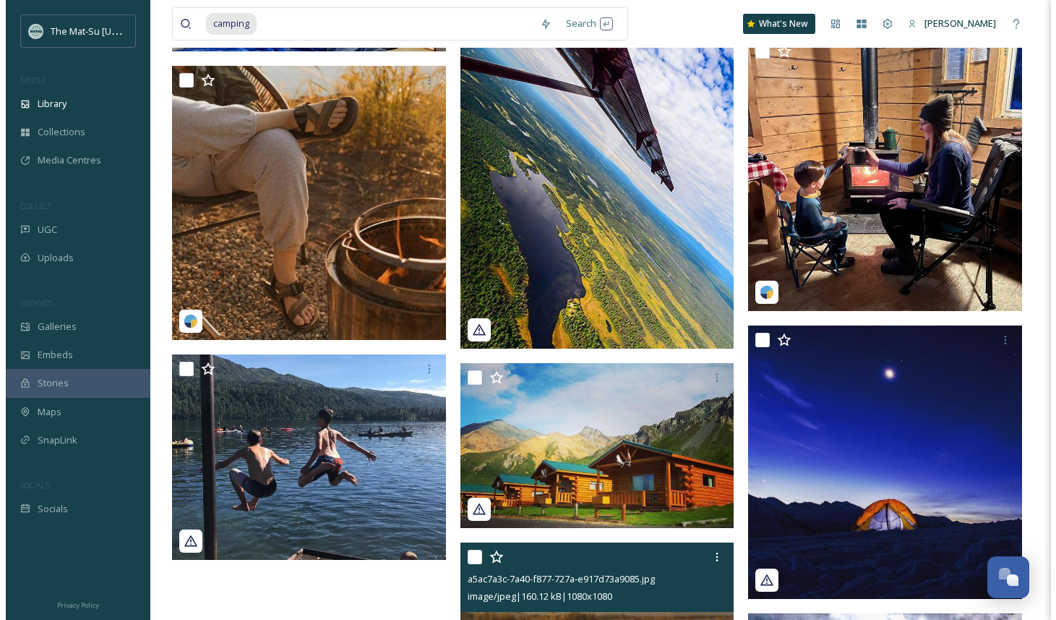
scroll to position [17935, 0]
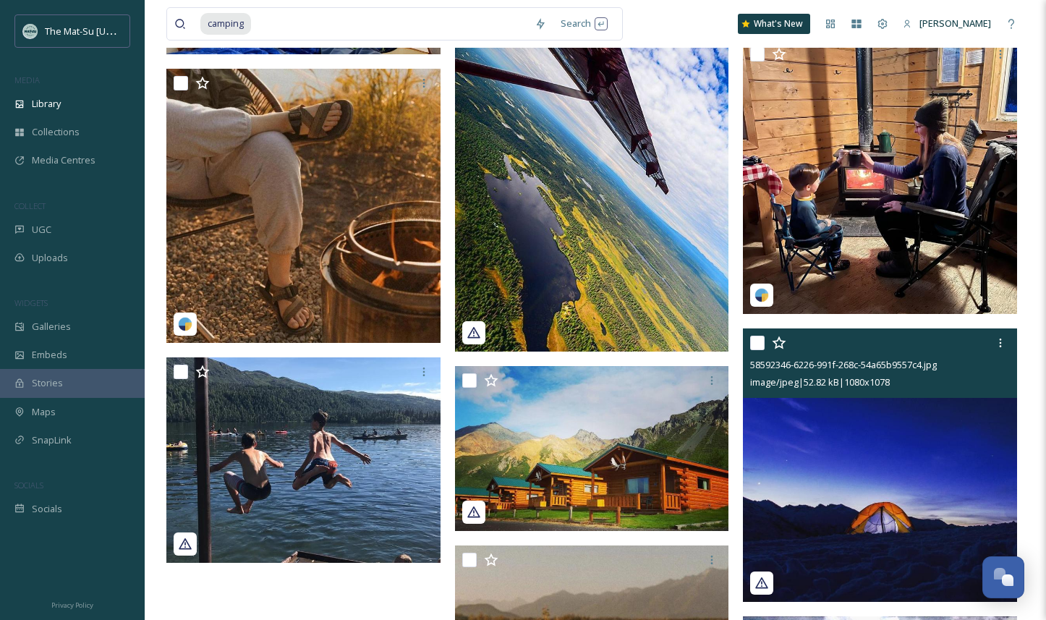
click at [978, 489] on img at bounding box center [880, 464] width 274 height 273
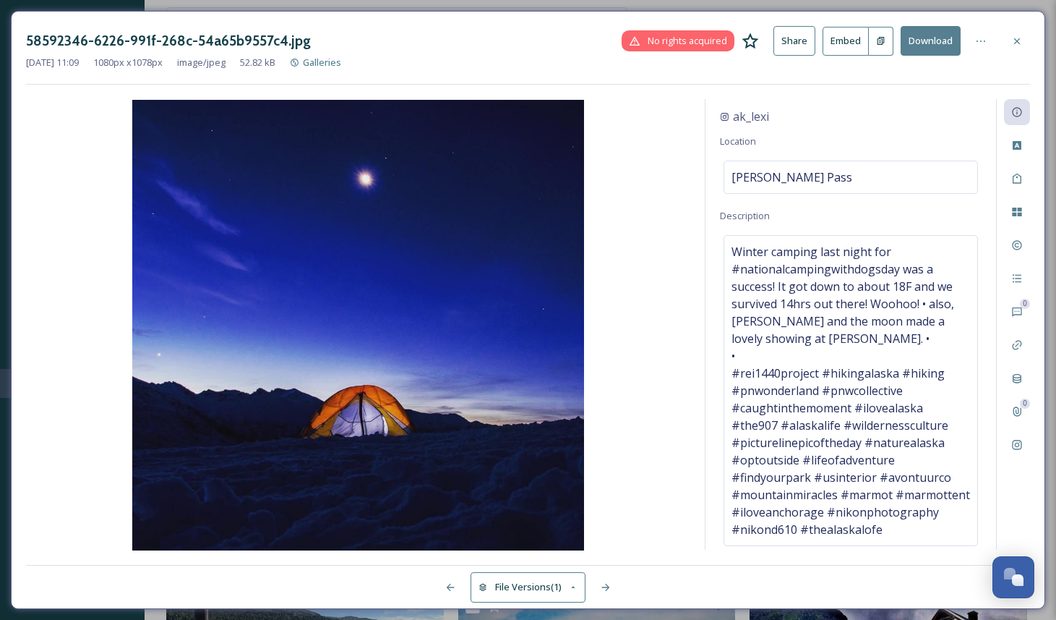
scroll to position [57, 0]
click at [610, 588] on icon at bounding box center [606, 587] width 12 height 12
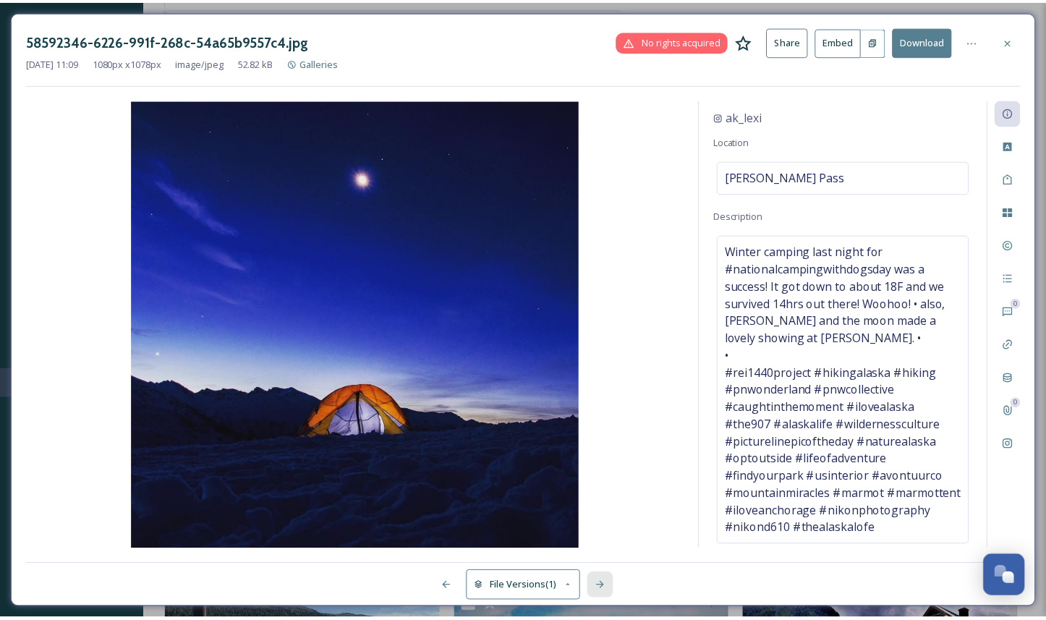
scroll to position [0, 0]
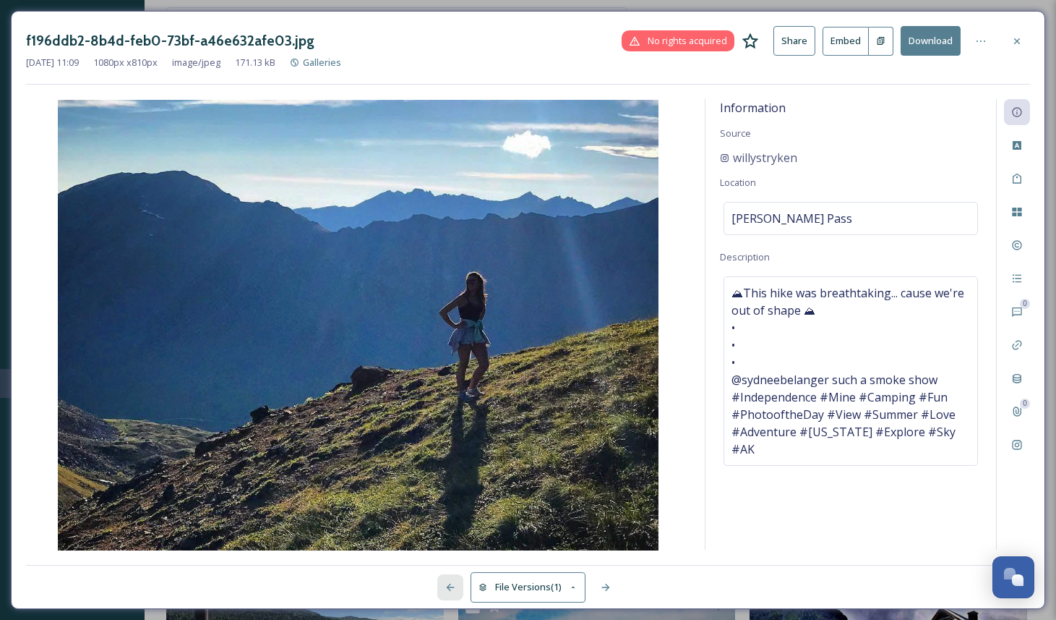
click at [450, 585] on icon at bounding box center [451, 587] width 12 height 12
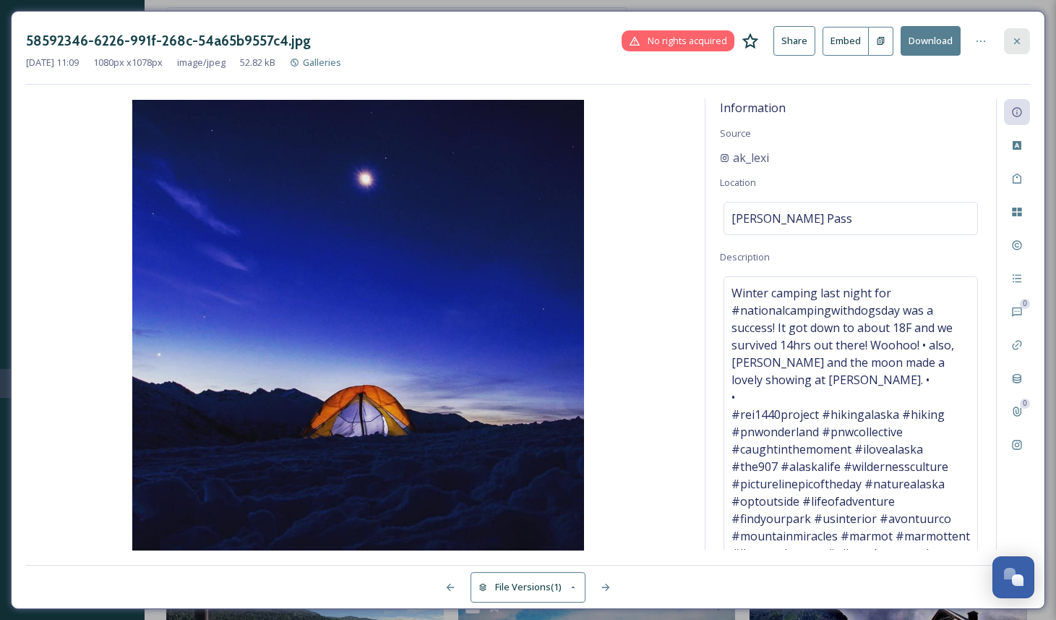
click at [1018, 37] on icon at bounding box center [1018, 41] width 12 height 12
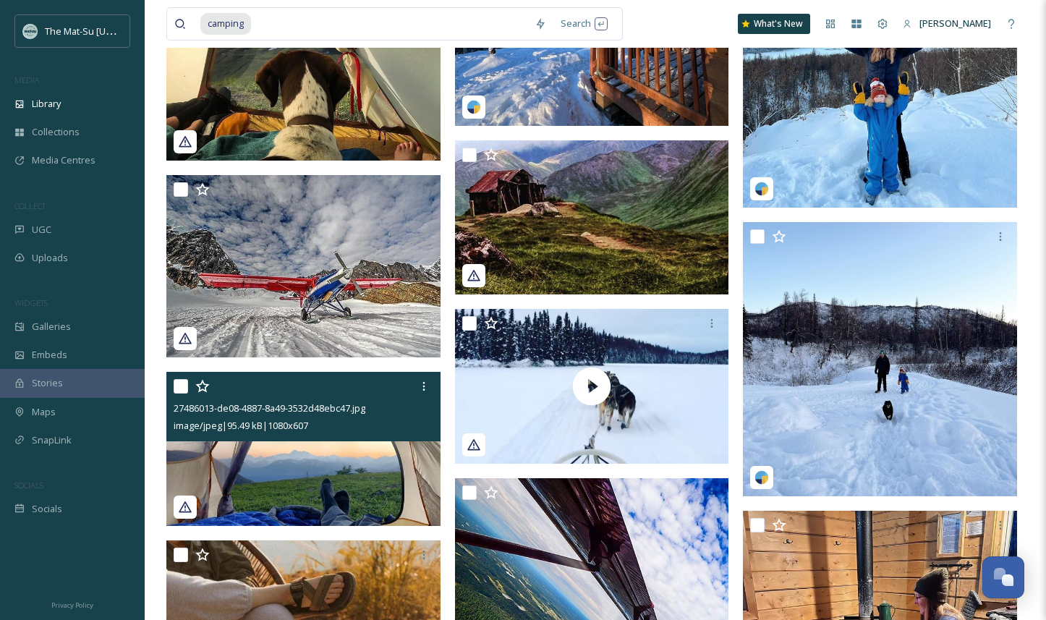
scroll to position [17689, 0]
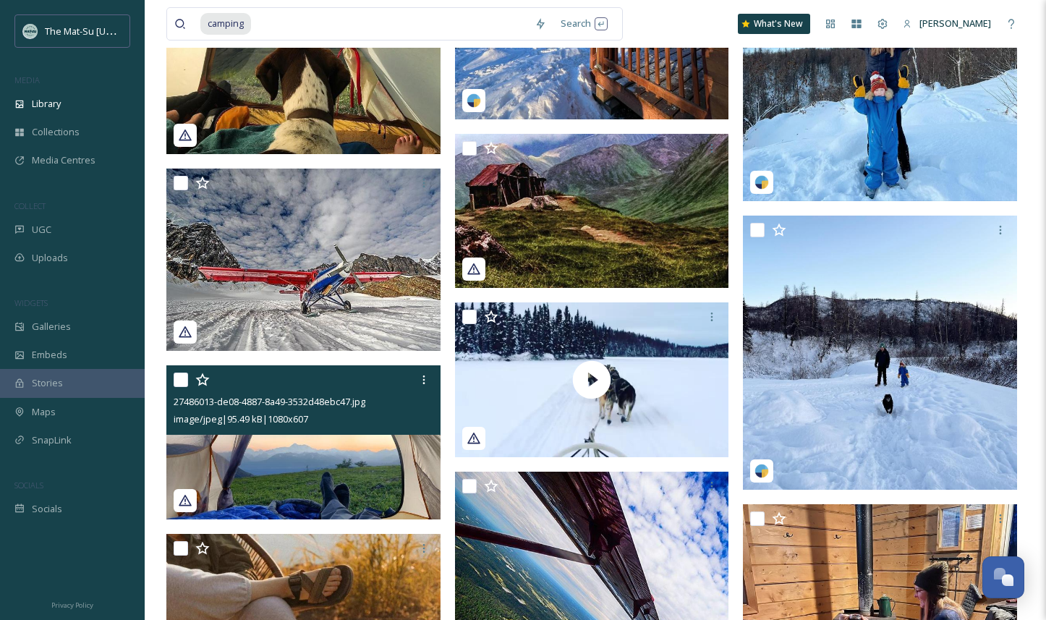
click at [385, 484] on img at bounding box center [303, 442] width 274 height 154
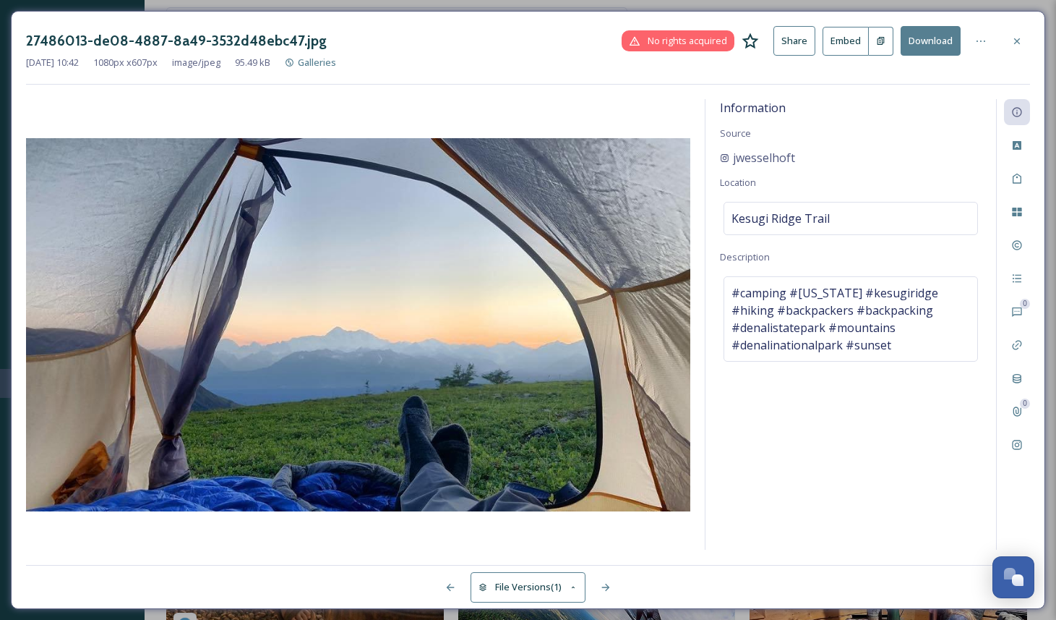
click at [936, 40] on button "Download" at bounding box center [931, 41] width 60 height 30
click at [1020, 41] on icon at bounding box center [1018, 41] width 12 height 12
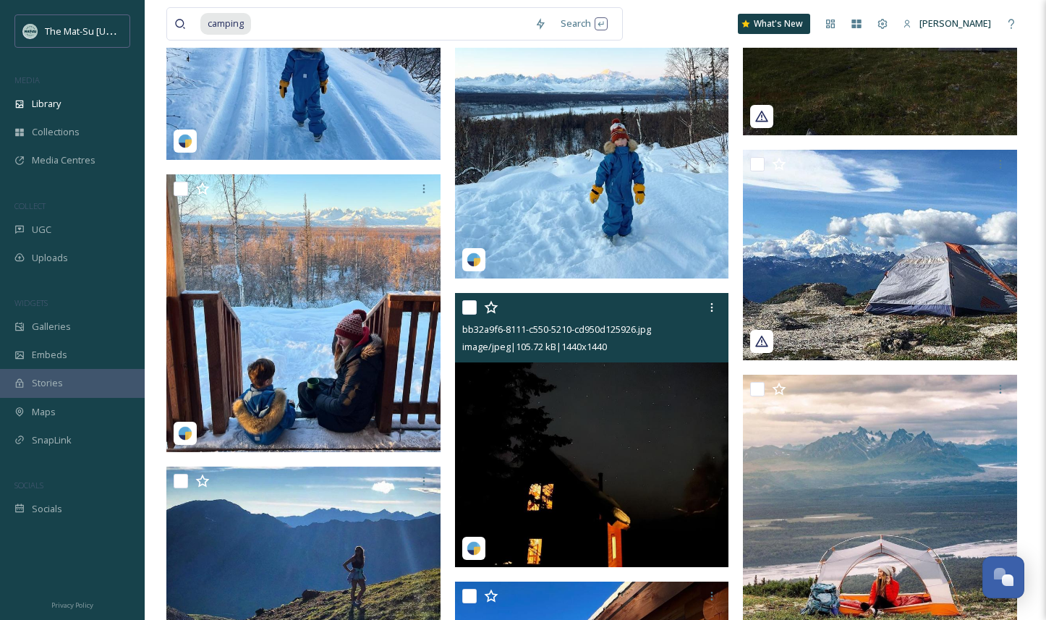
scroll to position [16945, 0]
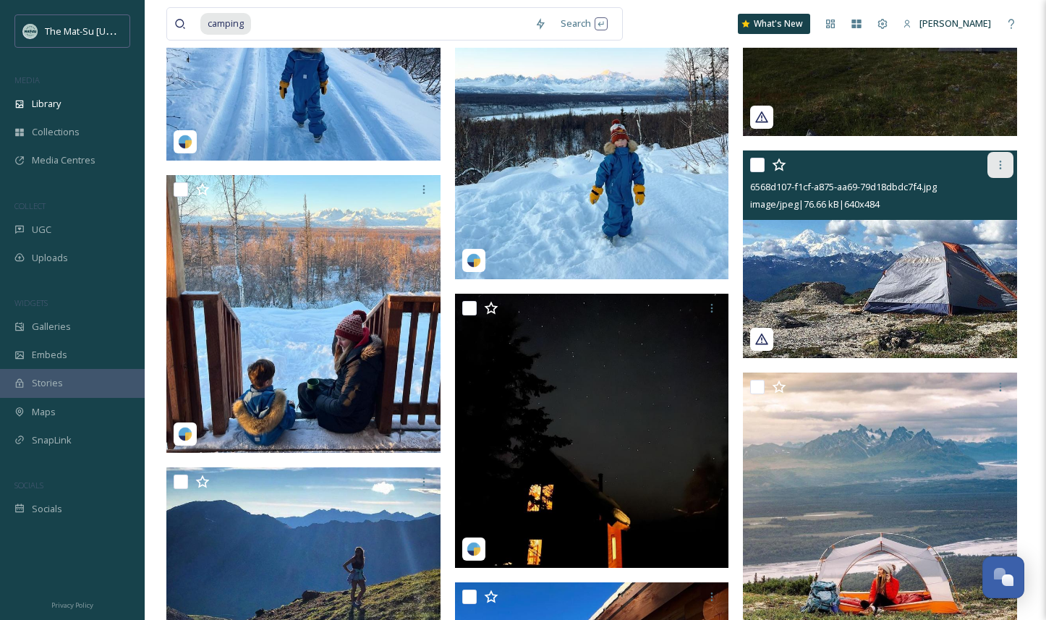
click at [1001, 163] on icon at bounding box center [1000, 165] width 12 height 12
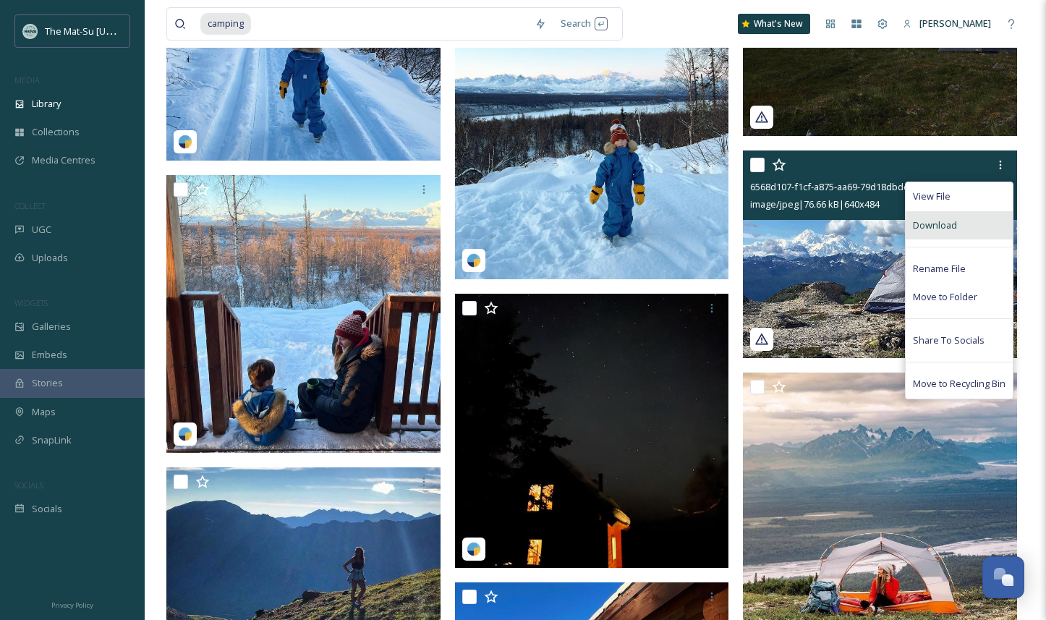
click at [939, 222] on span "Download" at bounding box center [934, 225] width 44 height 14
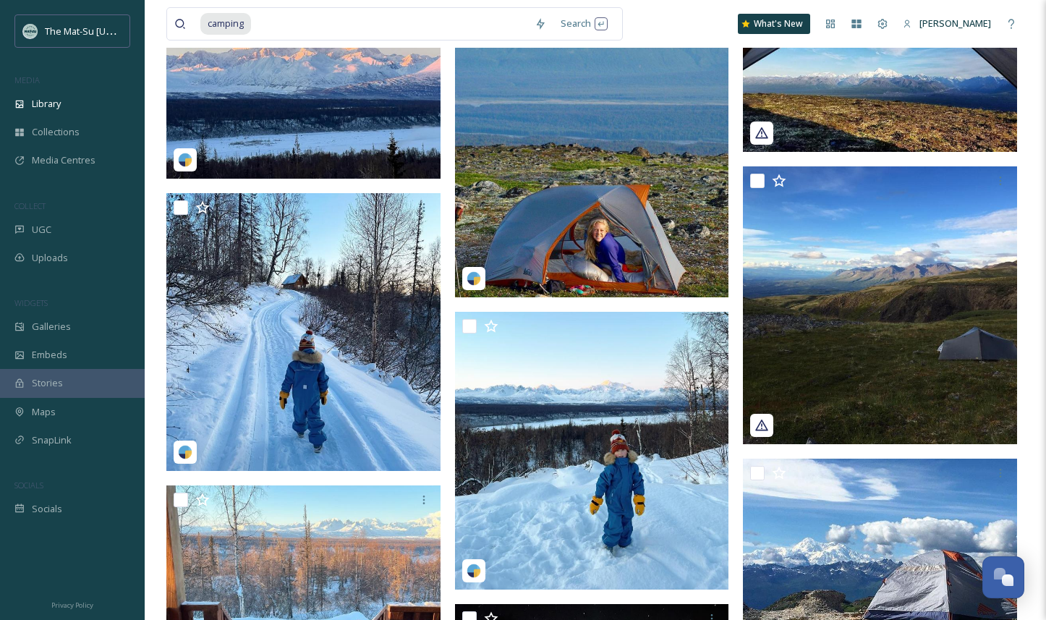
scroll to position [16642, 0]
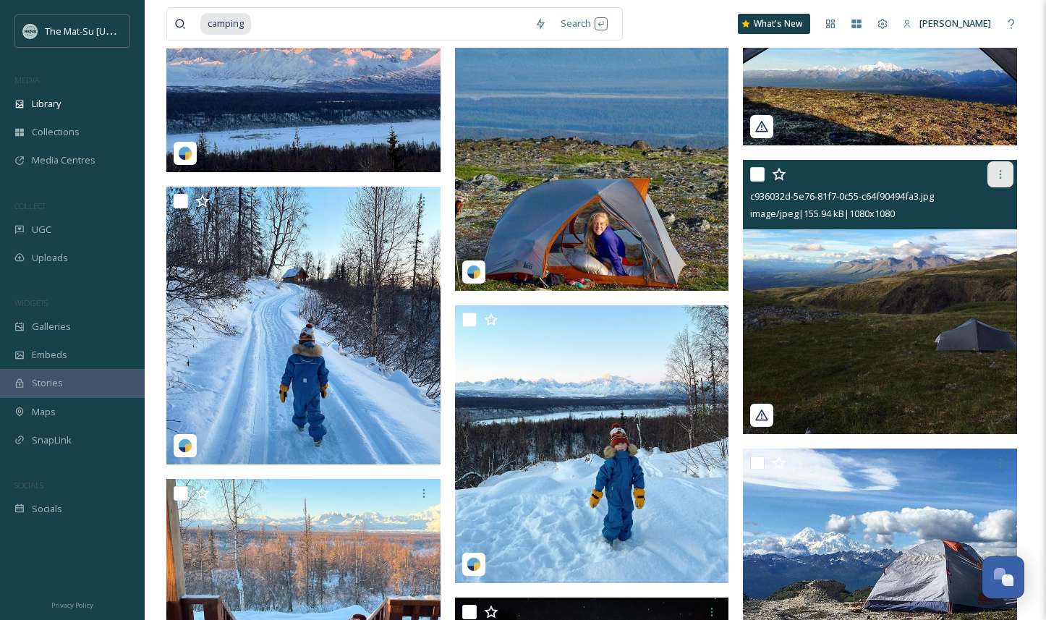
click at [1003, 176] on icon at bounding box center [1000, 174] width 12 height 12
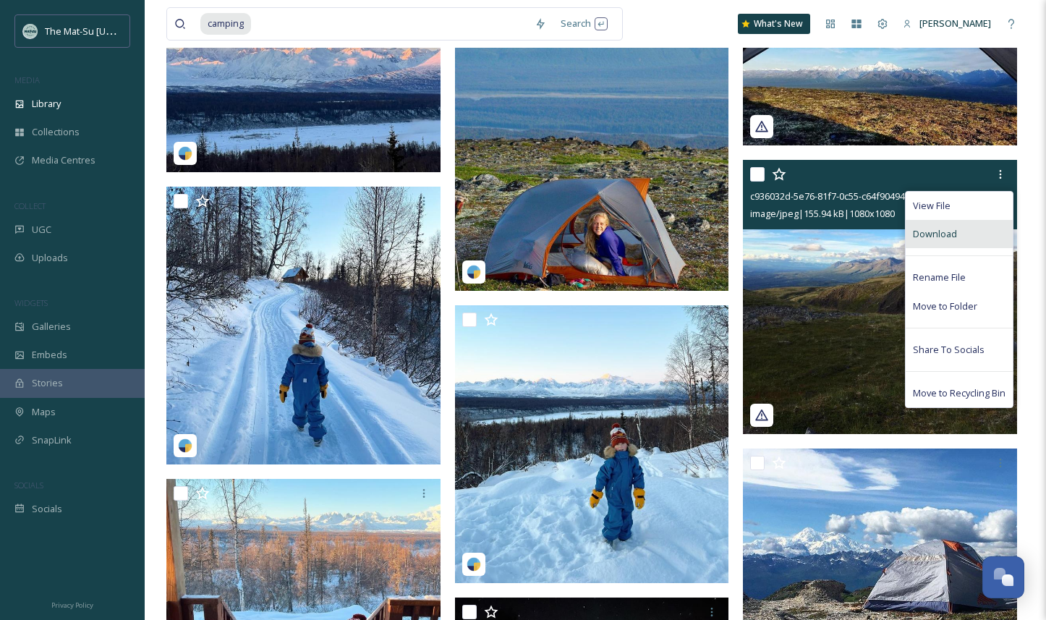
click at [949, 234] on span "Download" at bounding box center [934, 234] width 44 height 14
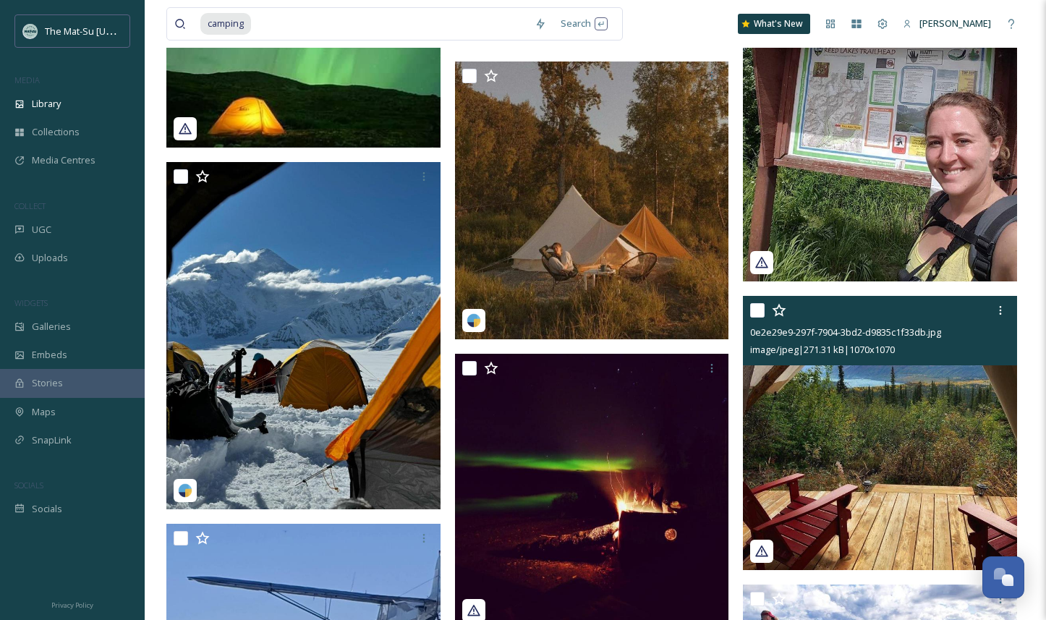
scroll to position [14393, 0]
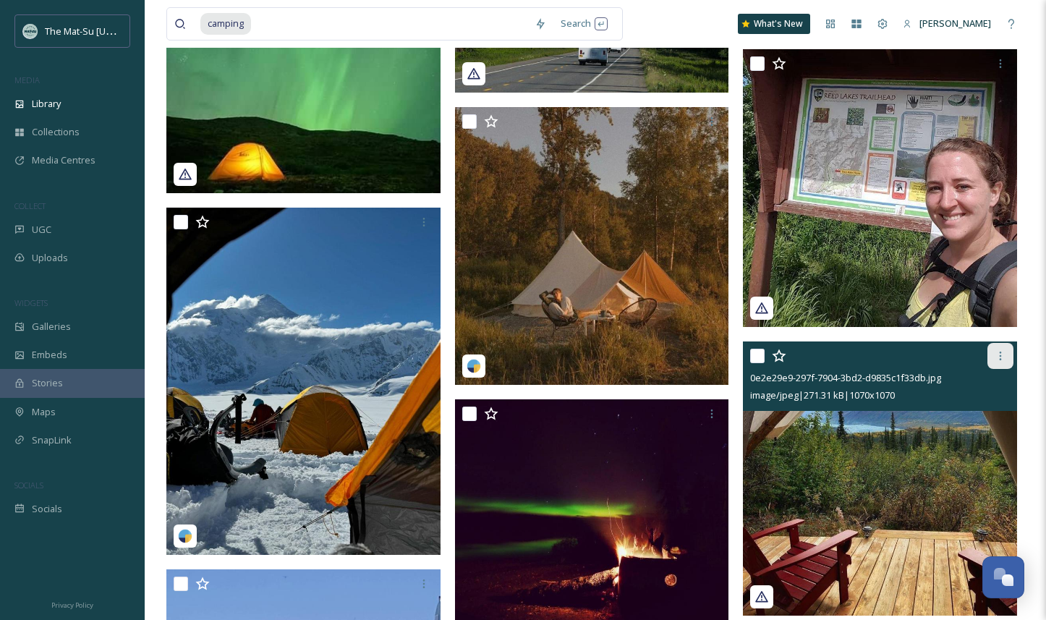
click at [1003, 355] on icon at bounding box center [1000, 356] width 12 height 12
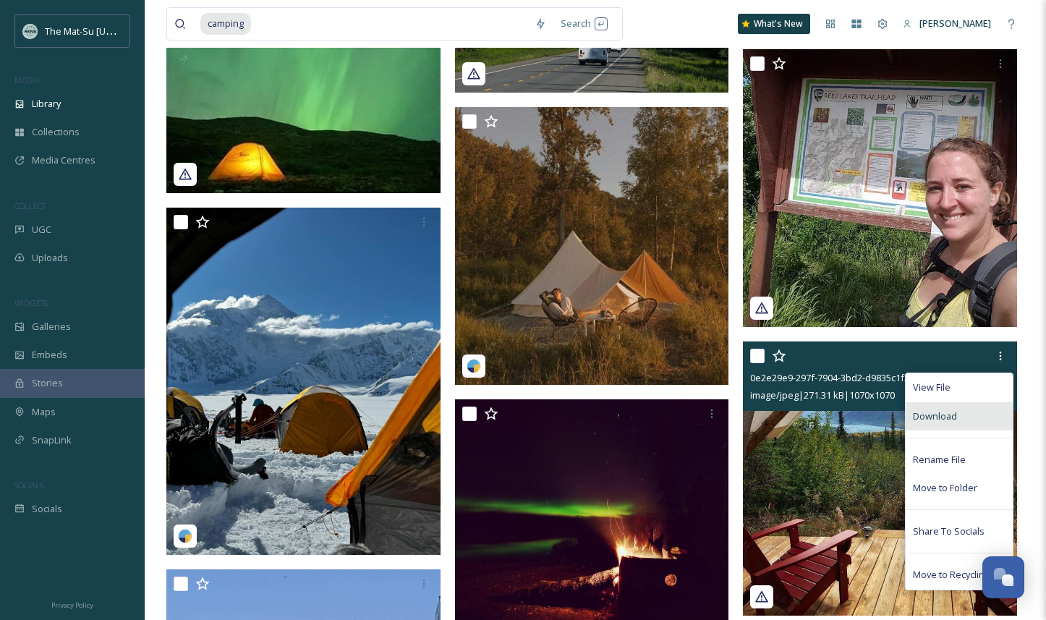
click at [928, 412] on span "Download" at bounding box center [934, 416] width 44 height 14
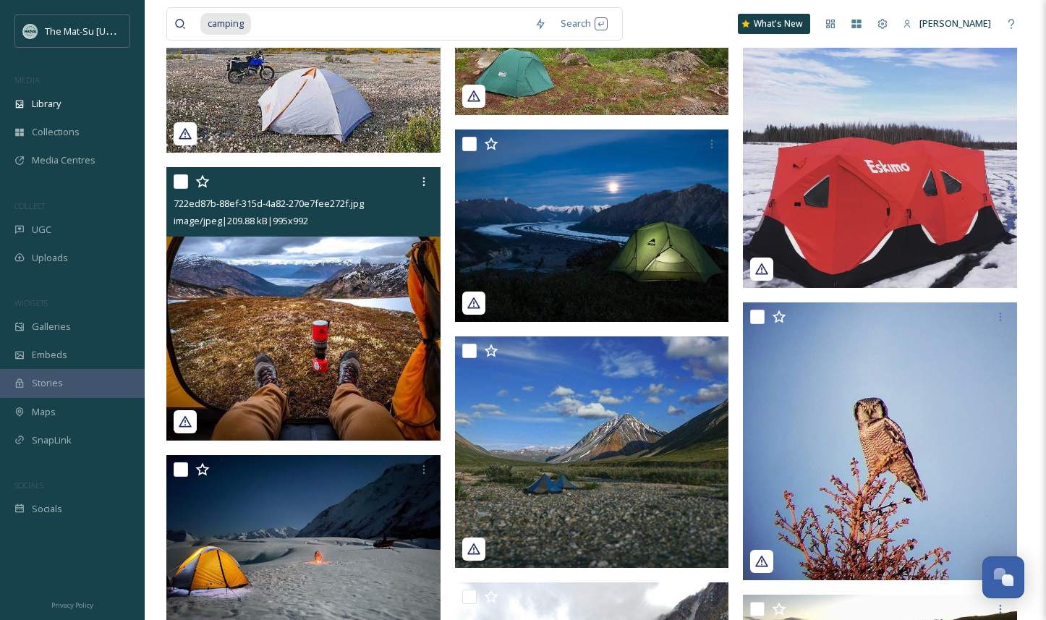
scroll to position [13427, 0]
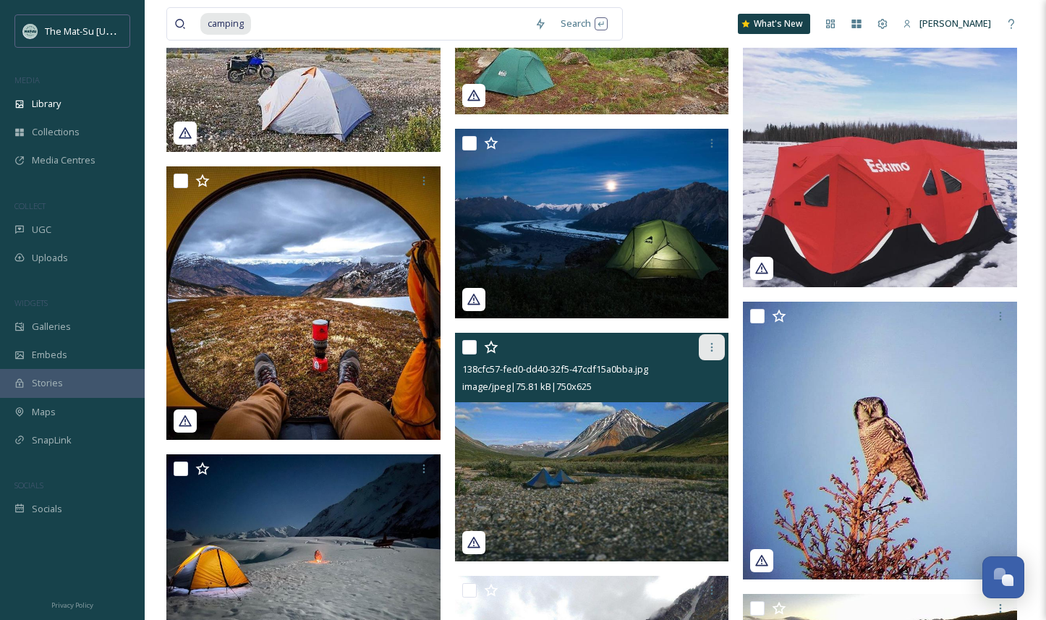
click at [714, 348] on icon at bounding box center [712, 347] width 12 height 12
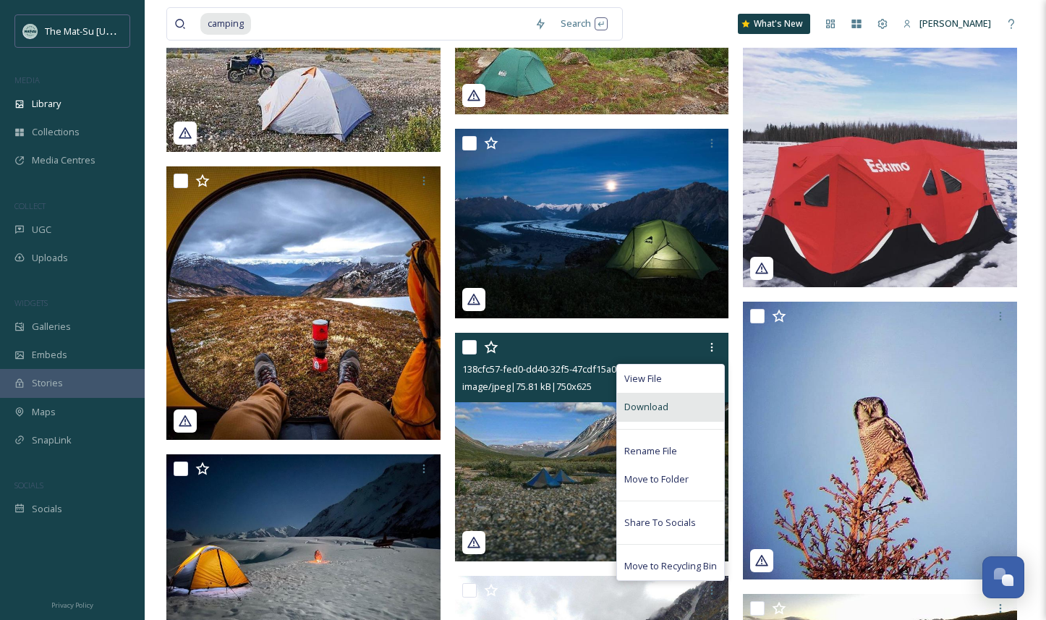
click at [681, 410] on div "Download" at bounding box center [670, 407] width 107 height 28
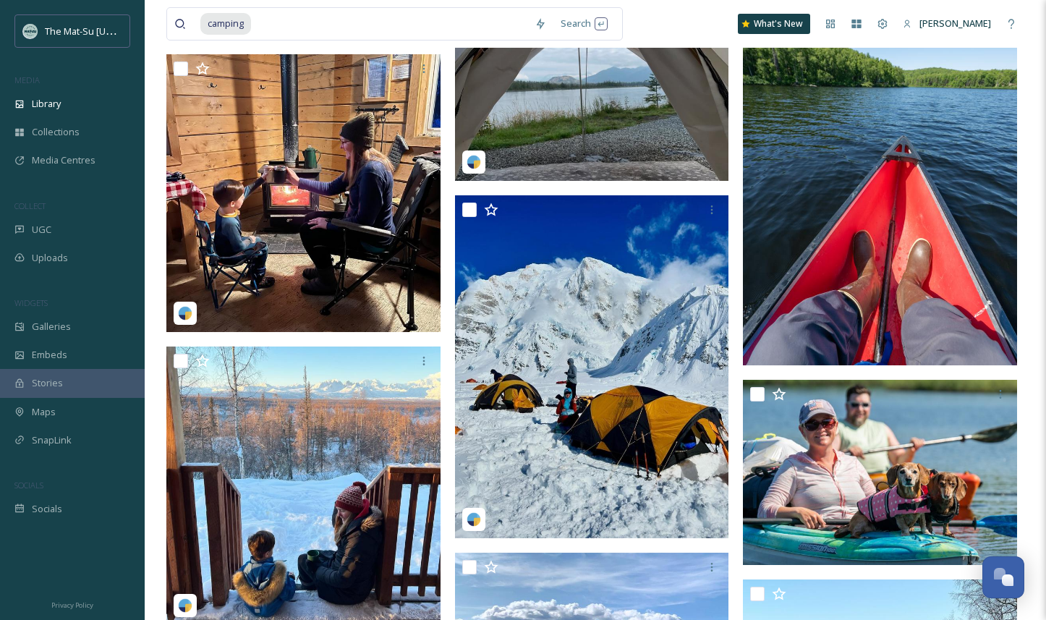
scroll to position [8301, 0]
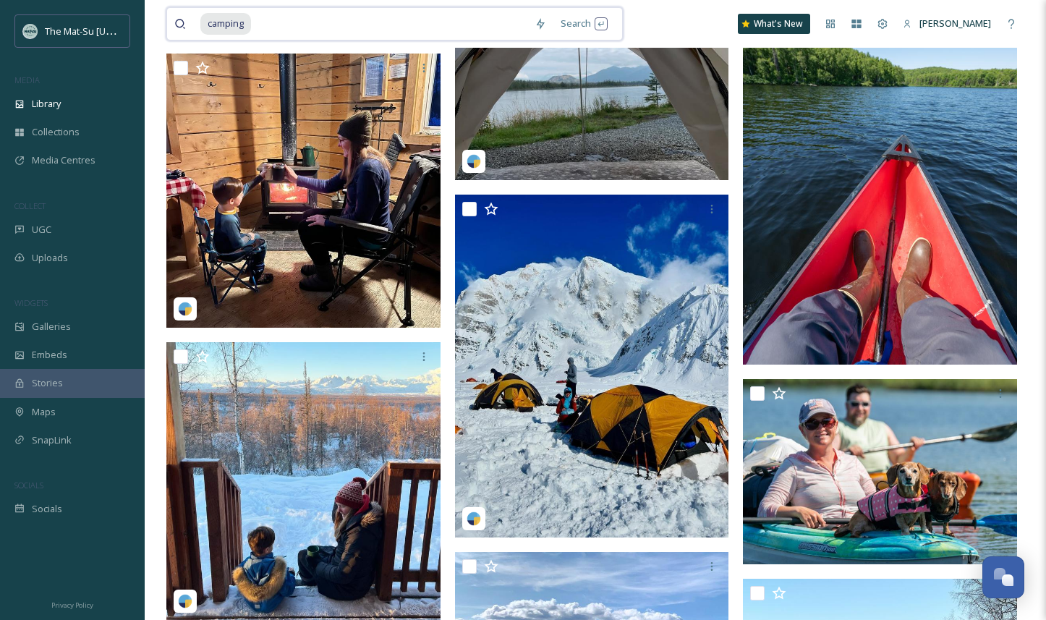
click at [240, 18] on span "camping" at bounding box center [225, 23] width 51 height 21
drag, startPoint x: 257, startPoint y: 22, endPoint x: 198, endPoint y: 20, distance: 58.6
click at [198, 20] on div "camping" at bounding box center [350, 24] width 353 height 32
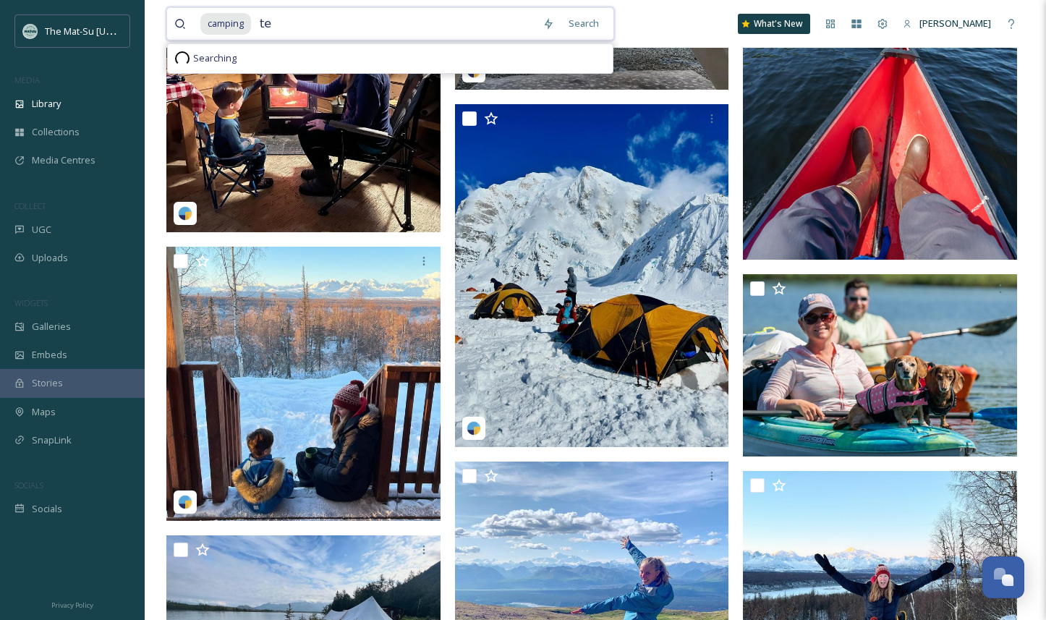
type input "t"
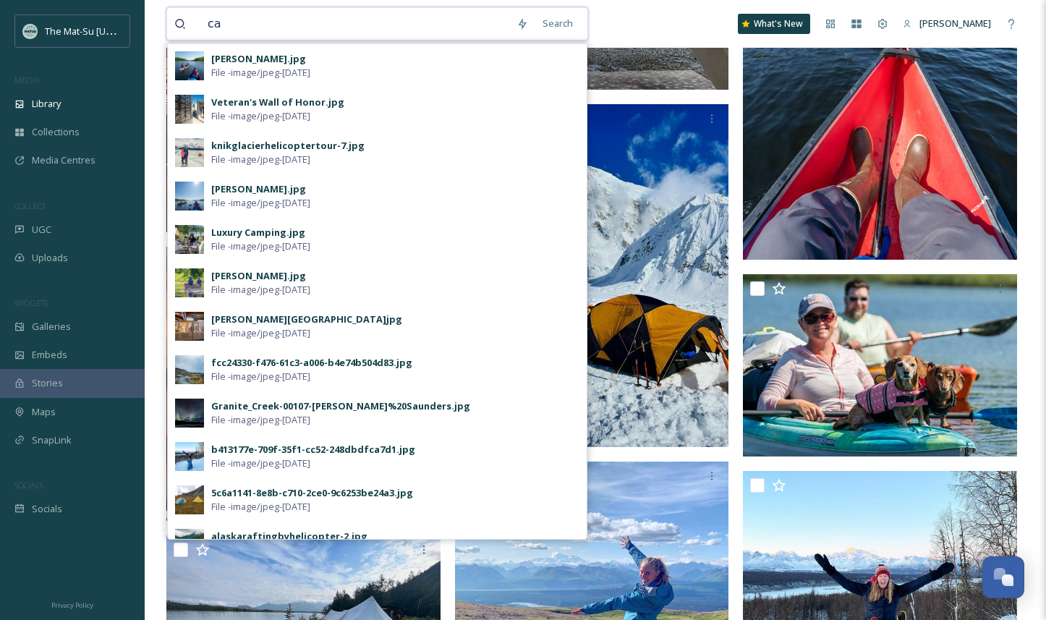
type input "c"
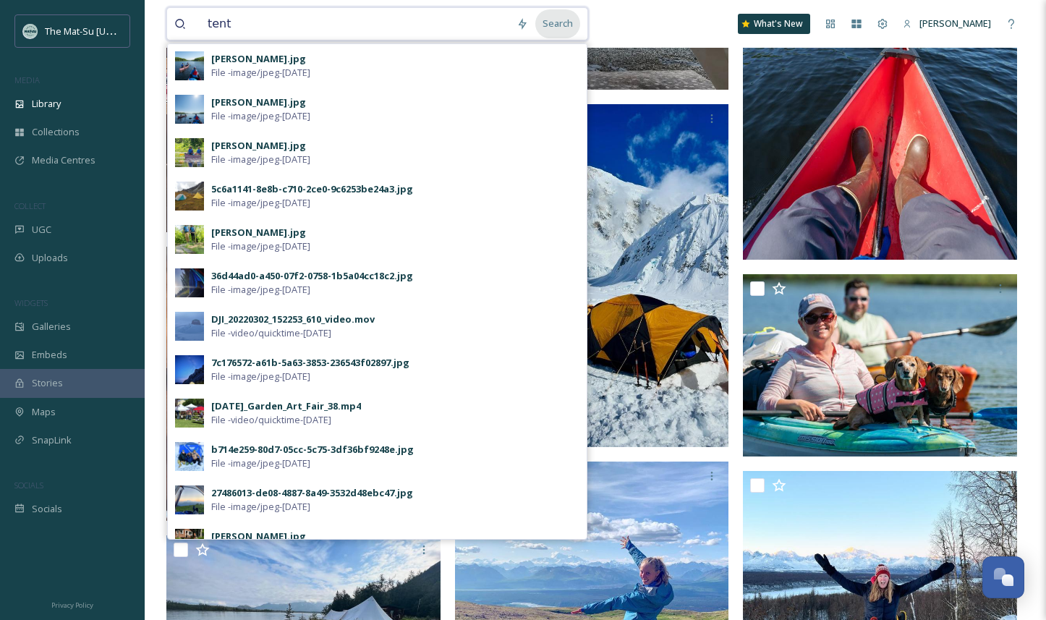
type input "tent"
click at [560, 26] on div "Search" at bounding box center [557, 23] width 45 height 28
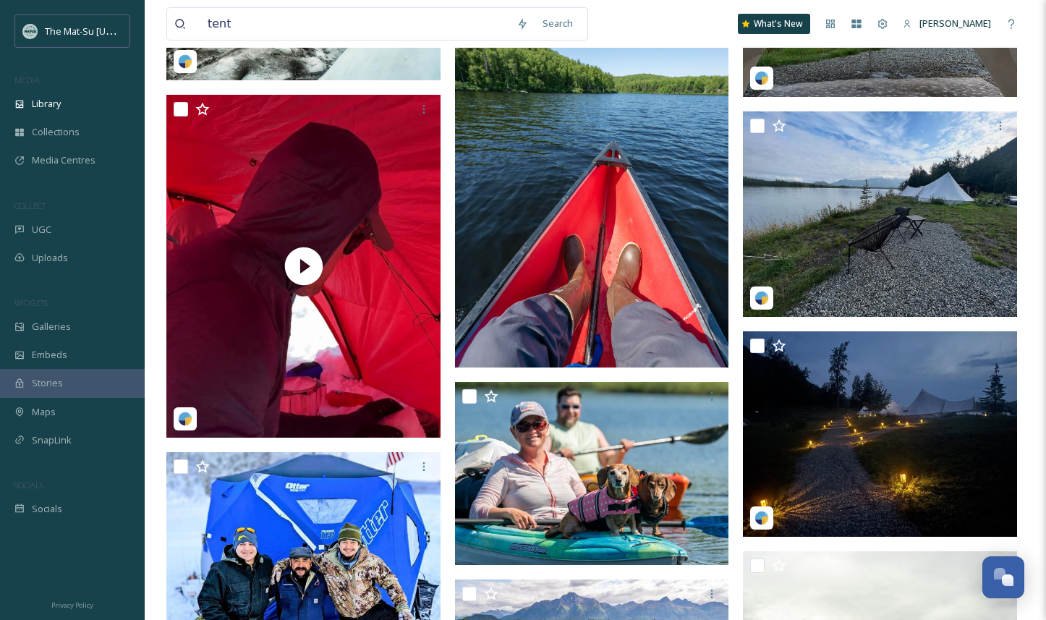
scroll to position [7515, 0]
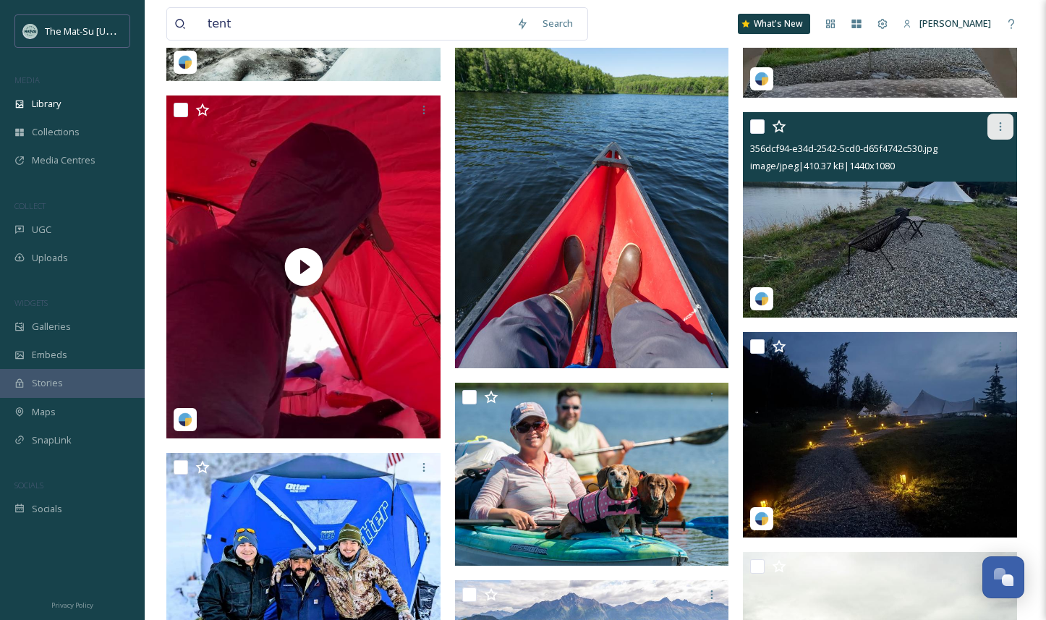
click at [1002, 129] on icon at bounding box center [1000, 127] width 12 height 12
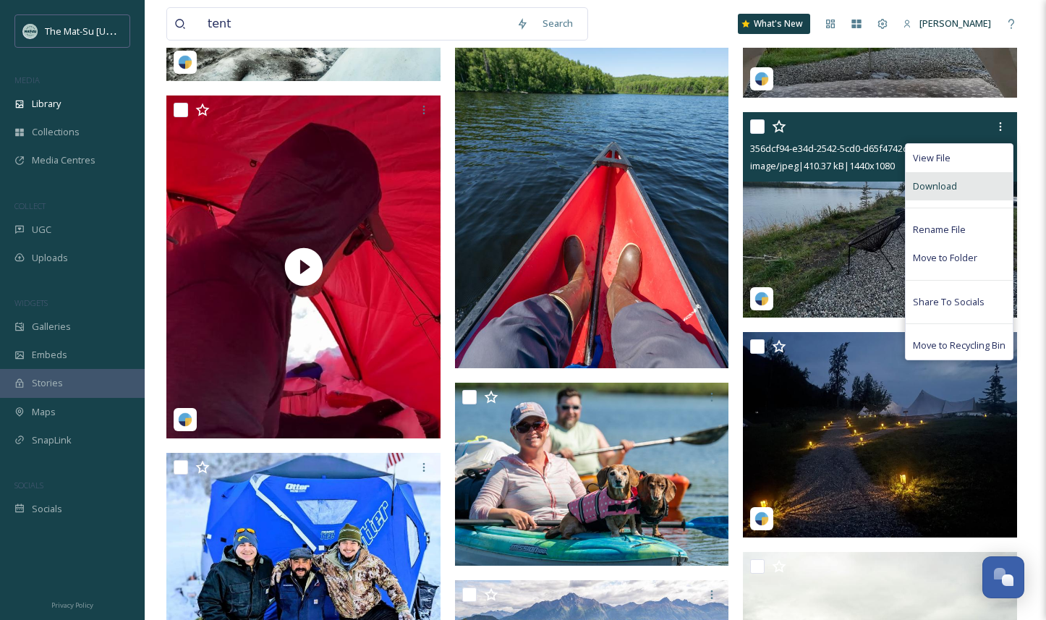
click at [943, 189] on span "Download" at bounding box center [934, 186] width 44 height 14
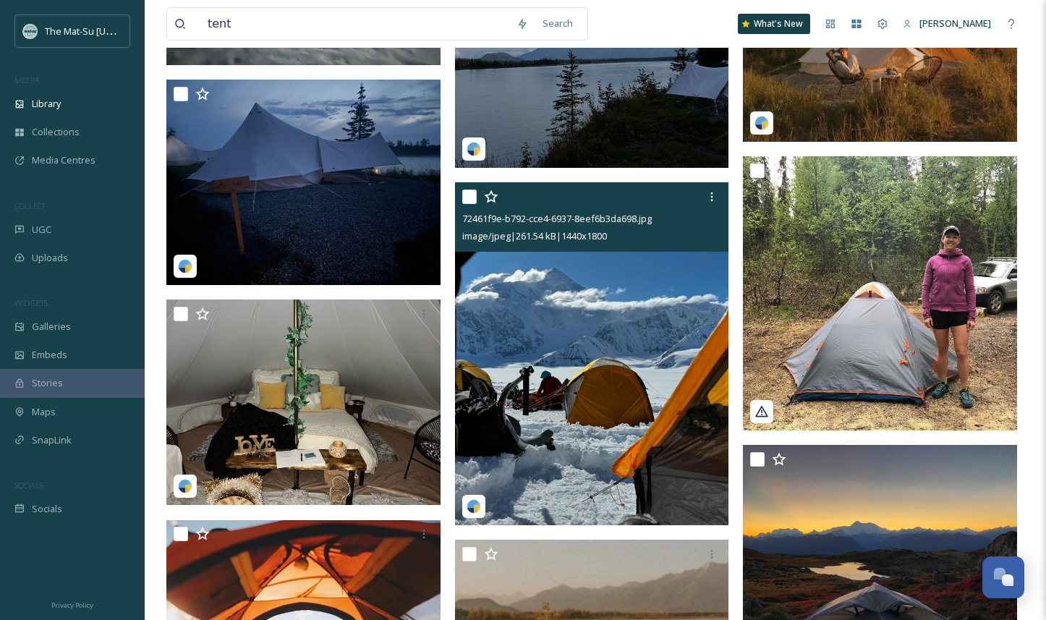
scroll to position [9262, 0]
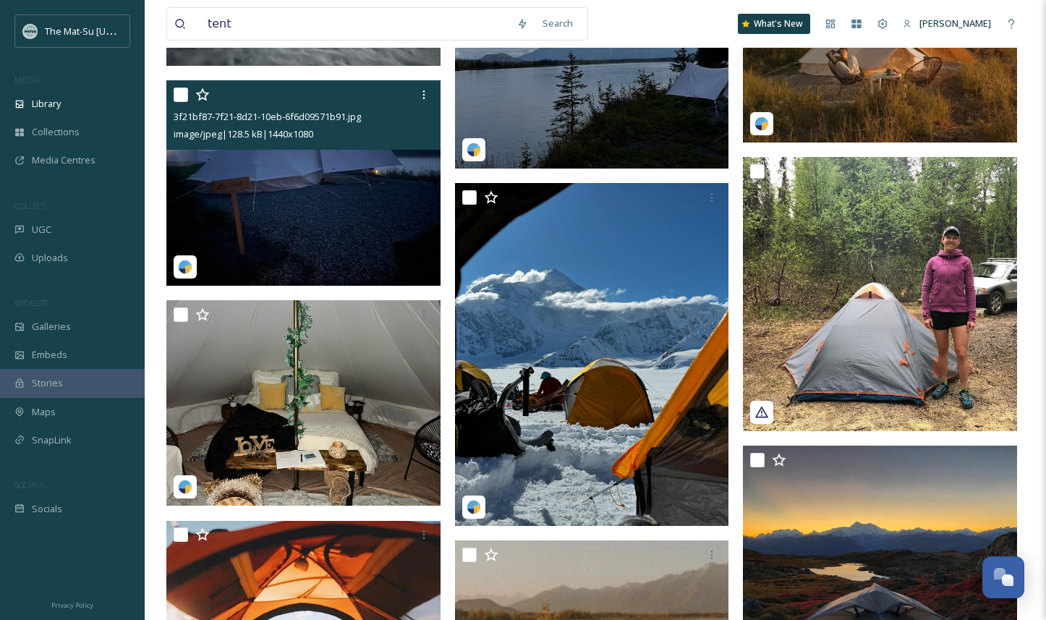
click at [330, 172] on img at bounding box center [303, 182] width 274 height 205
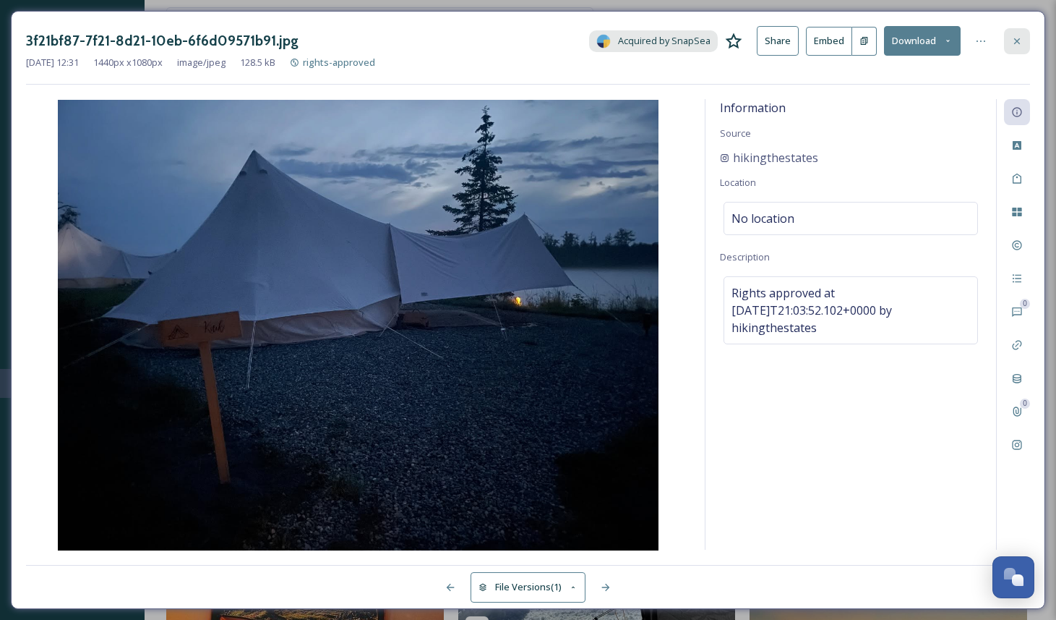
click at [1018, 39] on icon at bounding box center [1017, 41] width 6 height 6
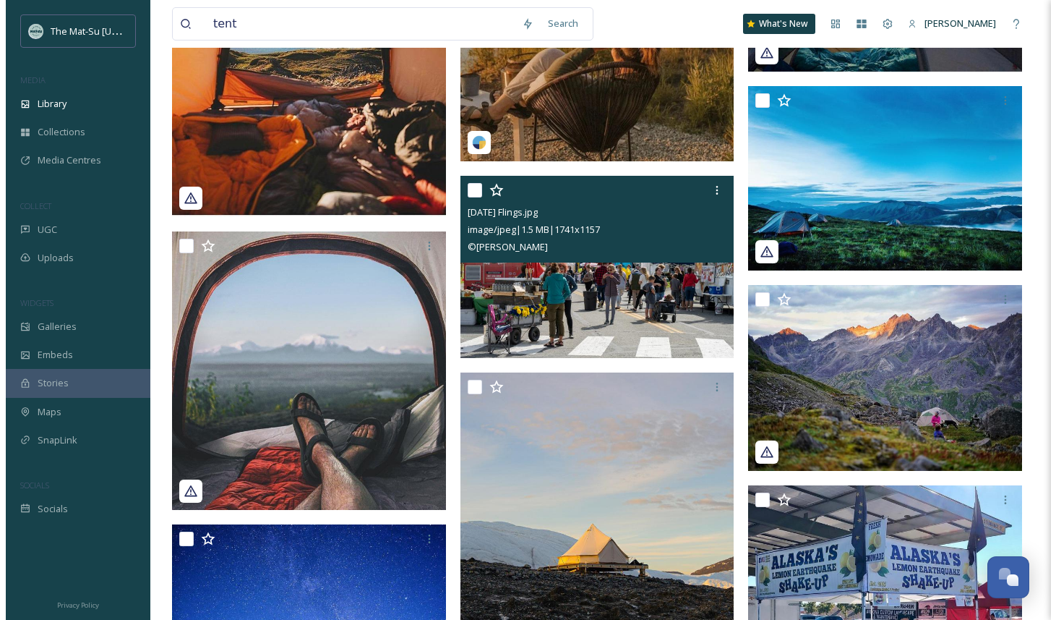
scroll to position [10029, 0]
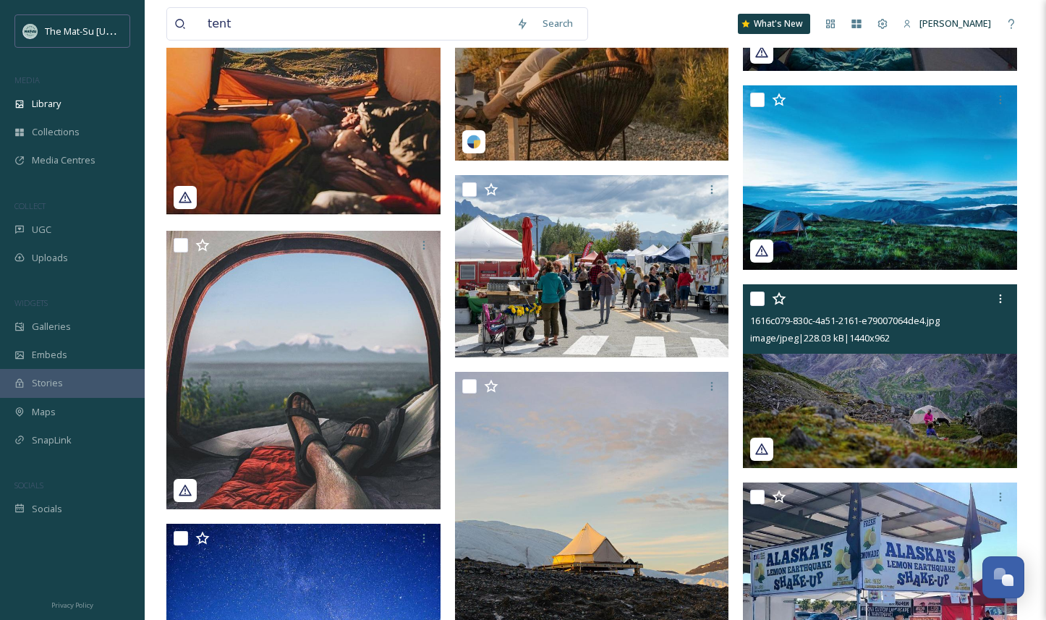
click at [925, 393] on img at bounding box center [880, 375] width 274 height 183
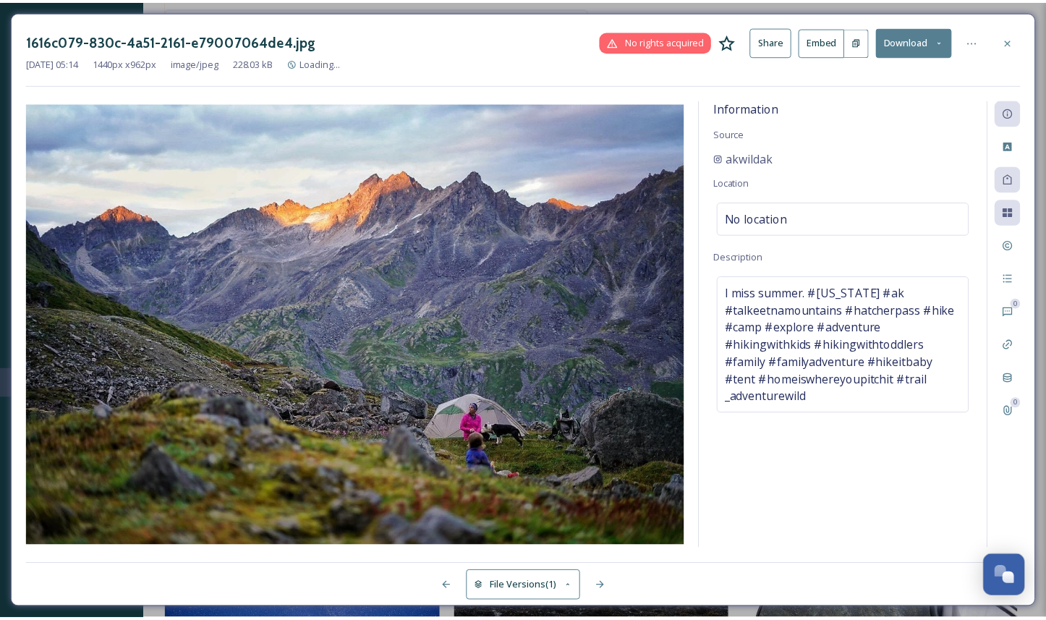
scroll to position [10032, 0]
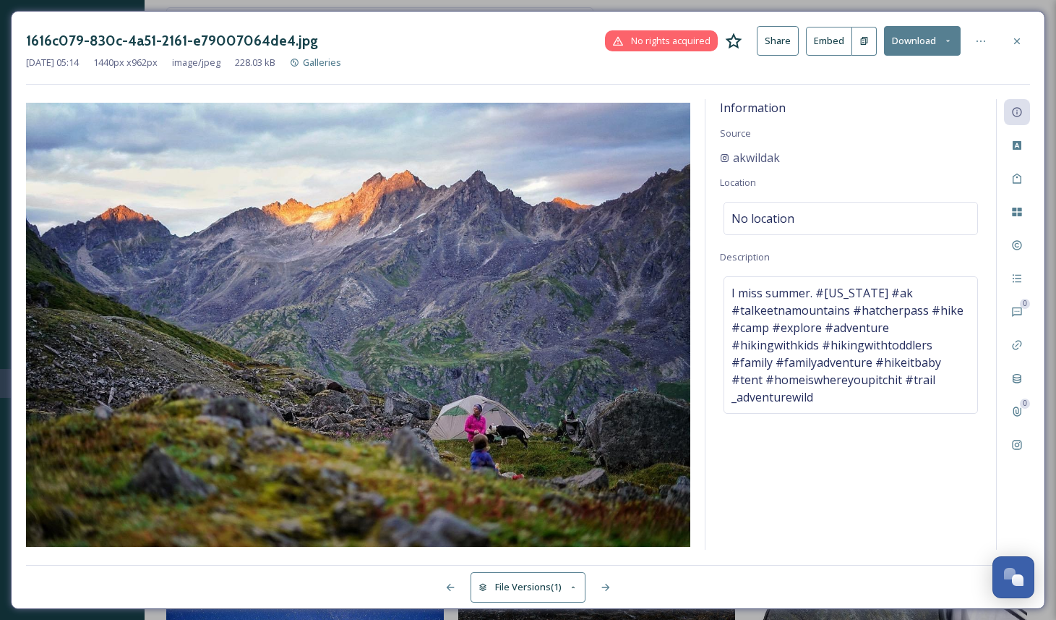
click at [914, 39] on button "Download" at bounding box center [922, 41] width 77 height 30
click at [886, 74] on span "Download Original (1440 x 962)" at bounding box center [885, 74] width 132 height 14
click at [1017, 38] on icon at bounding box center [1018, 41] width 12 height 12
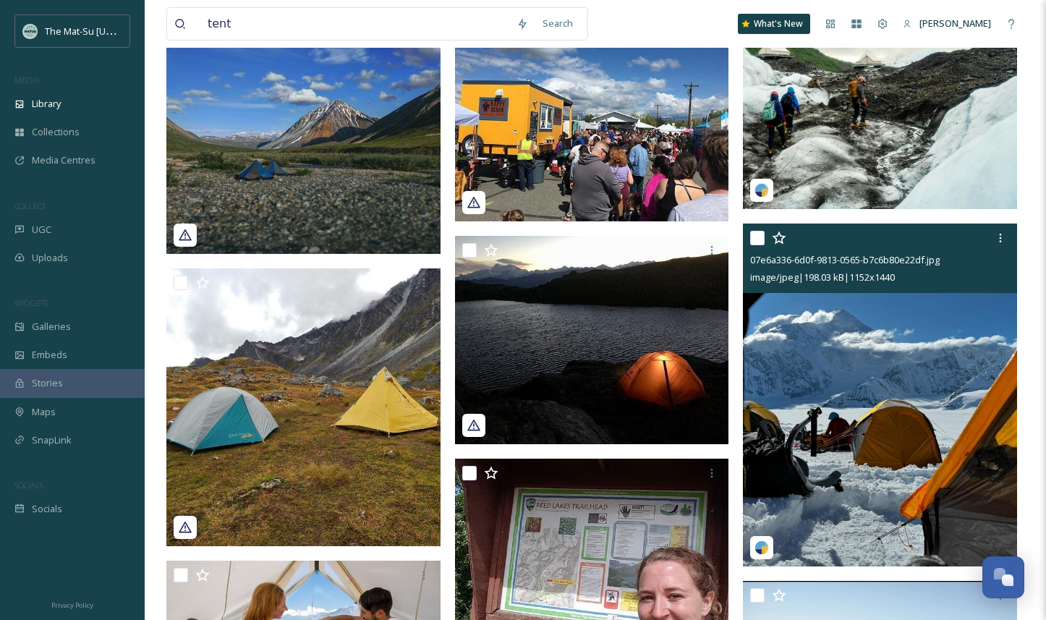
scroll to position [11679, 0]
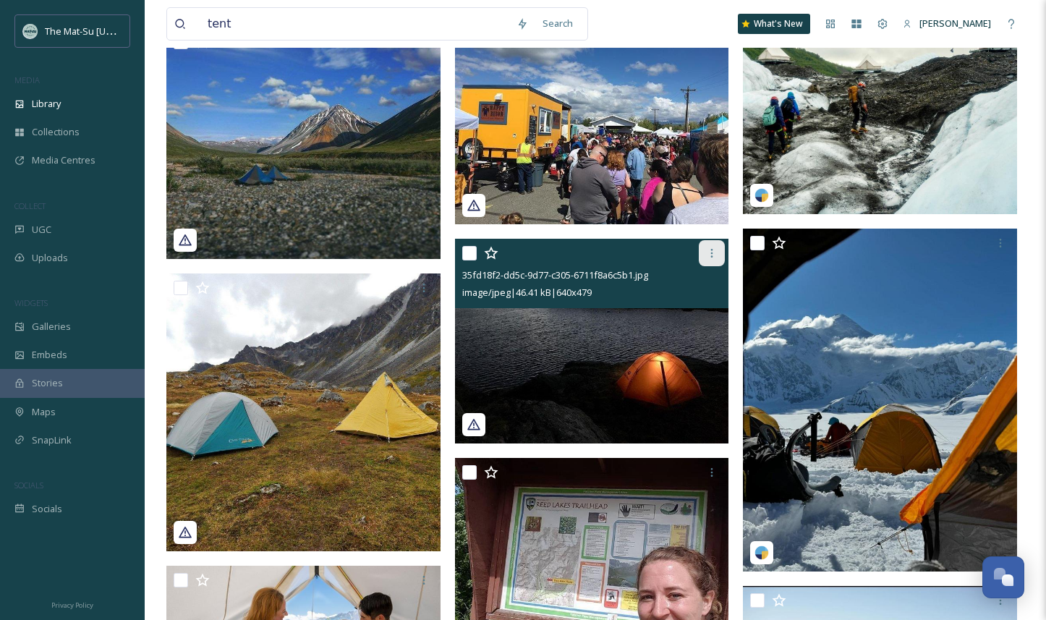
click at [709, 260] on div at bounding box center [711, 253] width 26 height 26
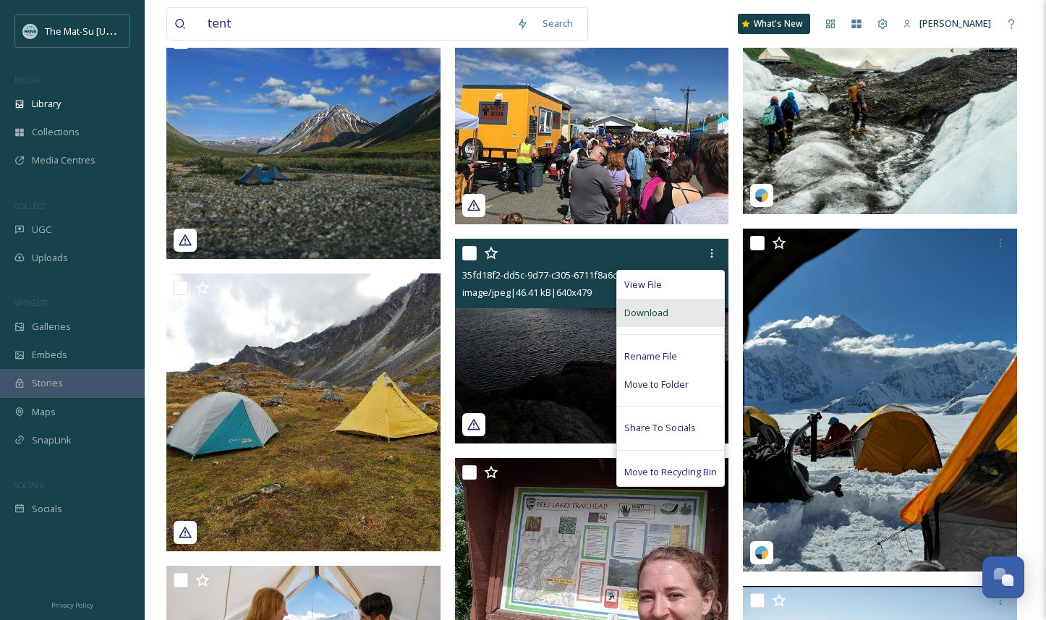
click at [662, 312] on span "Download" at bounding box center [646, 313] width 44 height 14
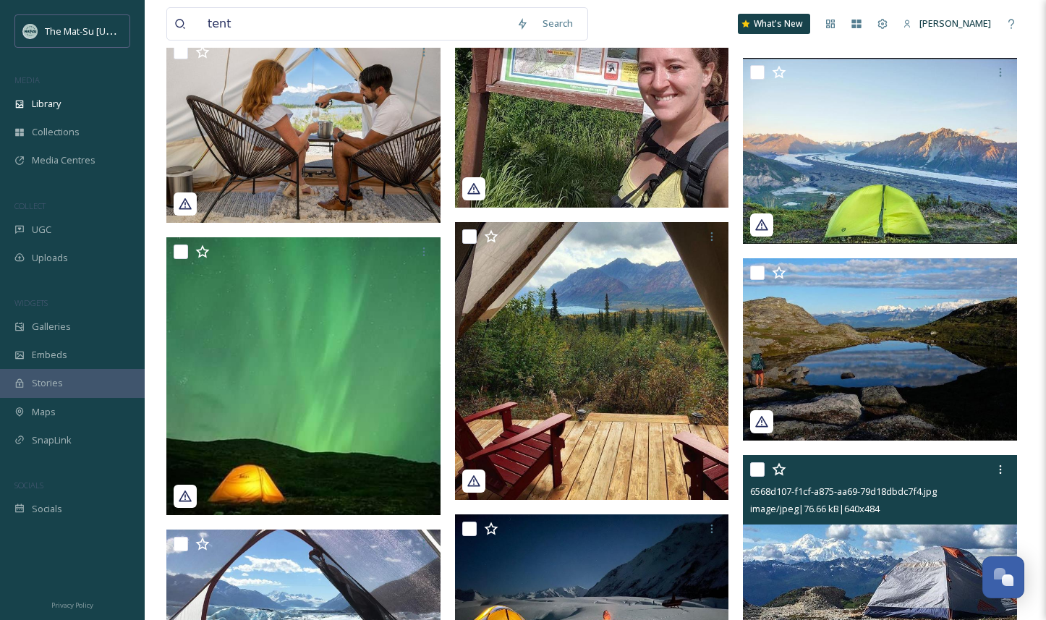
scroll to position [12066, 0]
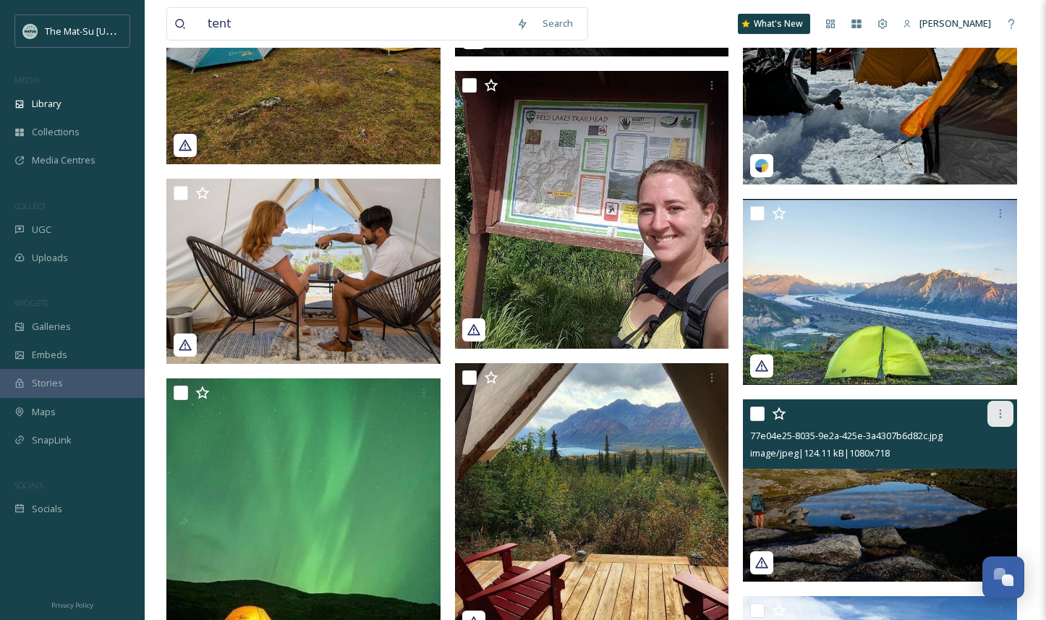
click at [1003, 415] on icon at bounding box center [1000, 414] width 12 height 12
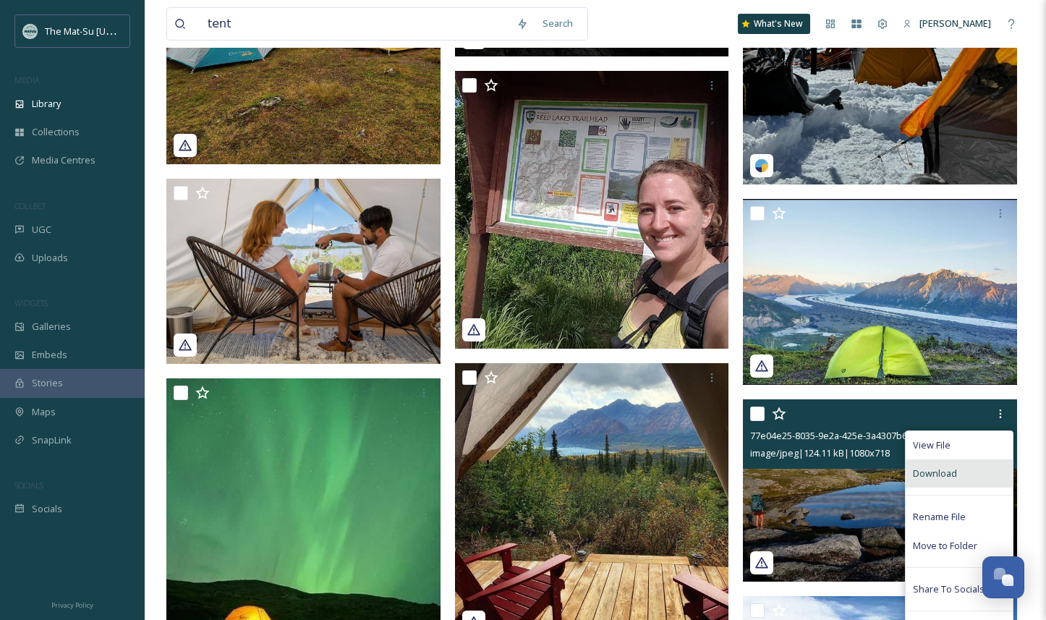
click at [953, 473] on span "Download" at bounding box center [934, 473] width 44 height 14
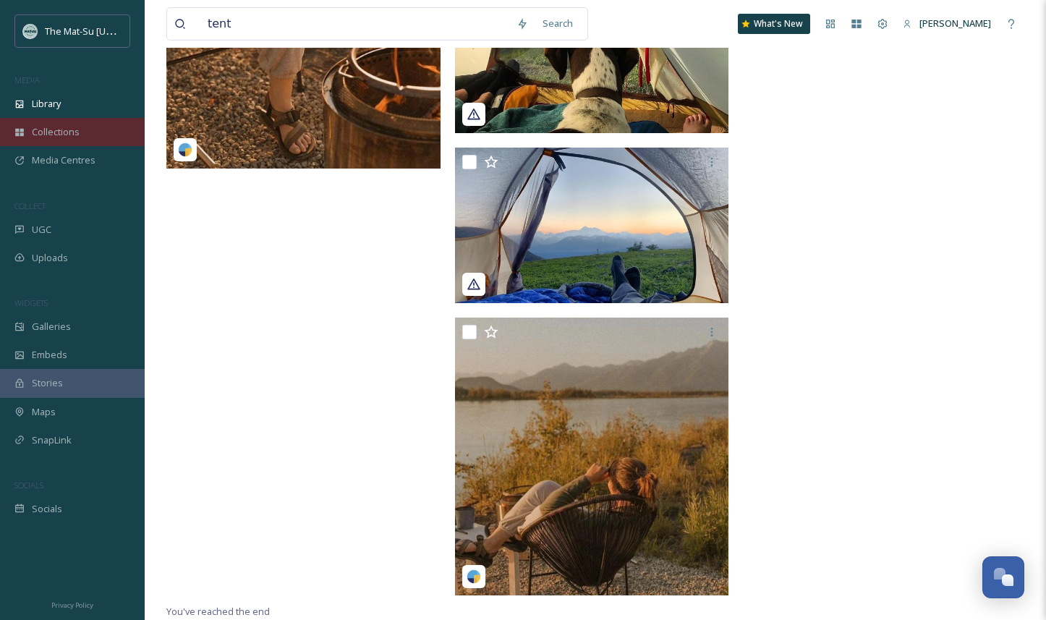
scroll to position [14569, 0]
